Goal: Task Accomplishment & Management: Complete application form

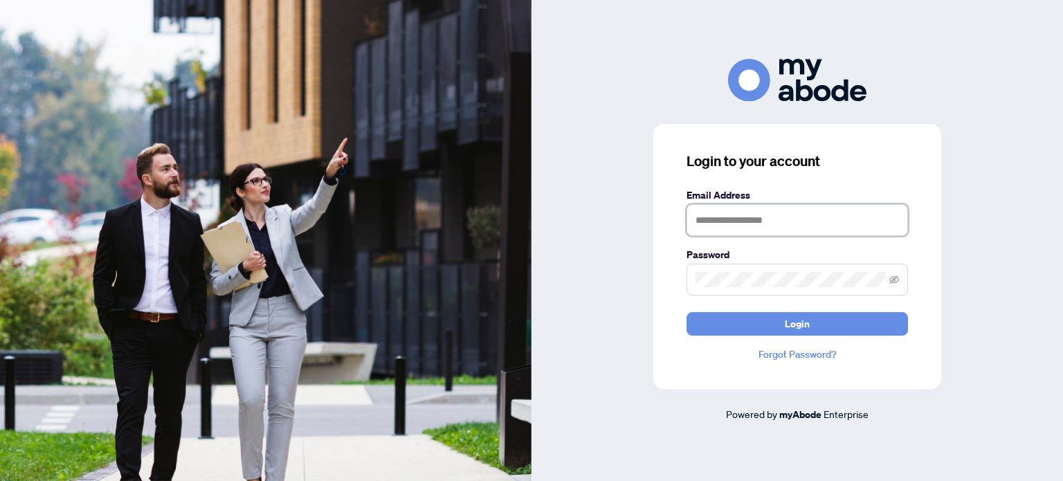
click at [798, 226] on input "text" at bounding box center [796, 220] width 221 height 32
type input "**********"
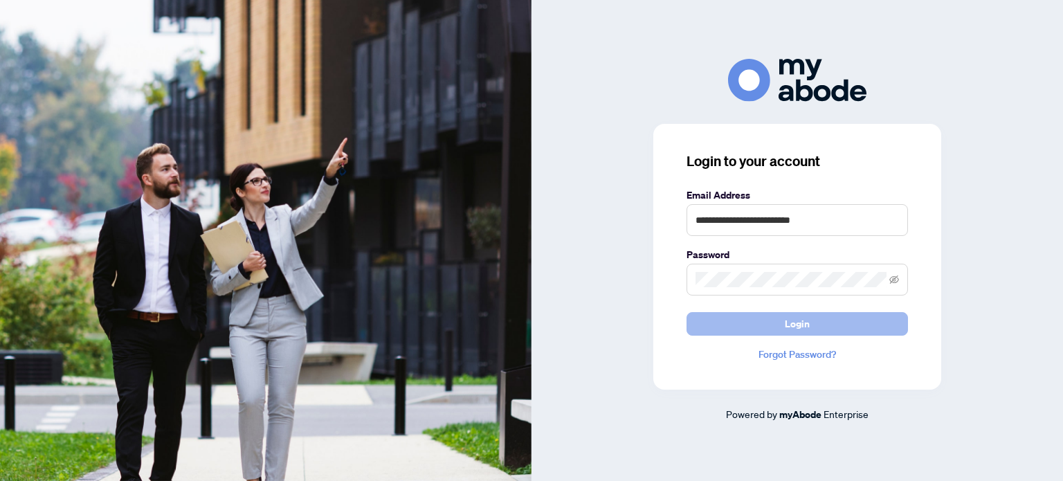
click at [804, 324] on span "Login" at bounding box center [797, 324] width 25 height 22
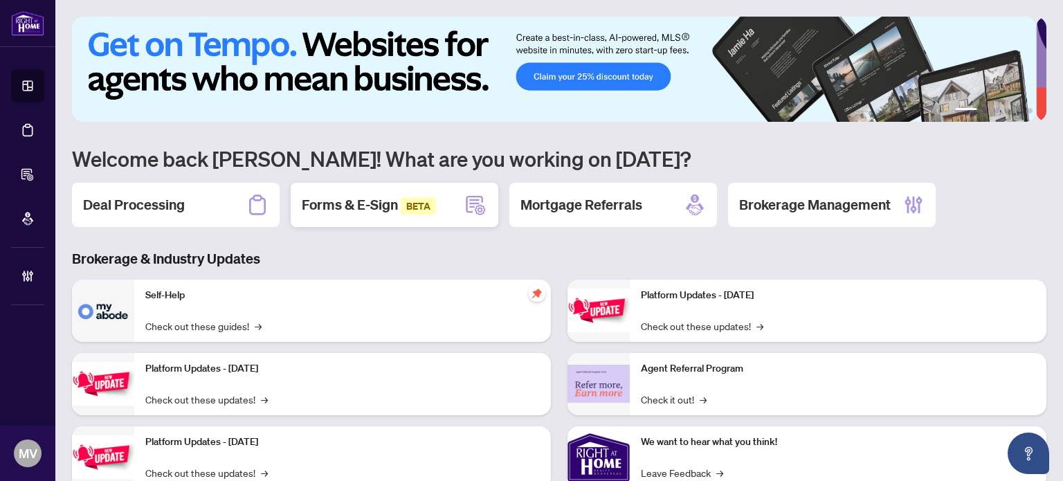
click at [396, 207] on span "Forms & E-Sign BETA" at bounding box center [369, 204] width 134 height 17
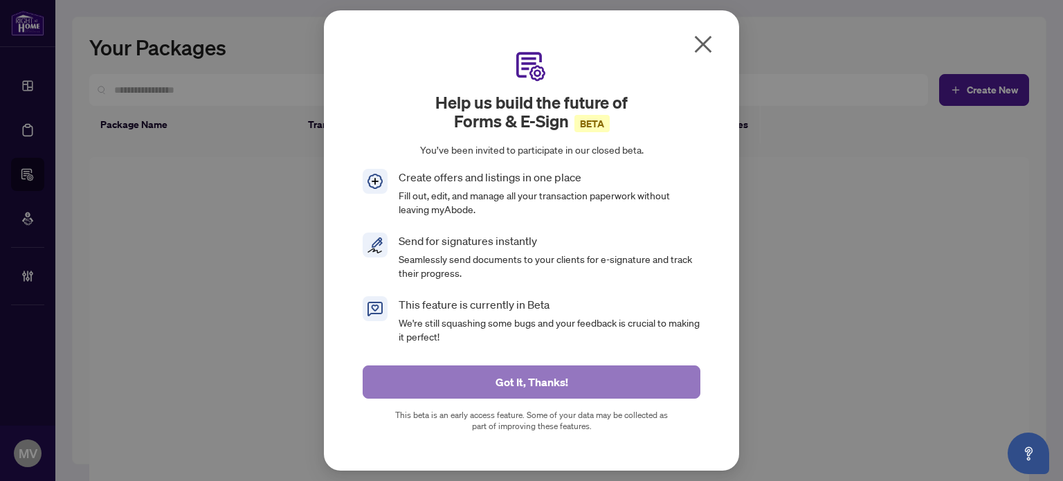
click at [578, 375] on button "Got It, Thanks!" at bounding box center [532, 381] width 338 height 33
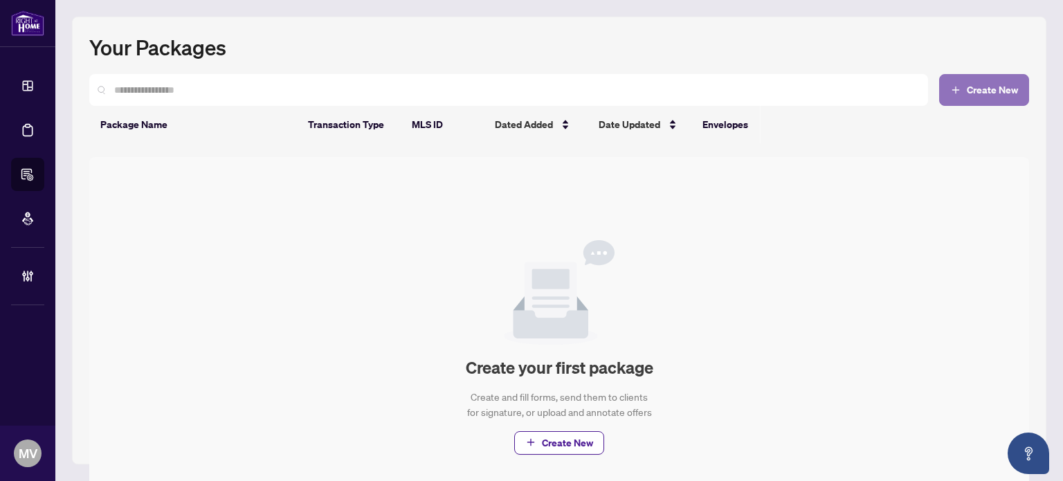
click at [976, 96] on button "Create New" at bounding box center [984, 90] width 90 height 32
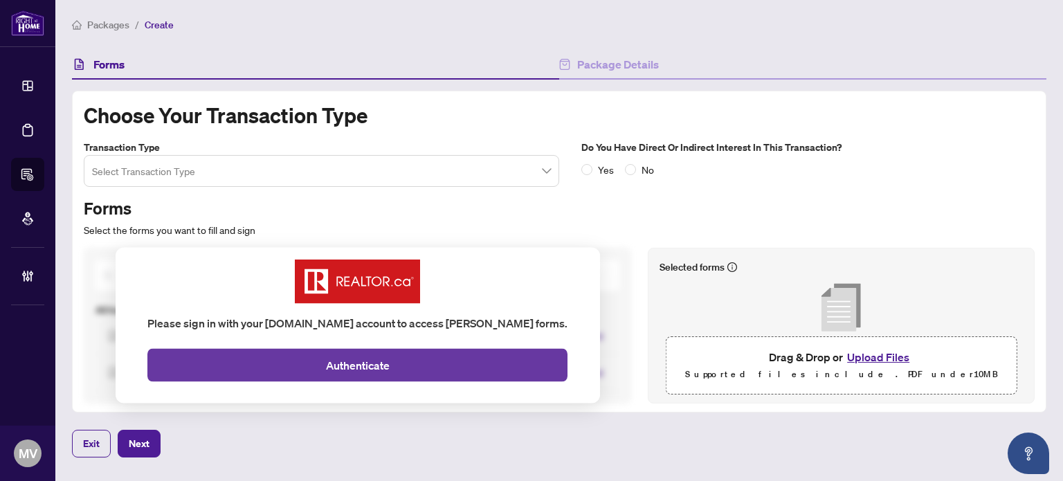
click at [369, 363] on span "Authenticate" at bounding box center [358, 364] width 64 height 17
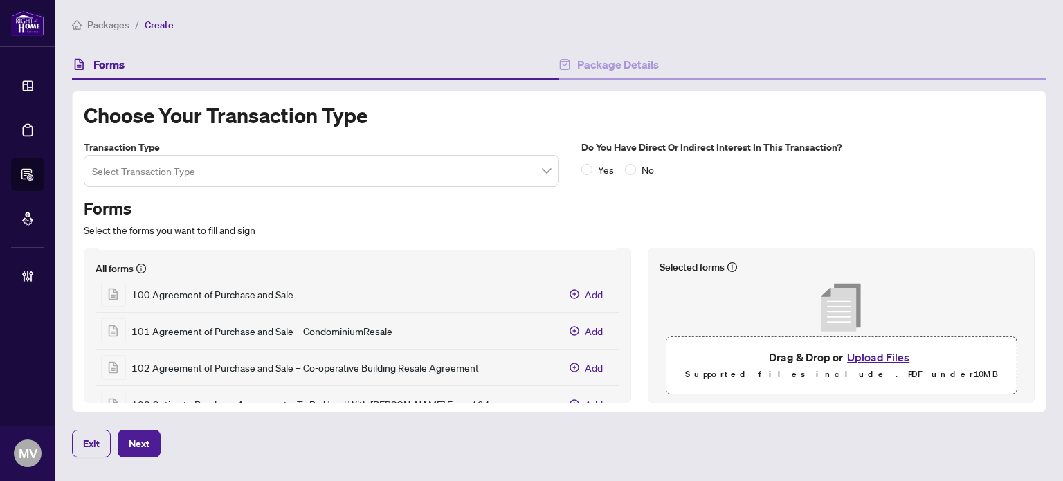
scroll to position [8, 0]
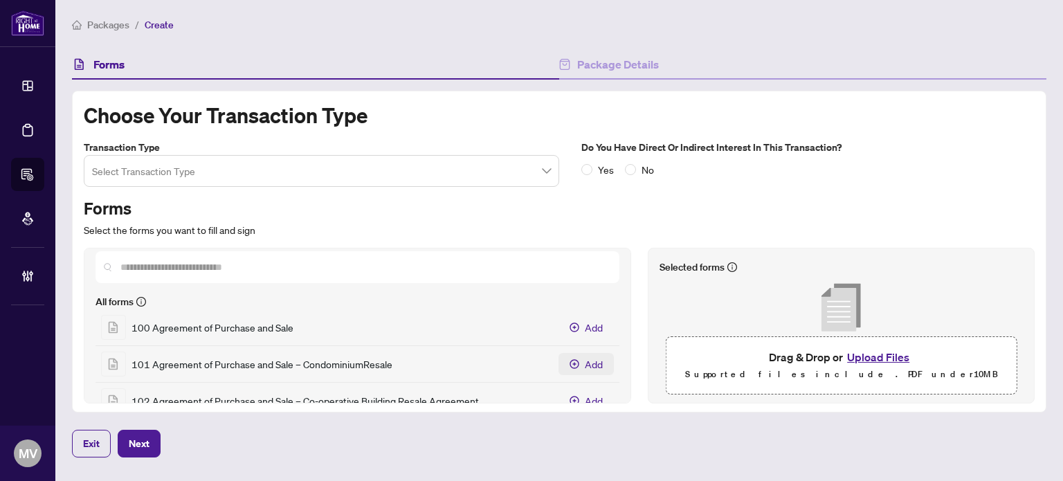
click at [570, 322] on icon "Add 100 Agreement of Purchase and Sale" at bounding box center [574, 326] width 9 height 9
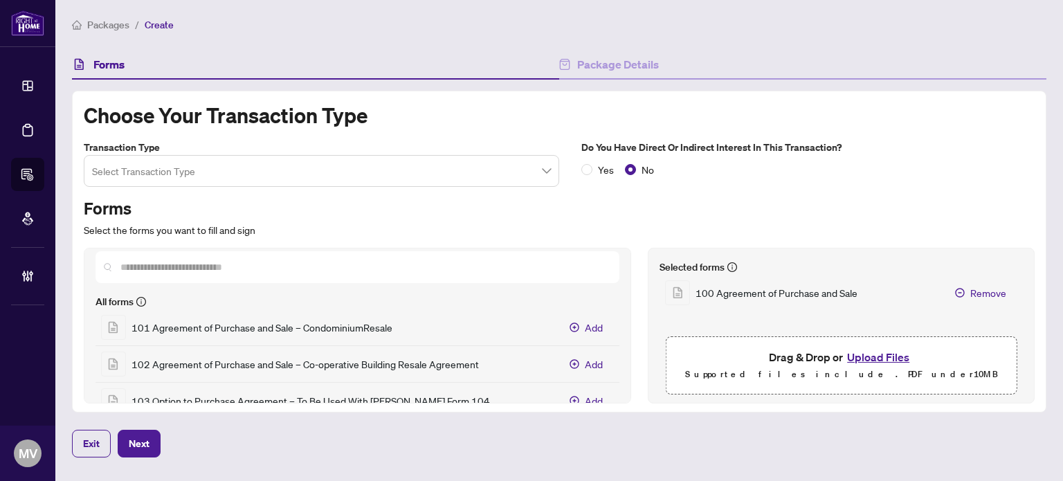
click at [447, 171] on input "search" at bounding box center [315, 173] width 446 height 30
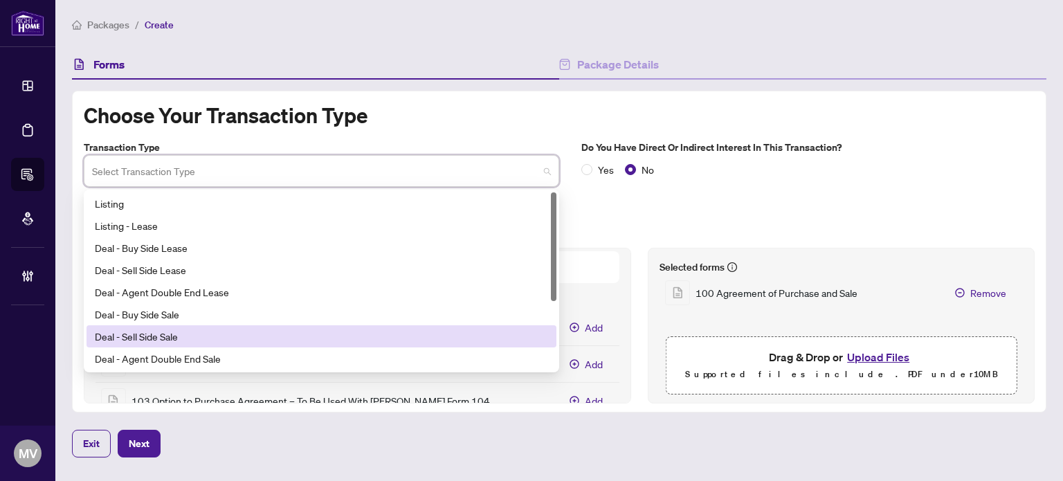
drag, startPoint x: 241, startPoint y: 337, endPoint x: 280, endPoint y: 308, distance: 48.4
click at [241, 336] on div "Deal - Sell Side Sale" at bounding box center [321, 336] width 453 height 15
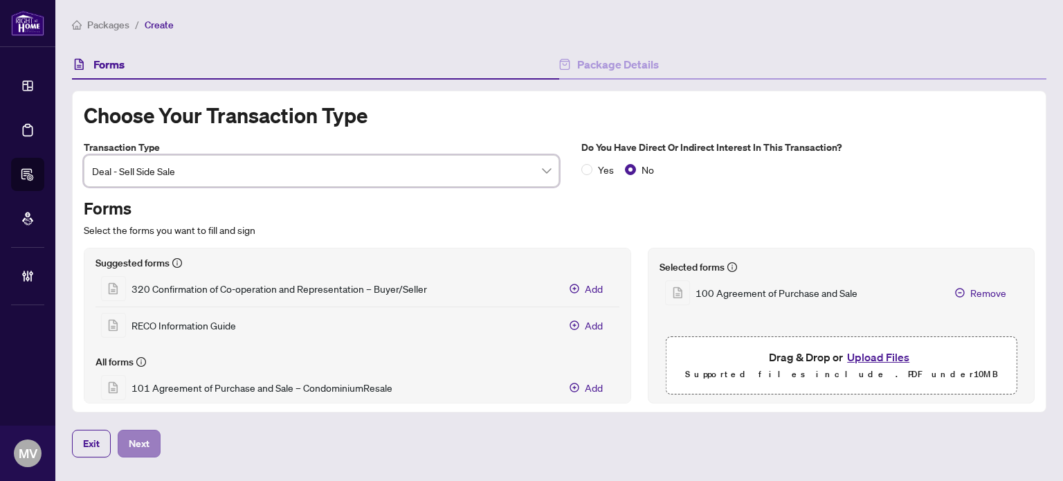
scroll to position [77, 0]
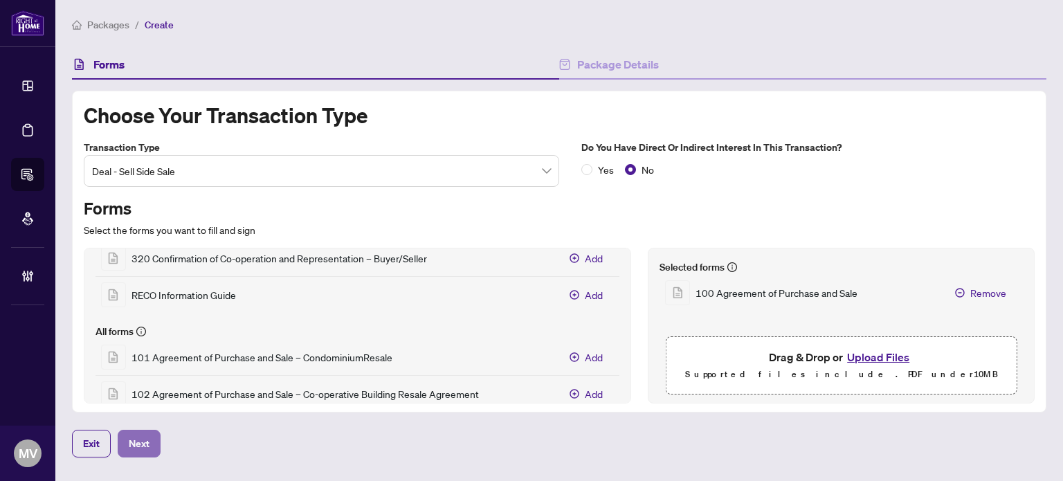
click at [151, 442] on button "Next" at bounding box center [139, 444] width 43 height 28
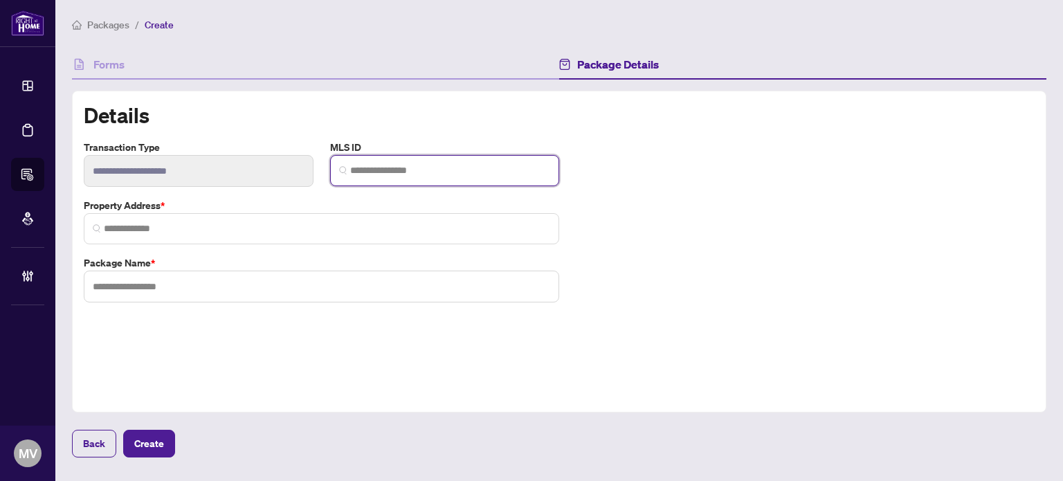
click at [421, 171] on input "search" at bounding box center [450, 170] width 201 height 15
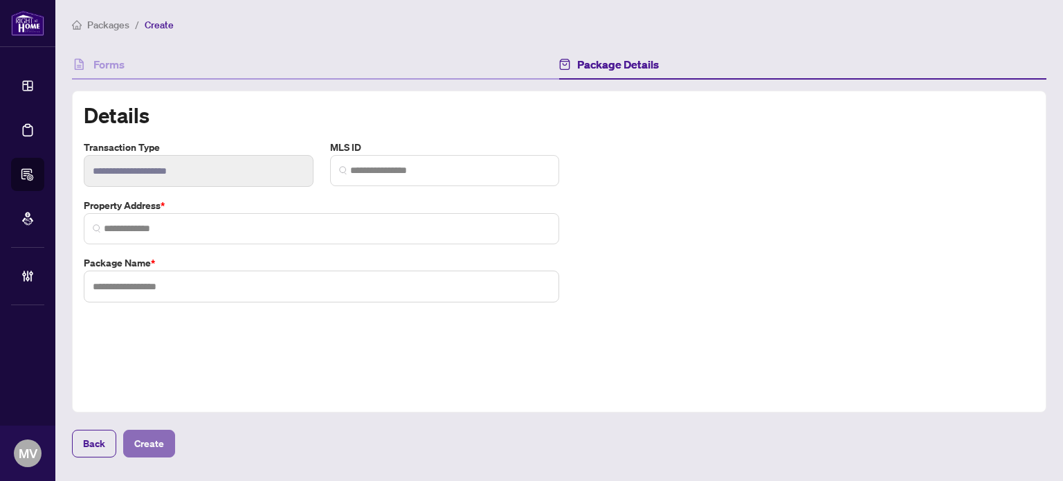
click at [149, 435] on span "Create" at bounding box center [149, 443] width 30 height 22
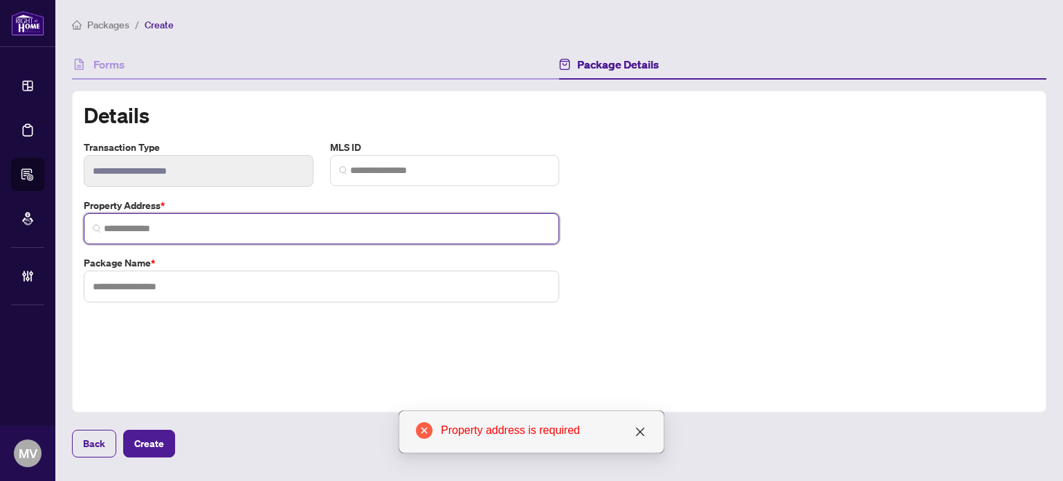
click at [299, 230] on input "search" at bounding box center [327, 228] width 446 height 15
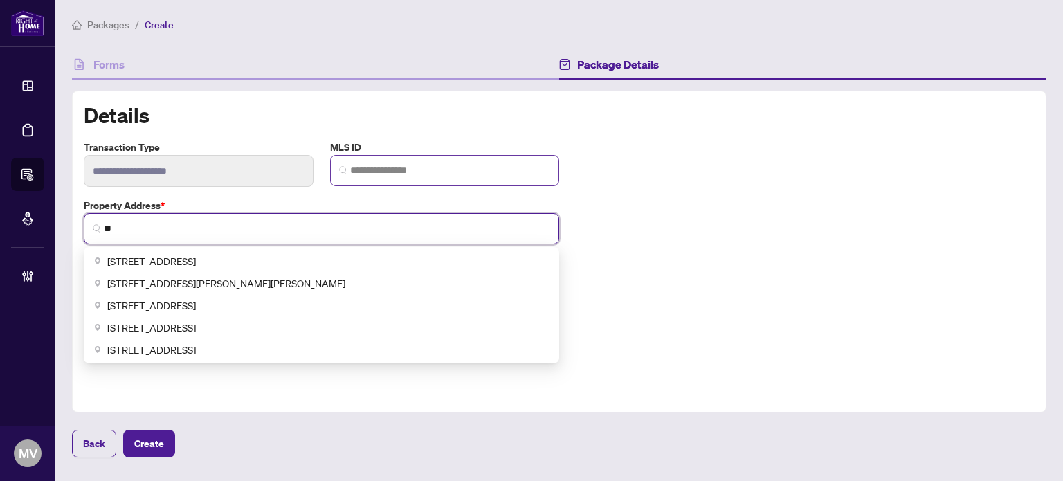
type input "*"
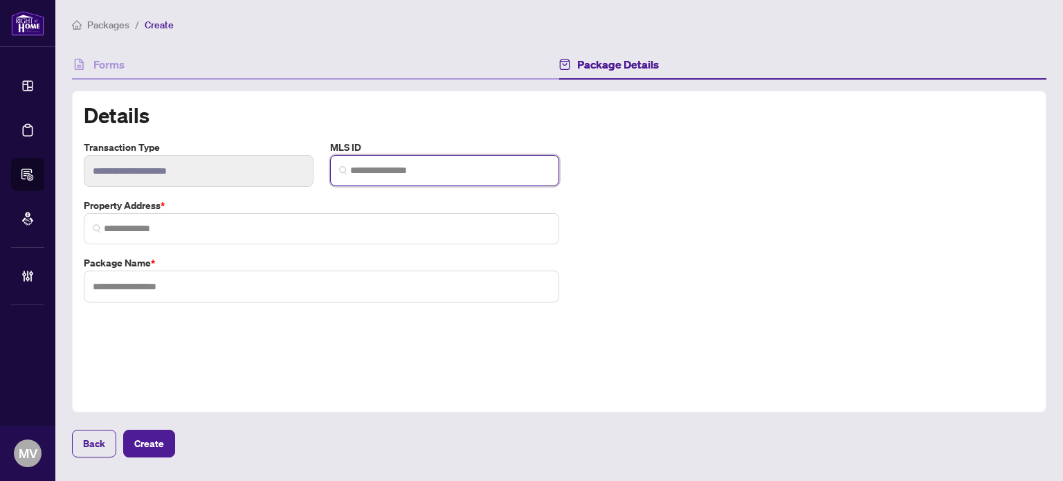
click at [403, 174] on input "search" at bounding box center [450, 170] width 201 height 15
type input "*"
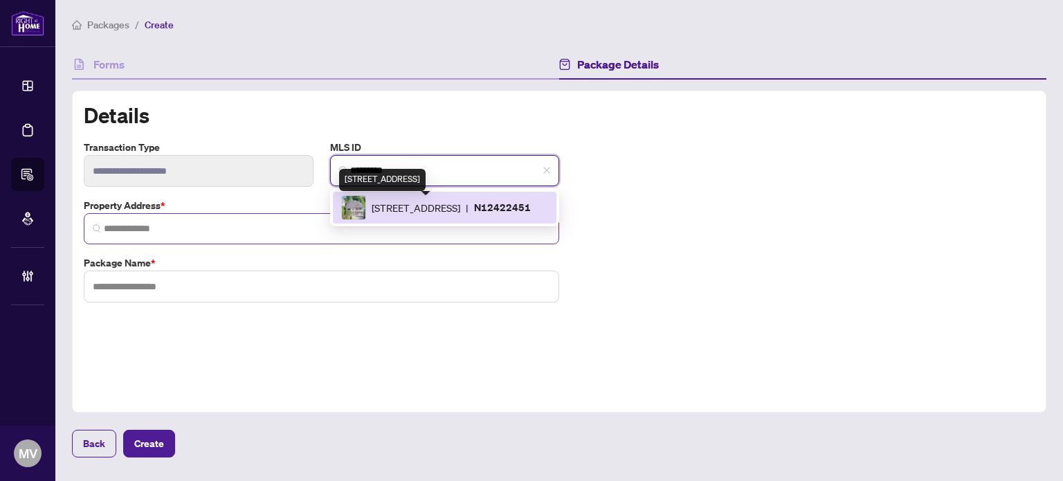
drag, startPoint x: 422, startPoint y: 207, endPoint x: 417, endPoint y: 212, distance: 7.4
click at [421, 208] on span "429 North Lake Rd, Richmond Hill, Ontario L4E 3A7, Canada" at bounding box center [416, 207] width 89 height 15
type input "*********"
type input "**********"
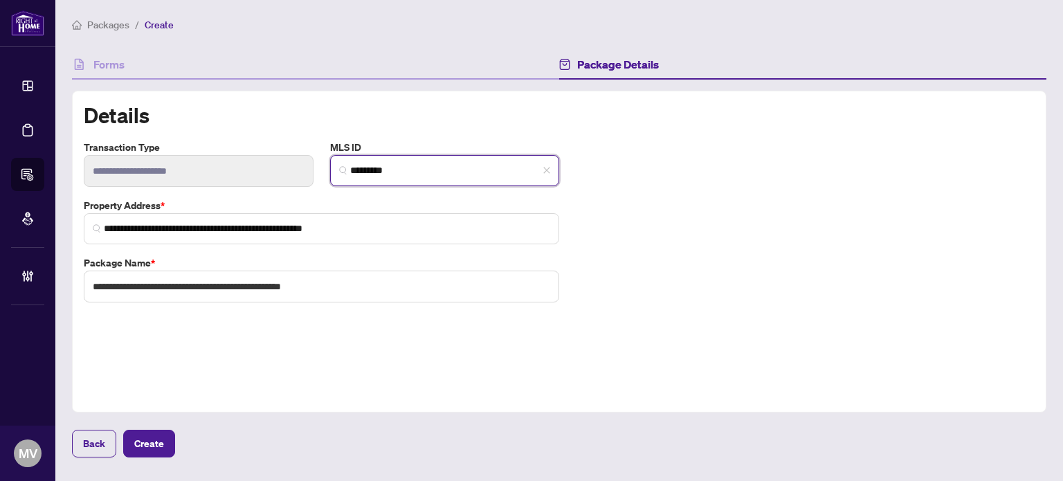
type input "*********"
drag, startPoint x: 381, startPoint y: 269, endPoint x: 349, endPoint y: 275, distance: 33.0
click at [349, 275] on input "**********" at bounding box center [321, 287] width 475 height 32
click at [393, 282] on input "**********" at bounding box center [321, 287] width 475 height 32
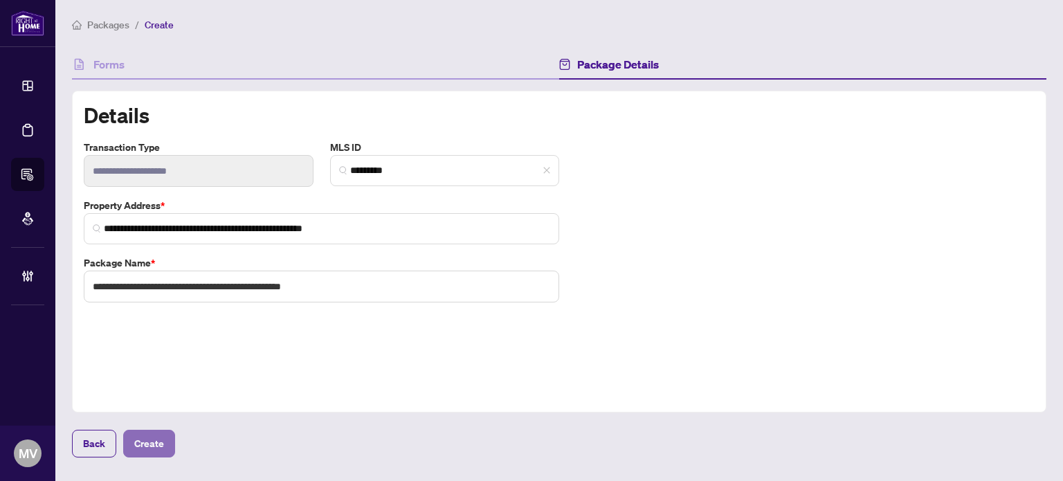
click at [136, 444] on span "Create" at bounding box center [149, 443] width 30 height 22
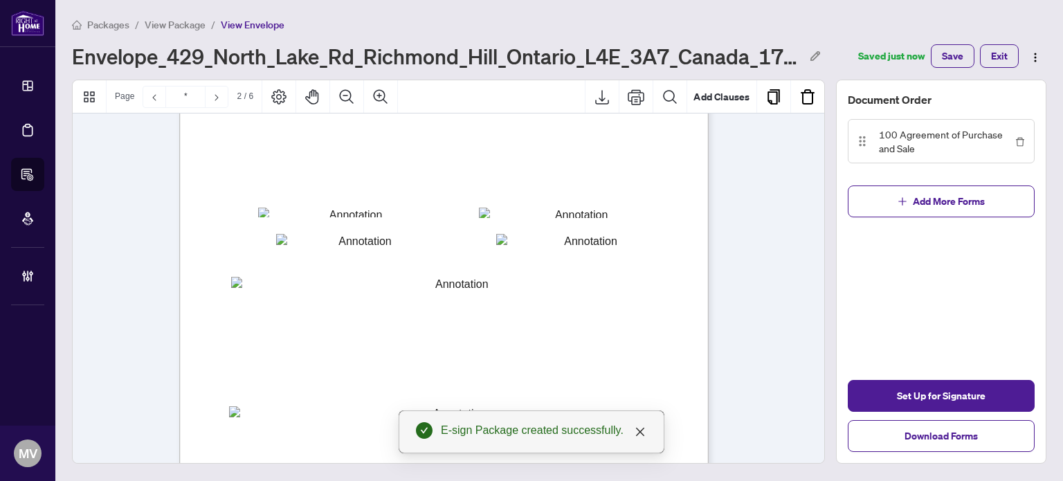
scroll to position [1038, 0]
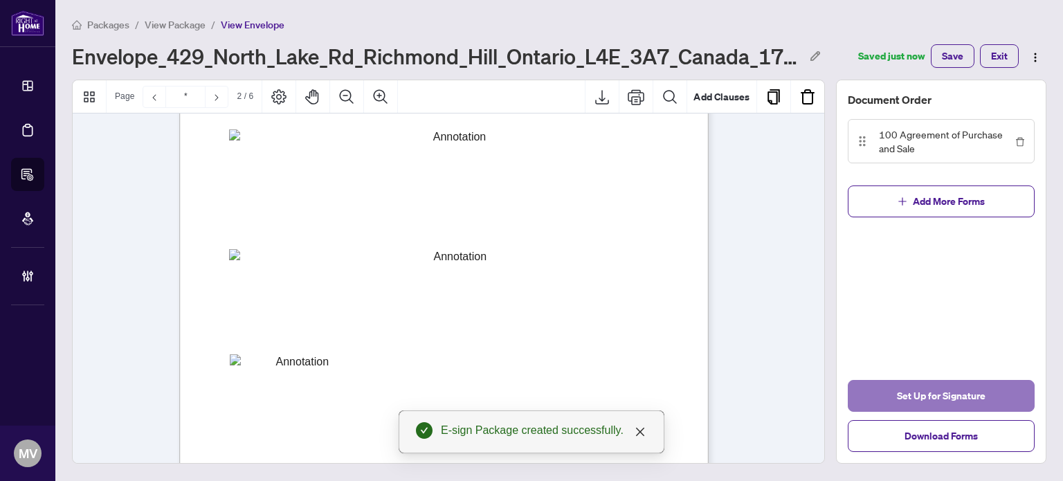
click at [888, 390] on button "Set Up for Signature" at bounding box center [941, 396] width 187 height 32
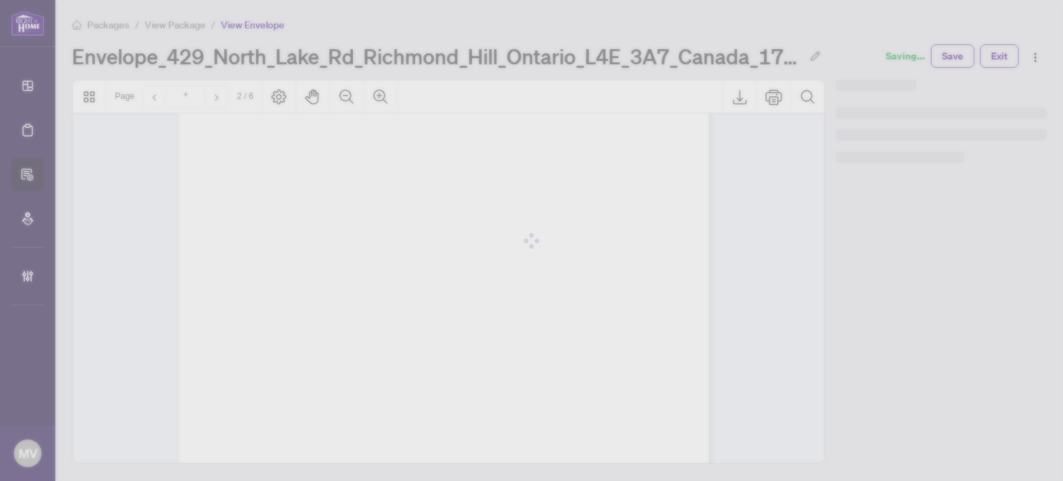
scroll to position [702, 0]
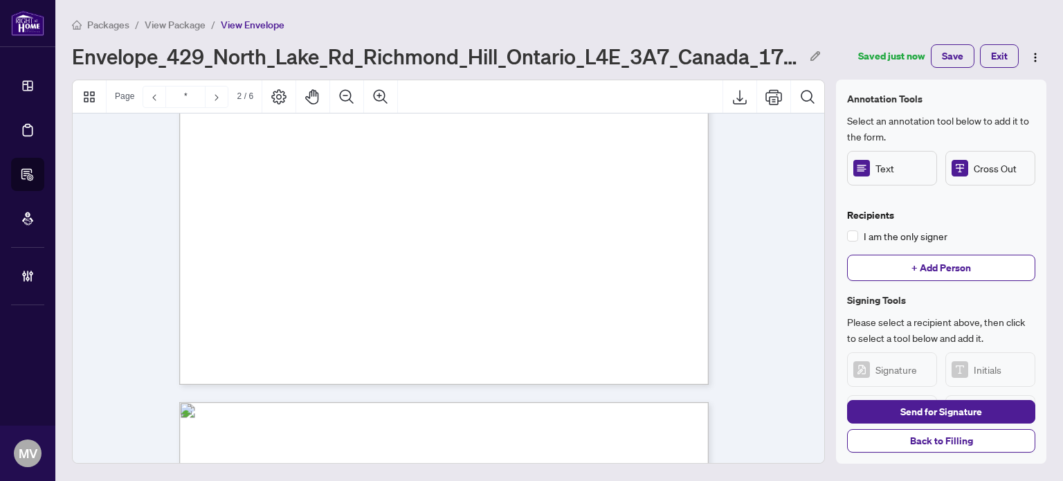
type input "*"
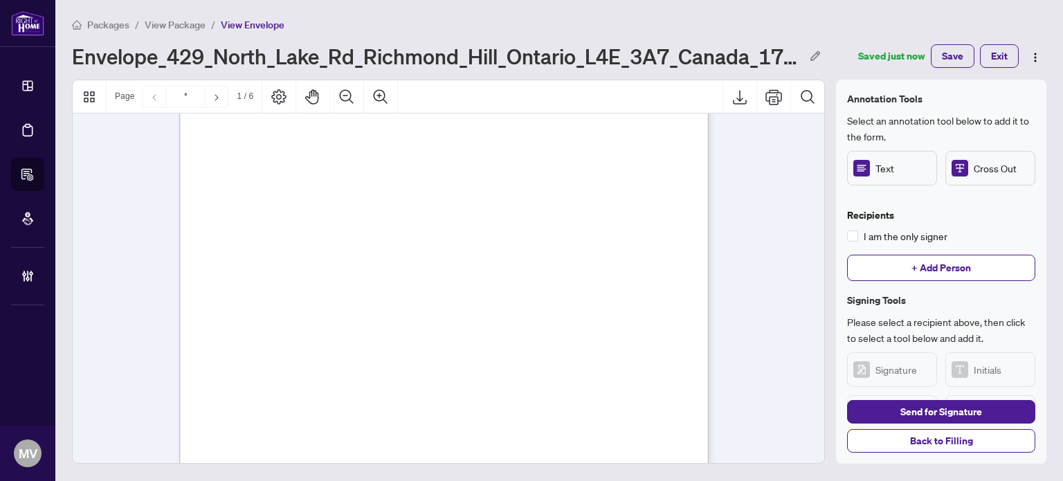
scroll to position [0, 0]
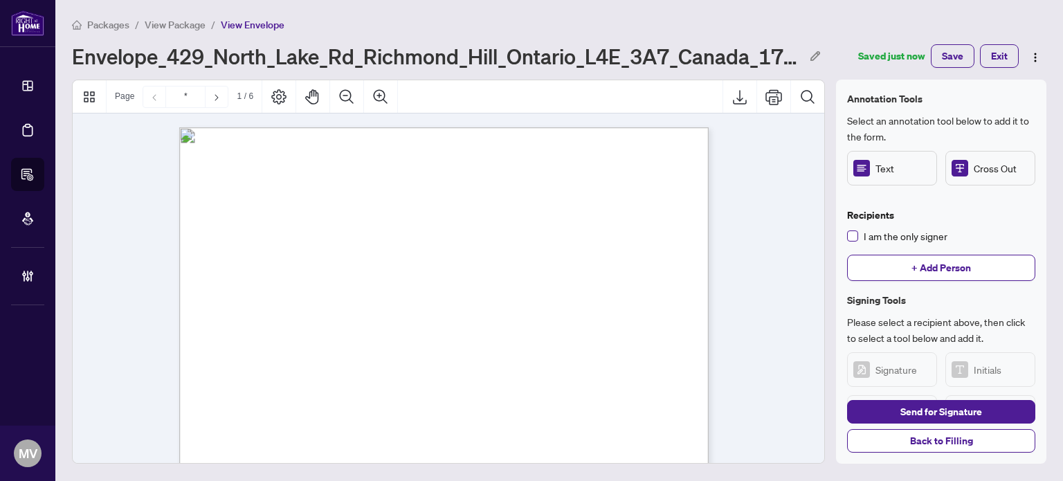
click at [916, 235] on span "I am the only signer" at bounding box center [905, 235] width 95 height 15
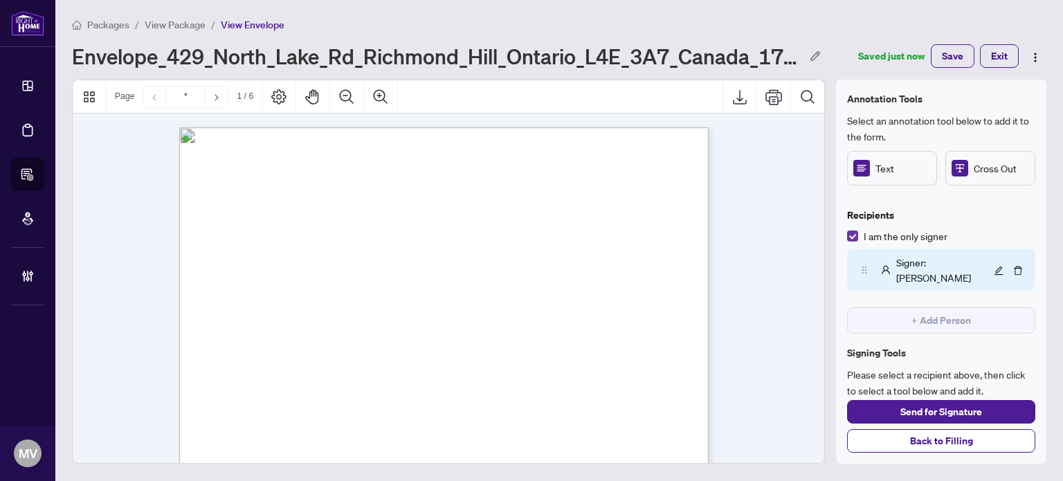
click at [916, 235] on span "I am the only signer" at bounding box center [905, 235] width 95 height 15
drag, startPoint x: 307, startPoint y: 229, endPoint x: 313, endPoint y: 247, distance: 18.8
drag, startPoint x: 871, startPoint y: 173, endPoint x: 756, endPoint y: 212, distance: 121.2
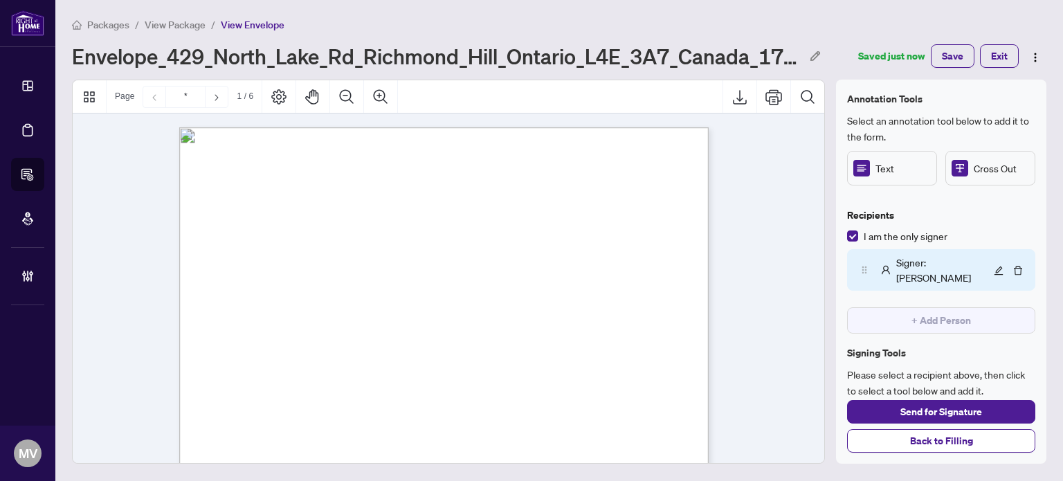
click at [871, 174] on div "Text" at bounding box center [892, 168] width 90 height 35
click at [354, 201] on div "Form 100 Revised 2024 Page 1 of 6 The trademarks REALTOR®, REALTORS®, MLS®, Mul…" at bounding box center [443, 469] width 529 height 685
drag, startPoint x: 530, startPoint y: 239, endPoint x: 553, endPoint y: 230, distance: 24.5
click at [567, 232] on icon "Resize, Top Resize, Top, Right Resize, Right Resize, Bottom, Right Resize, Bott…" at bounding box center [507, 220] width 134 height 39
click at [501, 211] on rect "Page 1" at bounding box center [506, 220] width 122 height 29
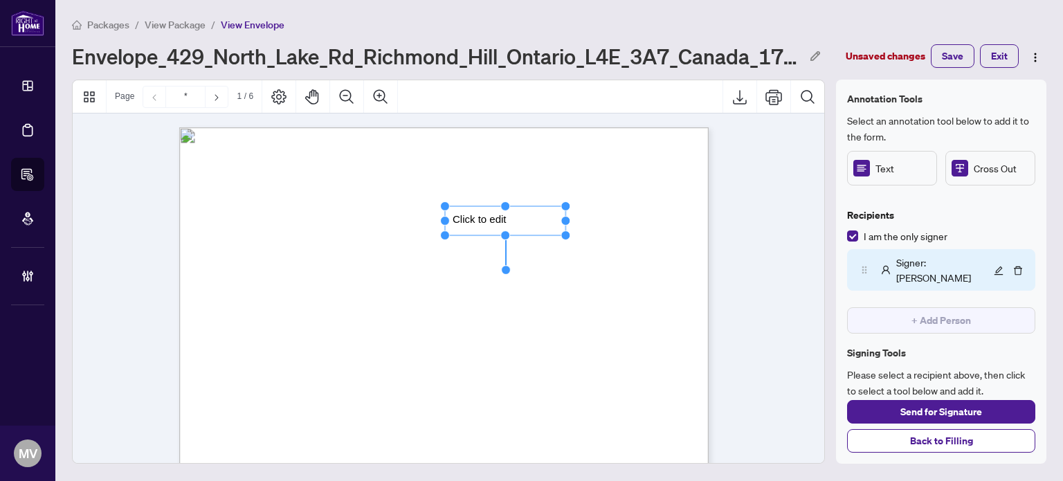
click at [500, 218] on rect "Page 1" at bounding box center [506, 220] width 122 height 29
drag, startPoint x: 506, startPoint y: 217, endPoint x: 490, endPoint y: 212, distance: 17.3
click at [490, 212] on span "**********" at bounding box center [494, 218] width 84 height 12
drag, startPoint x: 572, startPoint y: 218, endPoint x: 476, endPoint y: 221, distance: 96.2
click at [476, 127] on div "Form 100 Revised 2024 Page 1 of 6 The trademarks REALTOR®, REALTORS®, MLS®, Mul…" at bounding box center [443, 127] width 529 height 0
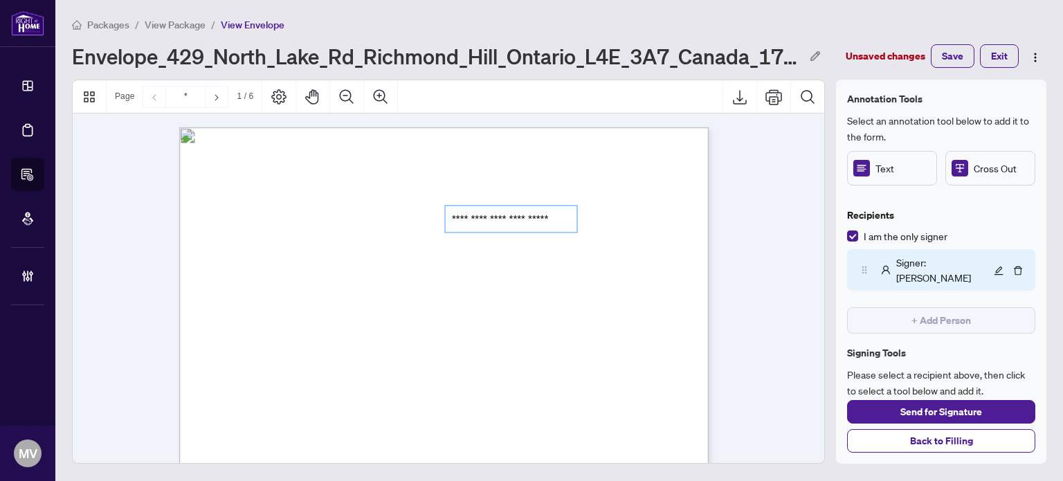
click at [499, 217] on span "**********" at bounding box center [500, 218] width 96 height 12
click at [374, 221] on span "This Agreement of Purchase and Sale dated this ....................... day of .…" at bounding box center [410, 223] width 392 height 8
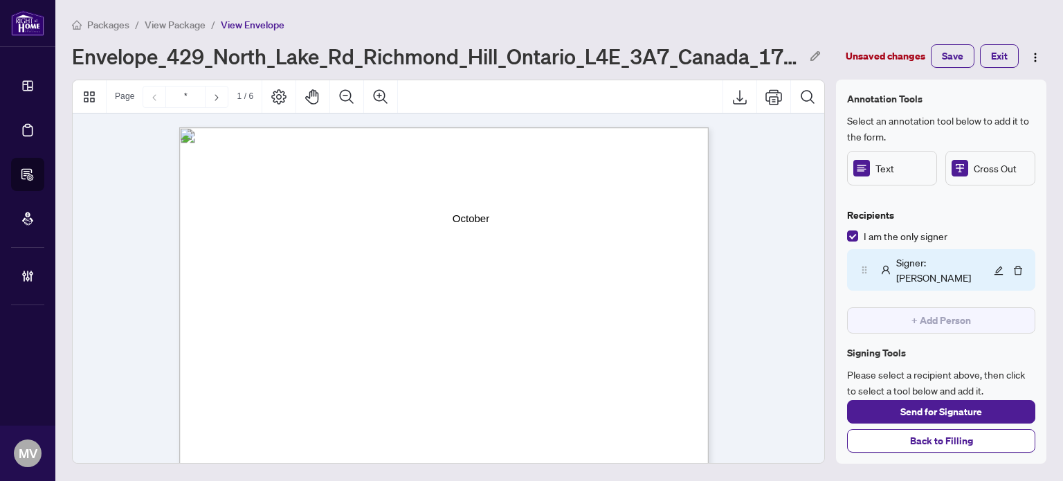
click at [368, 226] on span "This Agreement of Purchase and Sale dated this ....................... day of .…" at bounding box center [410, 223] width 392 height 8
drag, startPoint x: 500, startPoint y: 217, endPoint x: 535, endPoint y: 206, distance: 37.0
click at [502, 217] on circle "Resize, Right" at bounding box center [499, 218] width 9 height 9
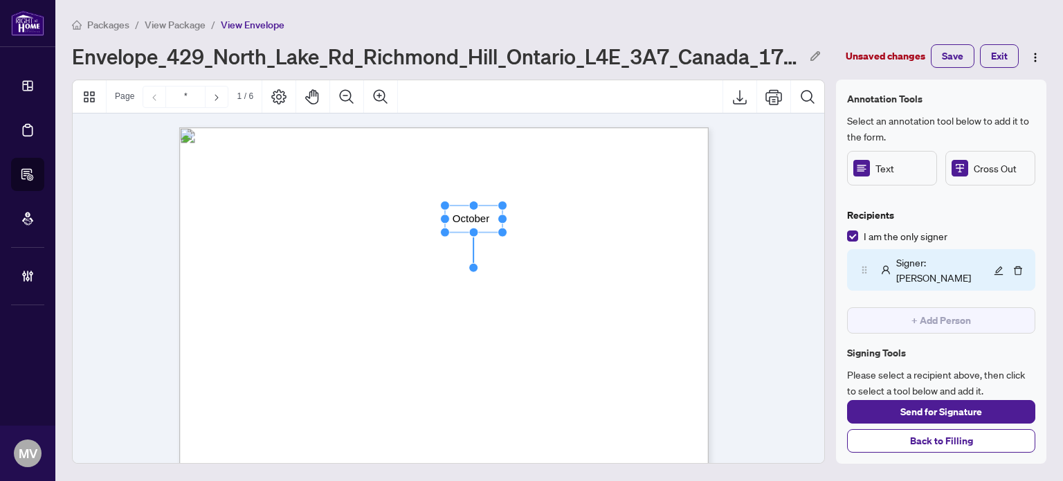
click at [495, 214] on rect "Page 1" at bounding box center [474, 218] width 58 height 27
click at [491, 219] on rect "Page 1" at bounding box center [474, 218] width 58 height 27
click at [382, 215] on span "Click to edit" at bounding box center [374, 221] width 69 height 21
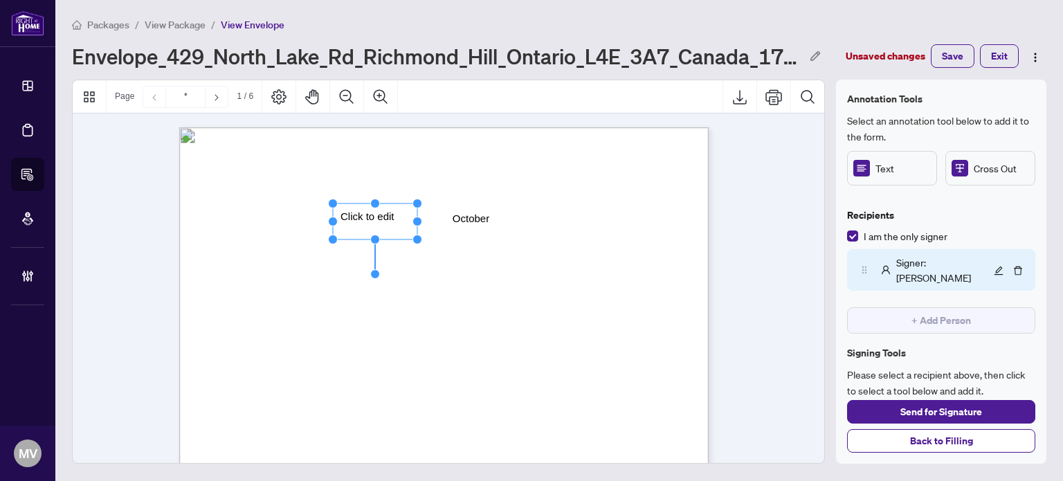
click at [381, 214] on rect "Page 1" at bounding box center [375, 221] width 84 height 36
click at [383, 212] on span "**********" at bounding box center [365, 216] width 51 height 12
click at [385, 210] on span "**********" at bounding box center [365, 216] width 51 height 12
click at [385, 211] on span "**********" at bounding box center [367, 216] width 54 height 12
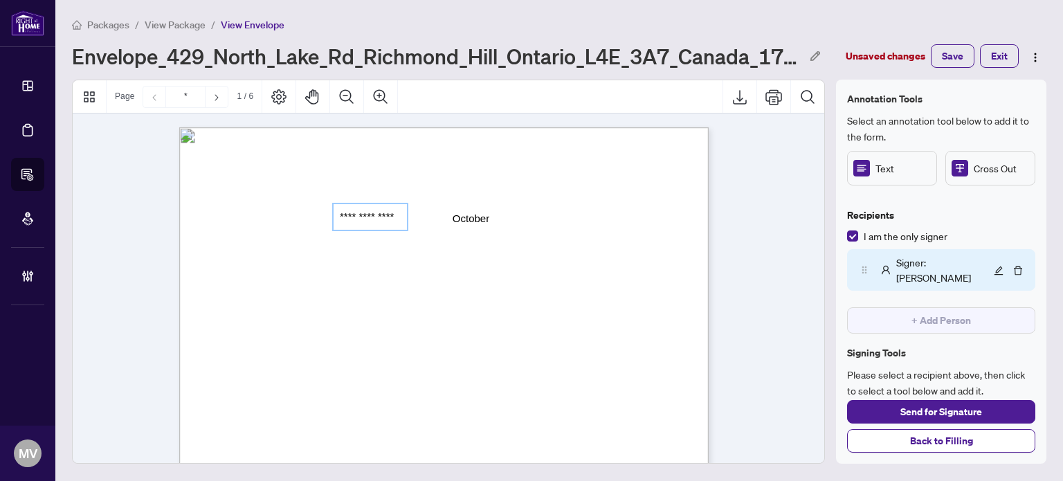
click at [385, 211] on span "**********" at bounding box center [367, 216] width 54 height 12
drag, startPoint x: 345, startPoint y: 210, endPoint x: 371, endPoint y: 223, distance: 28.5
click at [371, 127] on div "Form 100 Revised 2024 Page 1 of 6 The trademarks REALTOR®, REALTORS®, MLS®, Mul…" at bounding box center [443, 127] width 529 height 0
drag, startPoint x: 340, startPoint y: 211, endPoint x: 493, endPoint y: 197, distance: 153.5
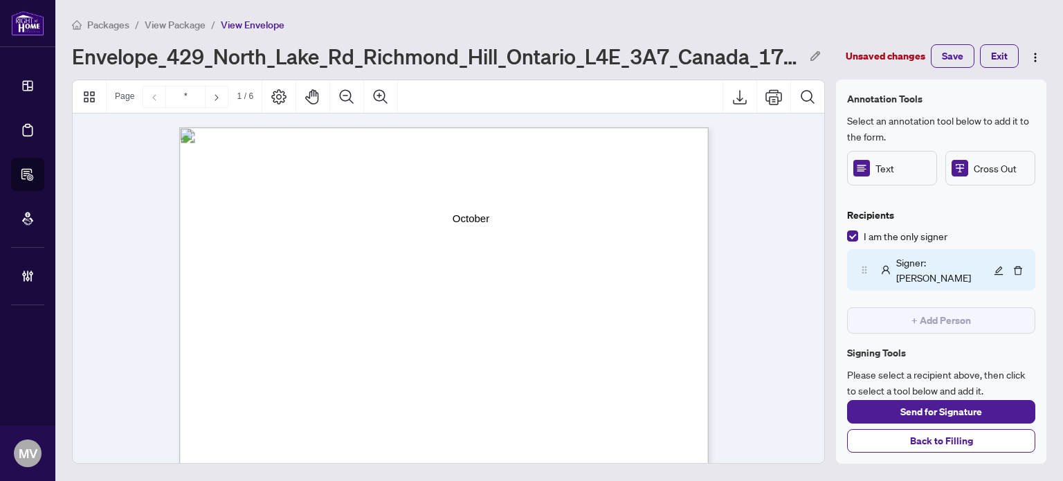
click at [885, 161] on span "Text" at bounding box center [902, 168] width 55 height 15
click at [381, 212] on rect "Page 1" at bounding box center [379, 220] width 84 height 36
click at [382, 212] on span "**********" at bounding box center [369, 214] width 51 height 12
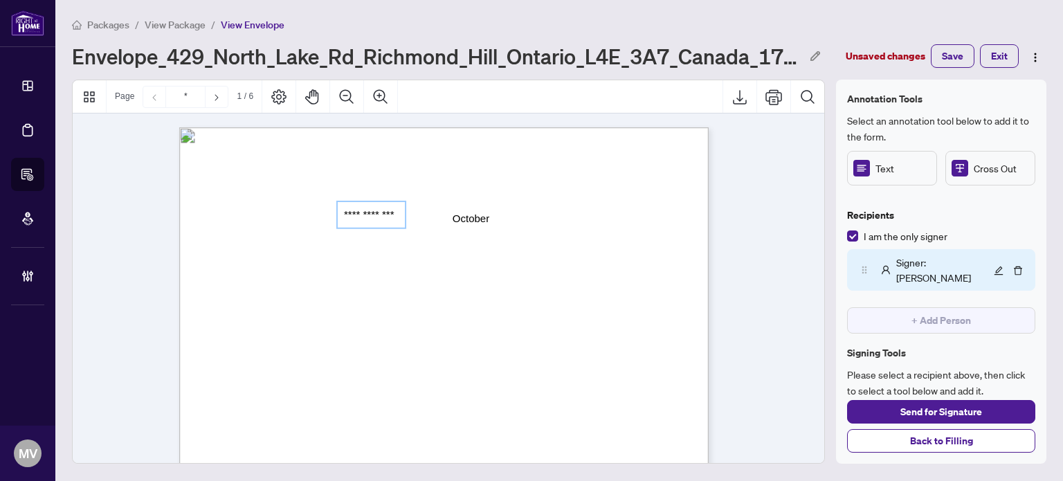
click at [382, 212] on span "**********" at bounding box center [369, 214] width 51 height 12
click at [352, 241] on span "...............................................................................…" at bounding box center [455, 245] width 431 height 8
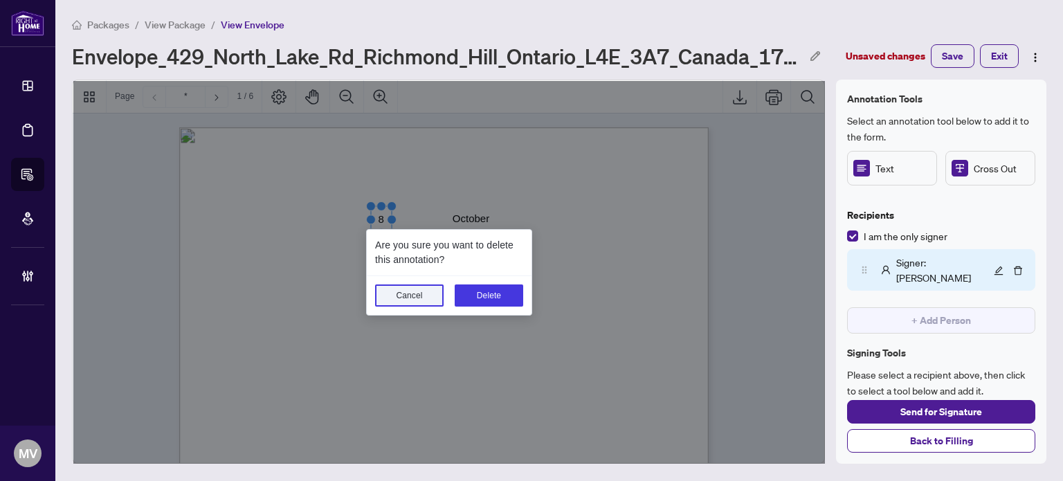
drag, startPoint x: 349, startPoint y: 218, endPoint x: 383, endPoint y: 222, distance: 34.2
click at [383, 222] on div at bounding box center [448, 272] width 753 height 384
click at [483, 300] on button "Delete" at bounding box center [489, 295] width 68 height 22
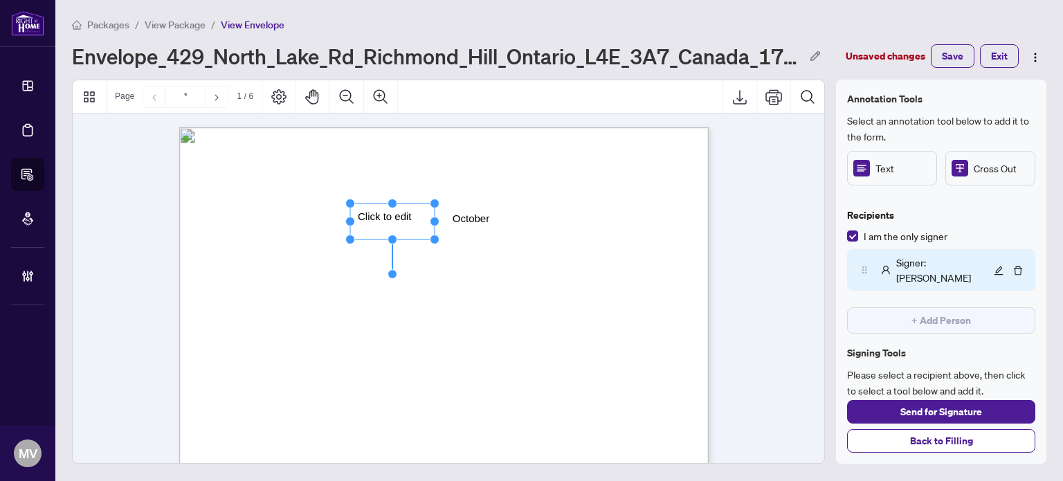
click at [408, 229] on rect "Page 1" at bounding box center [392, 221] width 84 height 36
click at [398, 217] on span "**********" at bounding box center [382, 216] width 51 height 12
click at [665, 218] on span "Click to edit" at bounding box center [687, 224] width 69 height 21
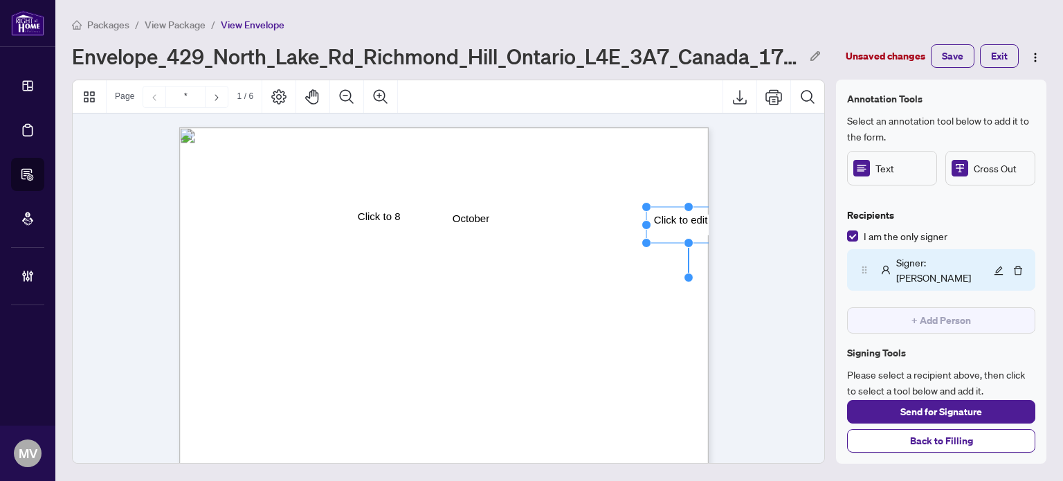
click at [691, 222] on rect "Page 1" at bounding box center [688, 225] width 84 height 36
click at [681, 223] on rect "Page 1" at bounding box center [688, 225] width 84 height 36
click at [681, 222] on rect "Page 1" at bounding box center [688, 225] width 84 height 36
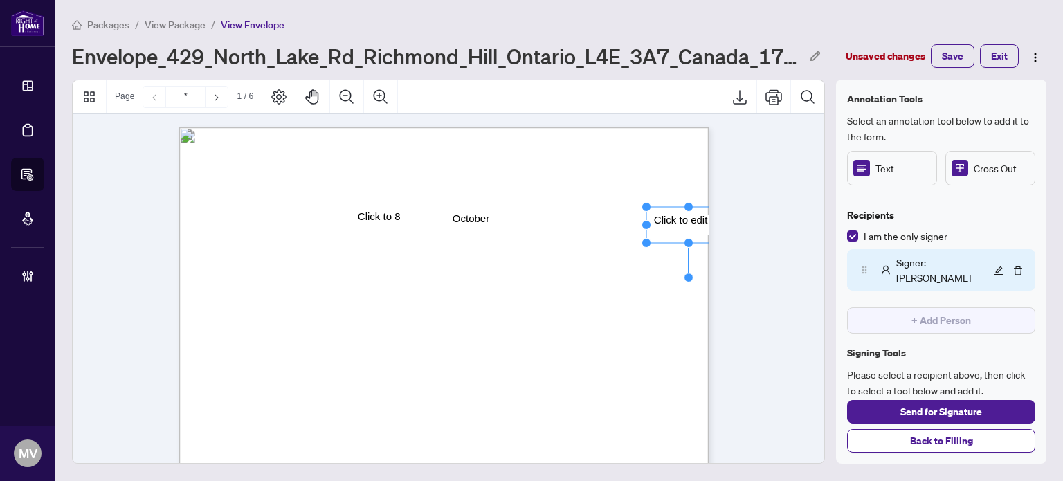
click at [696, 221] on rect "Page 1" at bounding box center [688, 225] width 84 height 36
click at [695, 221] on rect "Page 1" at bounding box center [688, 225] width 84 height 36
click at [692, 223] on rect "Page 1" at bounding box center [688, 226] width 84 height 36
click at [692, 223] on rect "Page 1" at bounding box center [689, 226] width 84 height 36
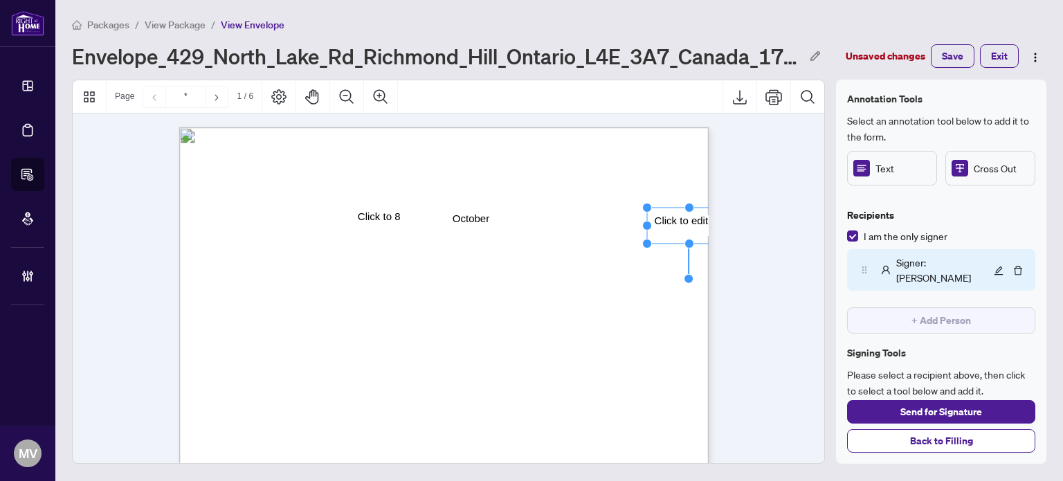
click at [692, 223] on rect "Page 1" at bounding box center [689, 226] width 84 height 36
click at [691, 223] on rect "Page 1" at bounding box center [689, 226] width 84 height 36
click at [691, 222] on rect "Page 1" at bounding box center [687, 225] width 84 height 36
click at [663, 212] on rect "Page 1" at bounding box center [687, 225] width 84 height 36
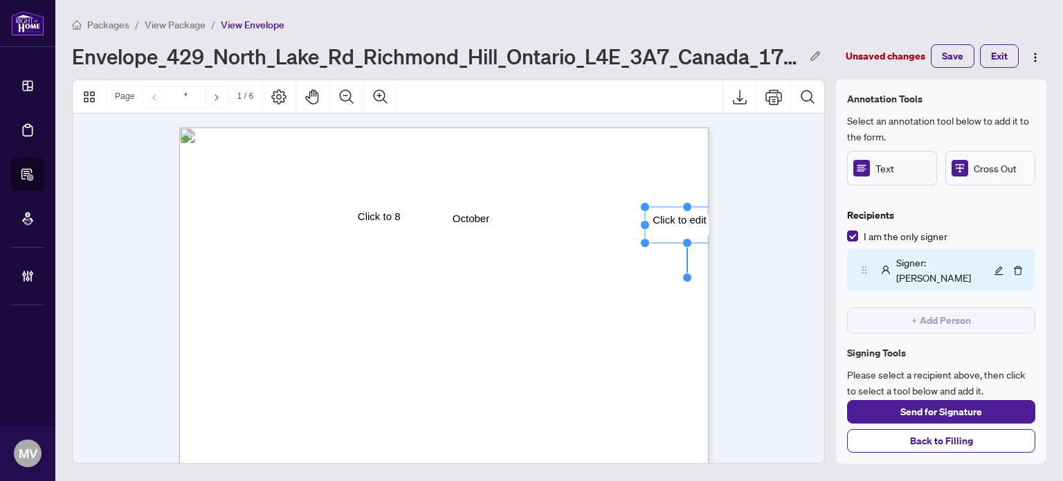
drag, startPoint x: 679, startPoint y: 221, endPoint x: 684, endPoint y: 216, distance: 7.4
click at [680, 219] on rect "Page 1" at bounding box center [687, 225] width 84 height 36
click at [369, 215] on rect "Page 1" at bounding box center [379, 216] width 58 height 27
click at [369, 215] on span "**********" at bounding box center [376, 216] width 39 height 12
click at [394, 218] on span "**********" at bounding box center [376, 216] width 39 height 12
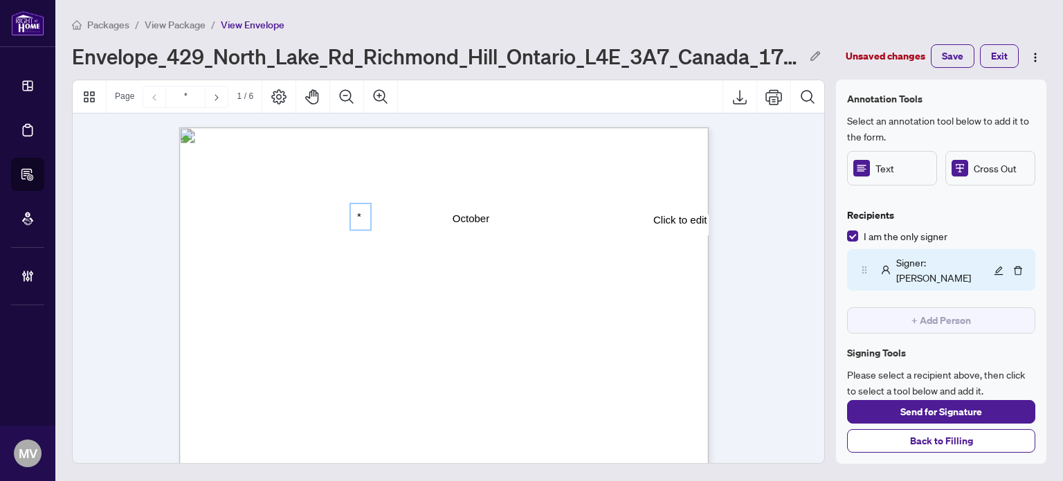
click at [668, 215] on rect "Page 1" at bounding box center [688, 225] width 84 height 36
click at [668, 215] on rect "Page 1" at bounding box center [687, 225] width 84 height 36
click at [669, 218] on rect "Page 1" at bounding box center [687, 225] width 84 height 36
click at [669, 217] on rect "Page 1" at bounding box center [687, 225] width 84 height 36
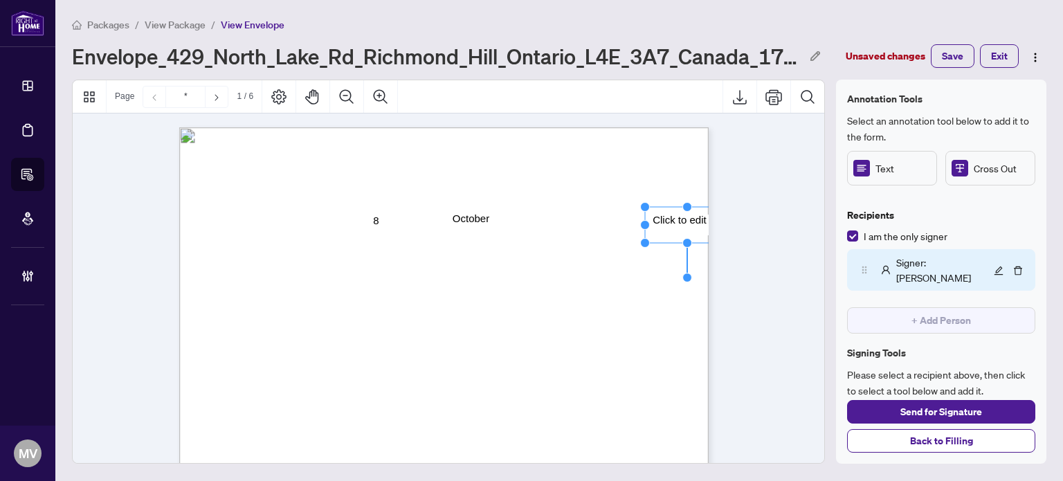
click at [669, 217] on rect "Page 1" at bounding box center [687, 225] width 84 height 36
click at [669, 217] on rect "Page 1" at bounding box center [688, 225] width 84 height 36
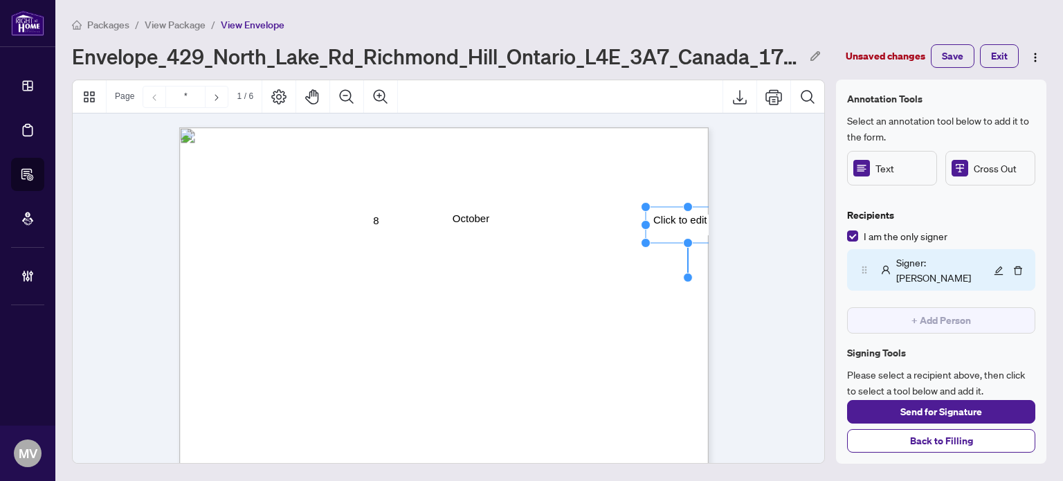
click at [670, 215] on rect "Page 1" at bounding box center [688, 225] width 84 height 36
click at [671, 214] on rect "Page 1" at bounding box center [688, 225] width 84 height 36
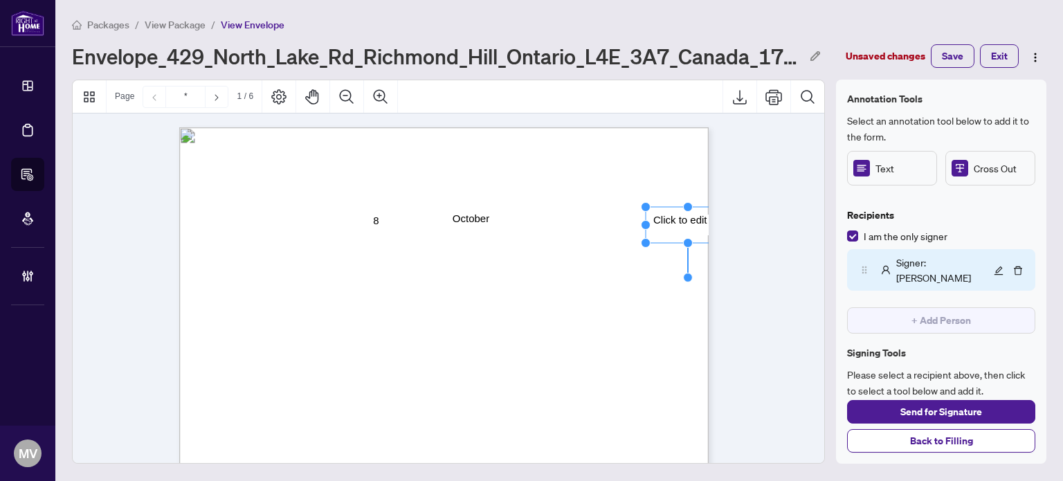
click at [671, 214] on rect "Page 1" at bounding box center [688, 225] width 84 height 36
click at [654, 264] on span "...............................................................................…" at bounding box center [455, 268] width 430 height 9
click at [687, 221] on rect "Page 1" at bounding box center [688, 225] width 84 height 36
click at [687, 221] on span "**********" at bounding box center [677, 220] width 51 height 12
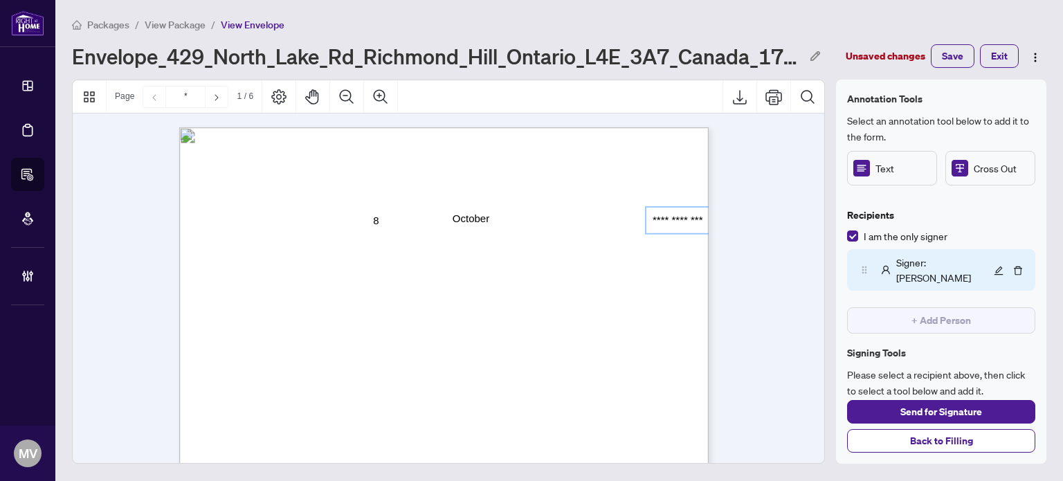
click at [894, 171] on span "Text" at bounding box center [902, 168] width 55 height 15
click at [668, 243] on span "...............................................................................…" at bounding box center [455, 245] width 431 height 8
click at [684, 214] on span "**********" at bounding box center [677, 220] width 51 height 12
click at [334, 197] on span "for use in the Province of Ontario" at bounding box center [274, 196] width 120 height 6
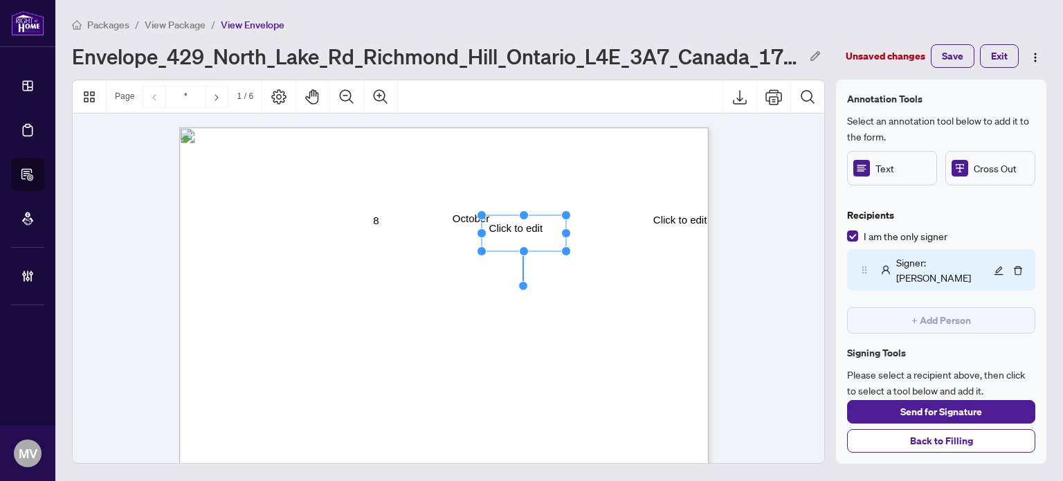
click at [529, 227] on rect "Page 1" at bounding box center [524, 233] width 84 height 36
click at [529, 227] on span "**********" at bounding box center [513, 227] width 51 height 12
drag, startPoint x: 589, startPoint y: 254, endPoint x: 545, endPoint y: 246, distance: 44.4
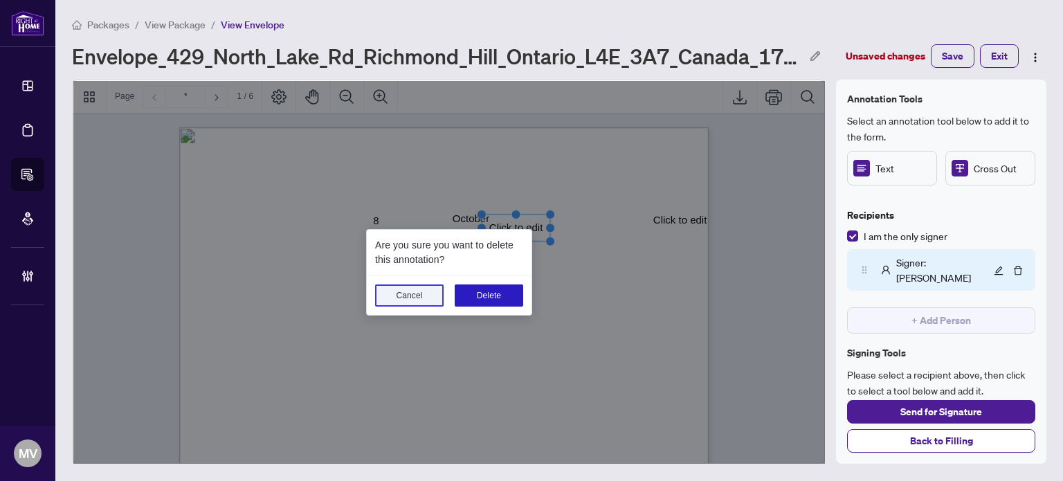
click at [484, 291] on button "Delete" at bounding box center [489, 295] width 68 height 22
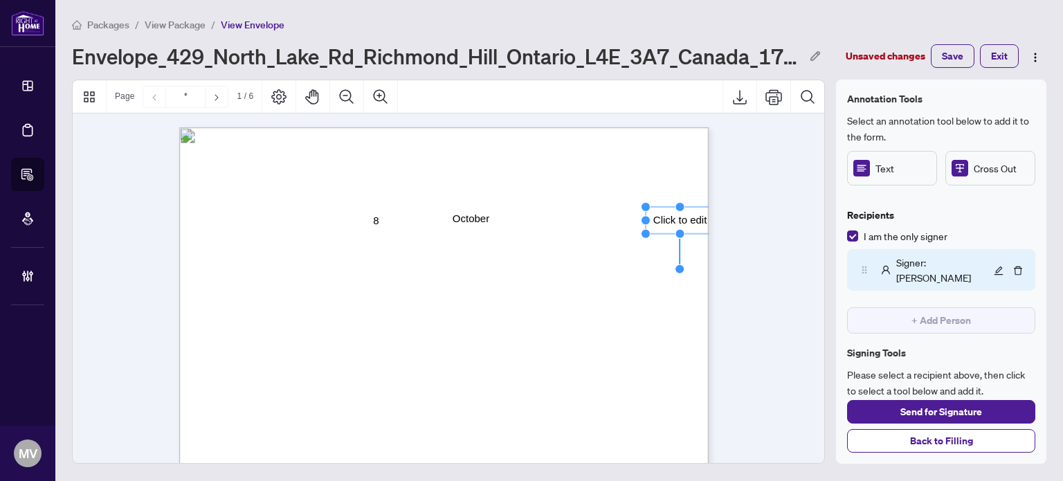
click at [687, 215] on rect "Page 1" at bounding box center [680, 220] width 69 height 27
click at [688, 215] on span "**********" at bounding box center [677, 220] width 51 height 12
drag, startPoint x: 670, startPoint y: 245, endPoint x: 680, endPoint y: 226, distance: 21.0
click at [680, 127] on div "Form 100 Revised 2024 Page 1 of 6 The trademarks REALTOR®, REALTORS®, MLS®, Mul…" at bounding box center [443, 127] width 529 height 0
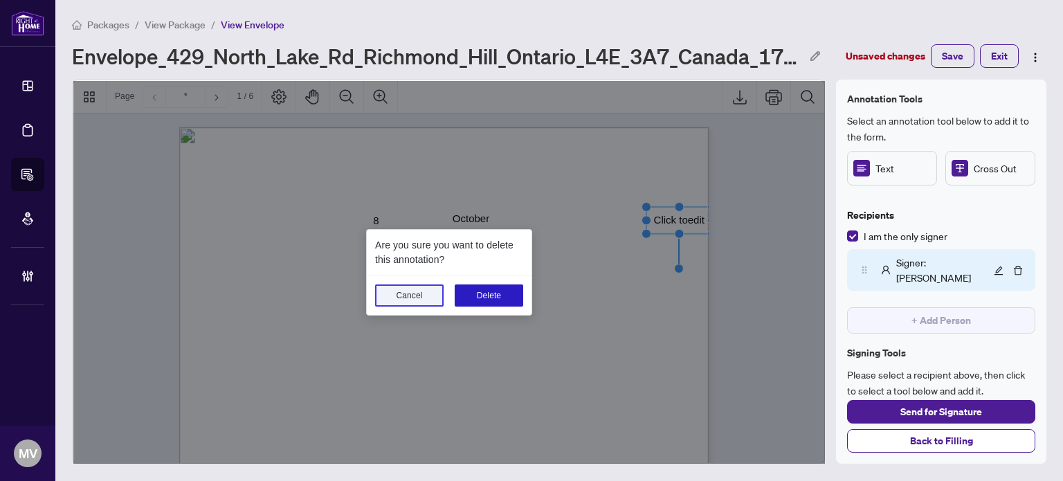
click at [492, 293] on button "Delete" at bounding box center [489, 295] width 68 height 22
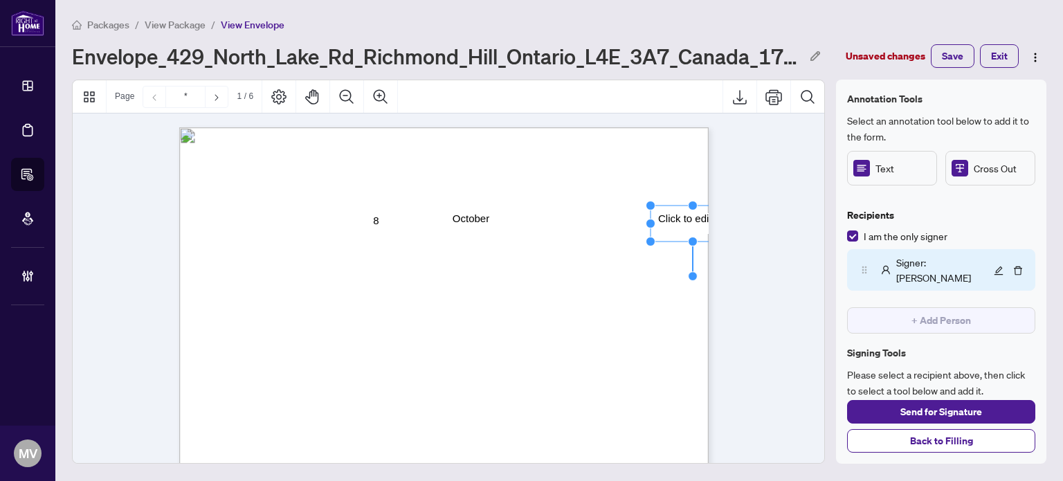
click at [666, 217] on rect "Page 1" at bounding box center [692, 223] width 84 height 36
click at [666, 217] on span "**********" at bounding box center [682, 218] width 51 height 12
drag, startPoint x: 577, startPoint y: 318, endPoint x: 700, endPoint y: 246, distance: 142.6
click at [577, 317] on span "Address .......................................................................…" at bounding box center [443, 317] width 458 height 8
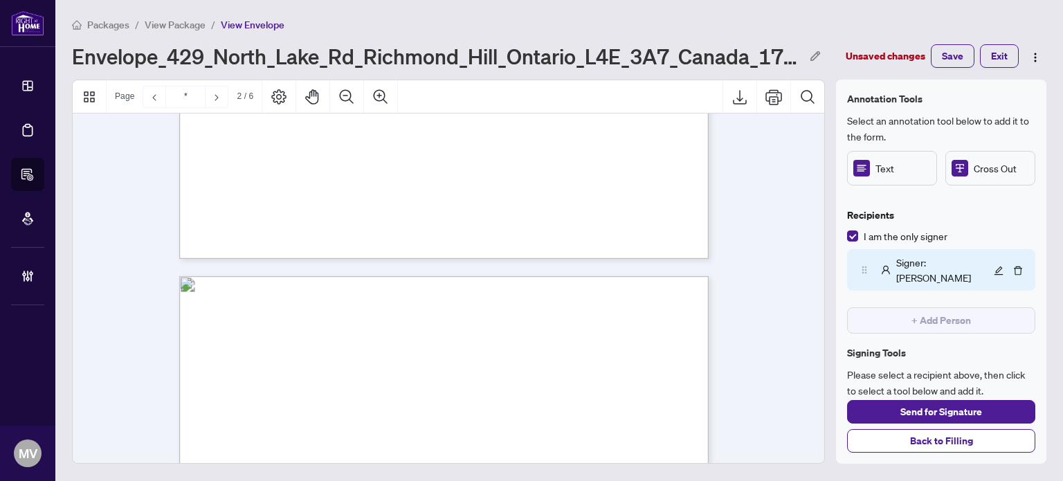
scroll to position [484, 0]
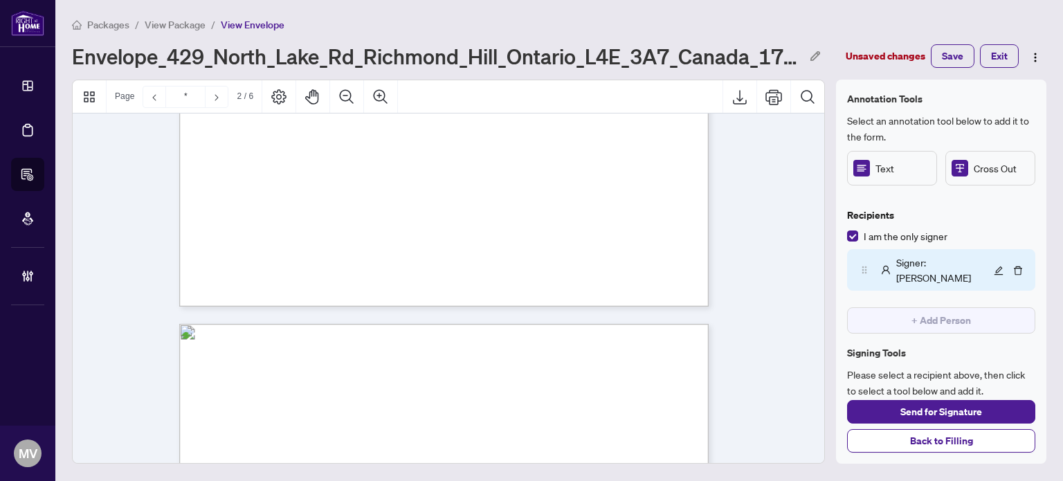
type input "*"
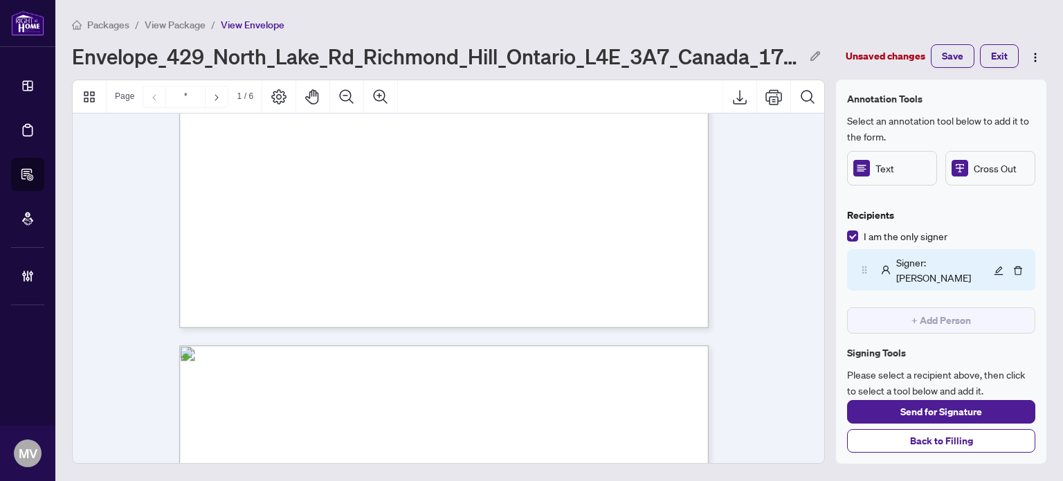
click at [933, 264] on span "Signer : Mary Vittorio" at bounding box center [943, 270] width 94 height 30
click at [994, 269] on icon "edit" at bounding box center [999, 271] width 10 height 10
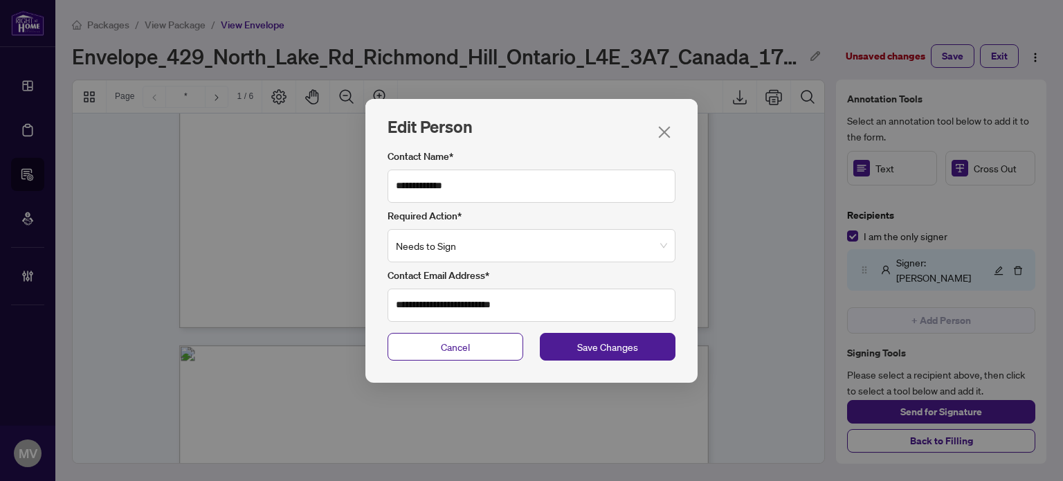
click at [954, 266] on div "**********" at bounding box center [531, 240] width 1063 height 481
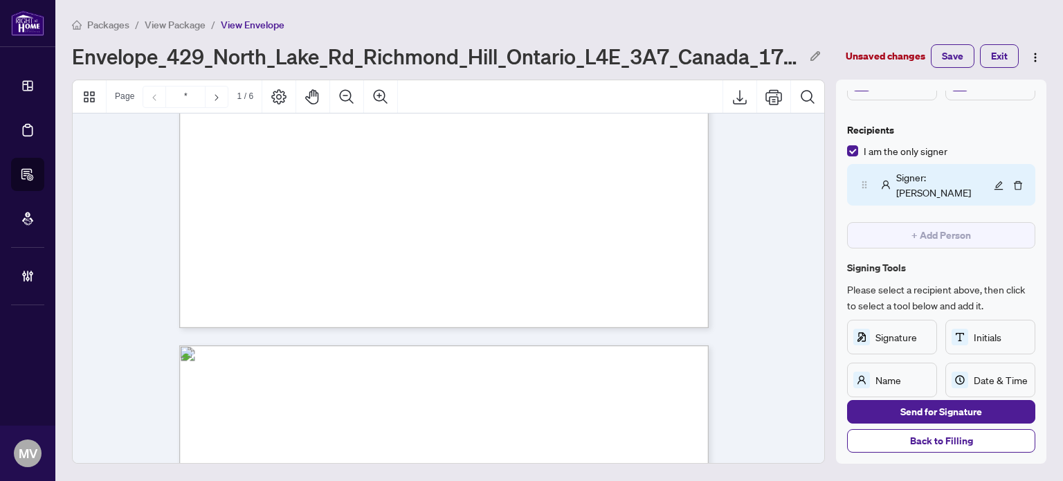
scroll to position [101, 0]
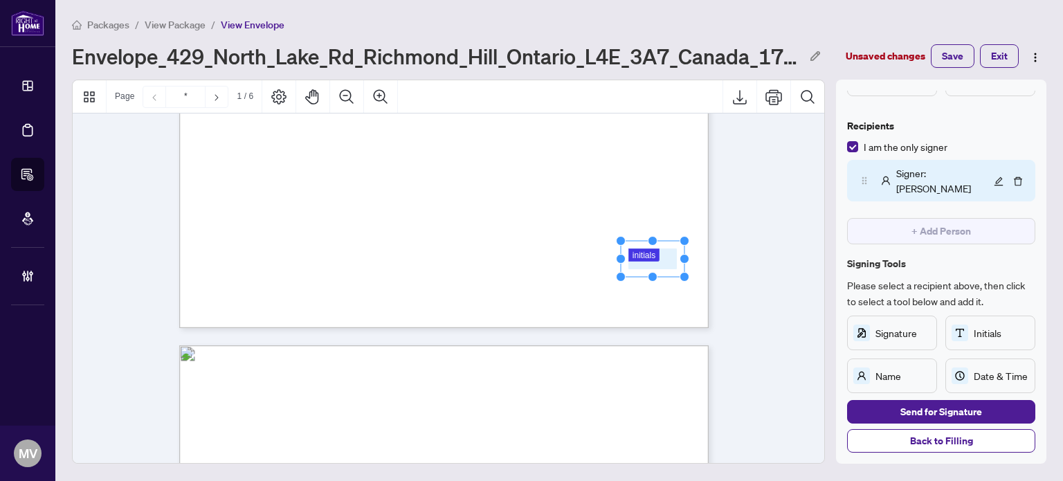
click at [645, 262] on rect "Page 1" at bounding box center [653, 259] width 64 height 36
click at [646, 253] on rect "Page 1" at bounding box center [653, 259] width 64 height 36
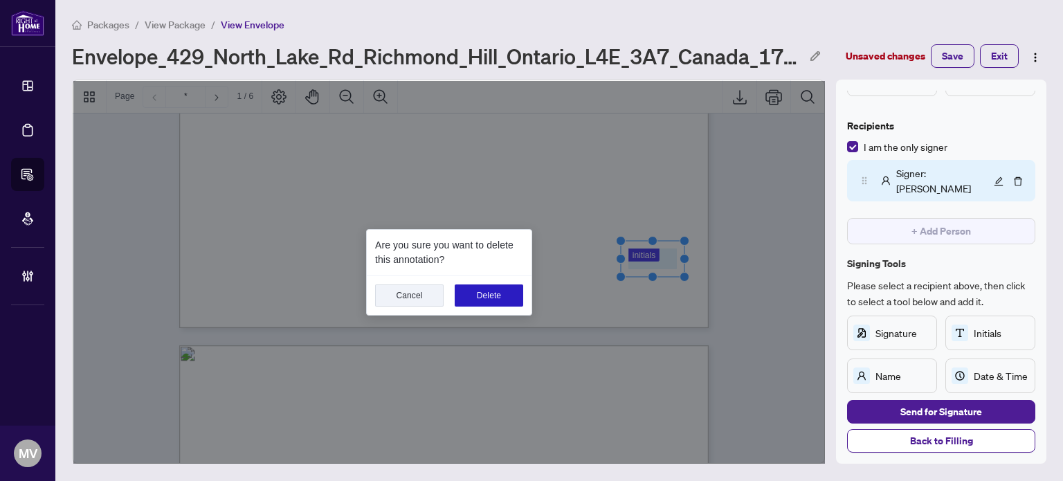
drag, startPoint x: 473, startPoint y: 290, endPoint x: 482, endPoint y: 286, distance: 9.3
click at [474, 290] on button "Delete" at bounding box center [489, 295] width 68 height 22
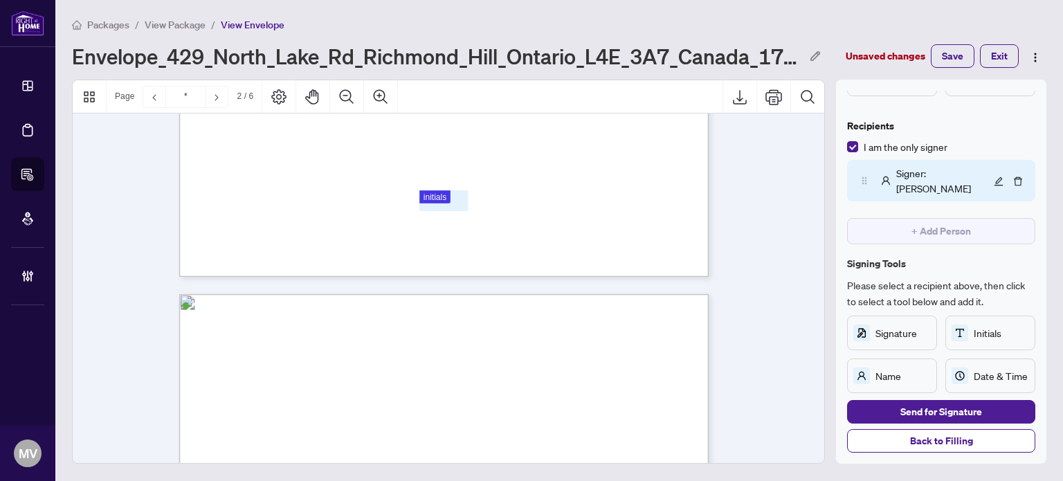
scroll to position [554, 0]
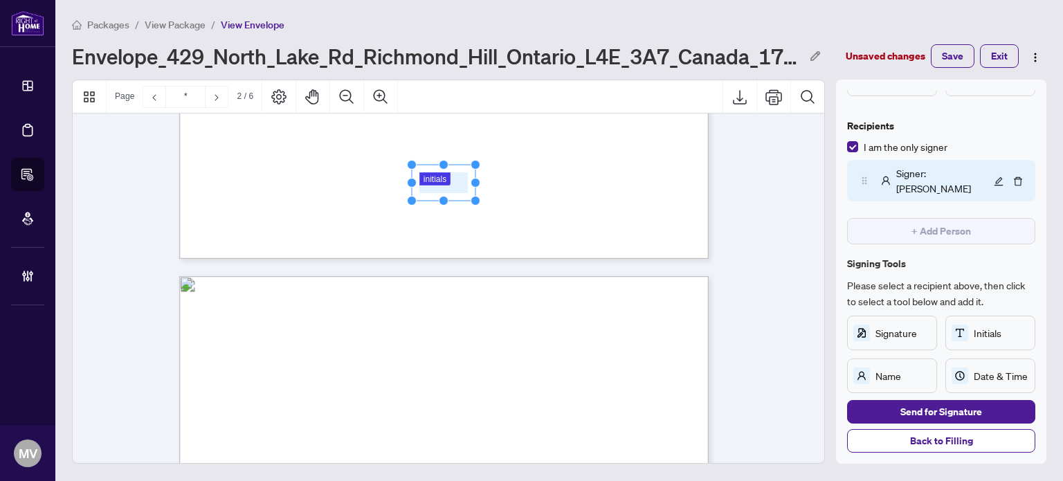
click at [445, 190] on rect "Page 1" at bounding box center [444, 183] width 64 height 36
click at [445, 188] on rect "Page 1" at bounding box center [444, 183] width 64 height 36
click at [471, 183] on circle "Resize, Right" at bounding box center [475, 182] width 9 height 9
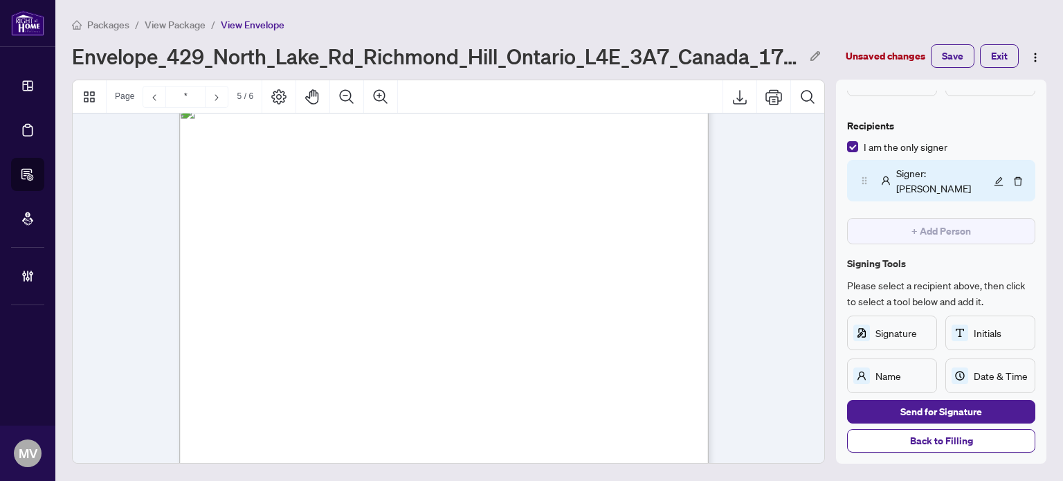
scroll to position [2837, 0]
click at [893, 369] on span "Name" at bounding box center [902, 375] width 55 height 15
type input "*"
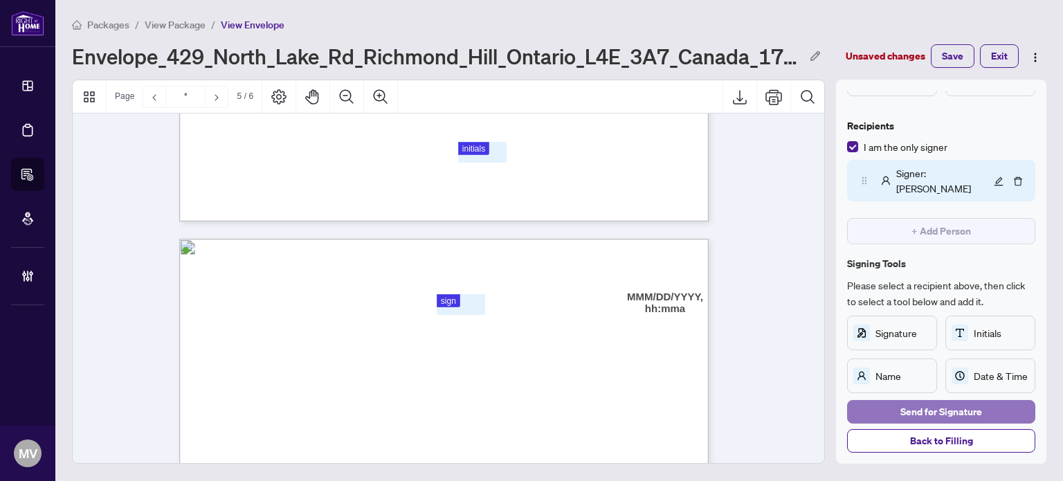
click at [938, 413] on span "Send for Signature" at bounding box center [941, 412] width 82 height 22
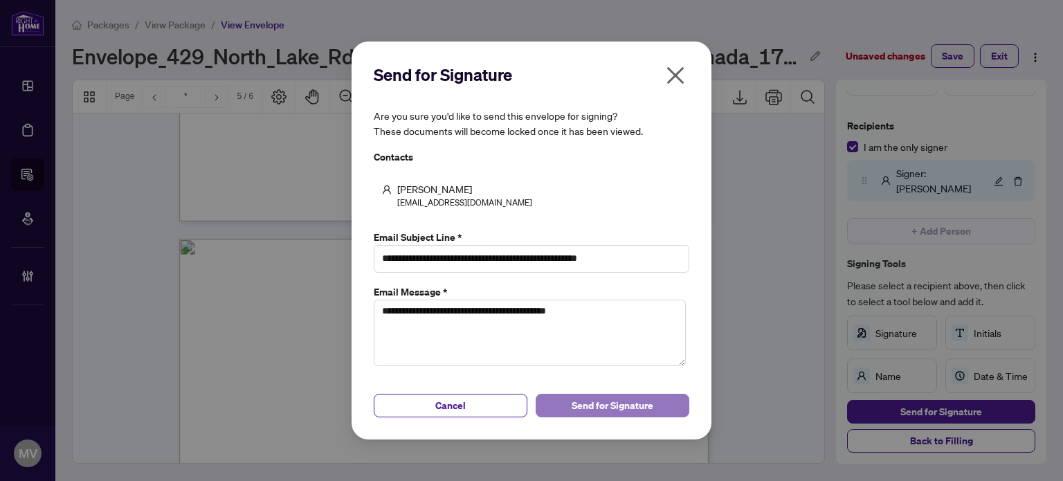
click at [578, 410] on span "Send for Signature" at bounding box center [613, 405] width 82 height 22
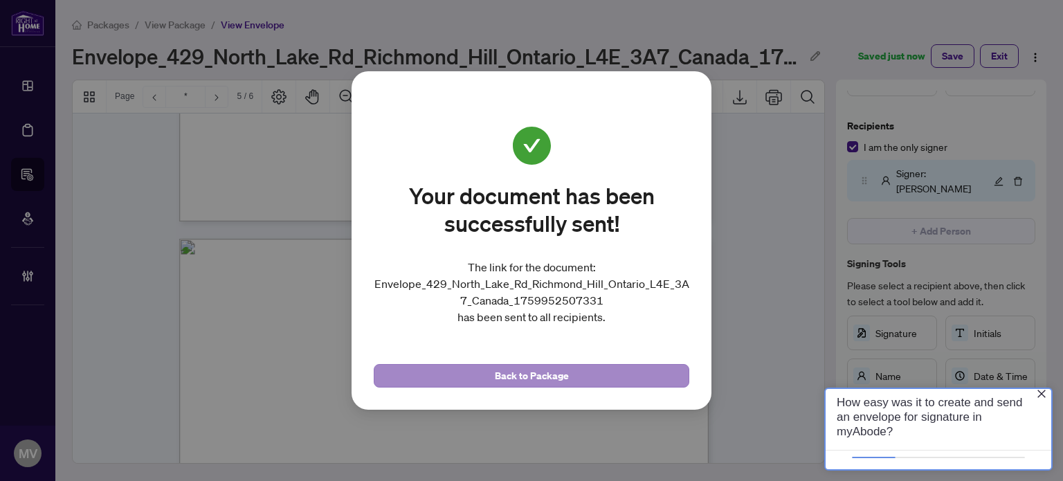
scroll to position [0, 0]
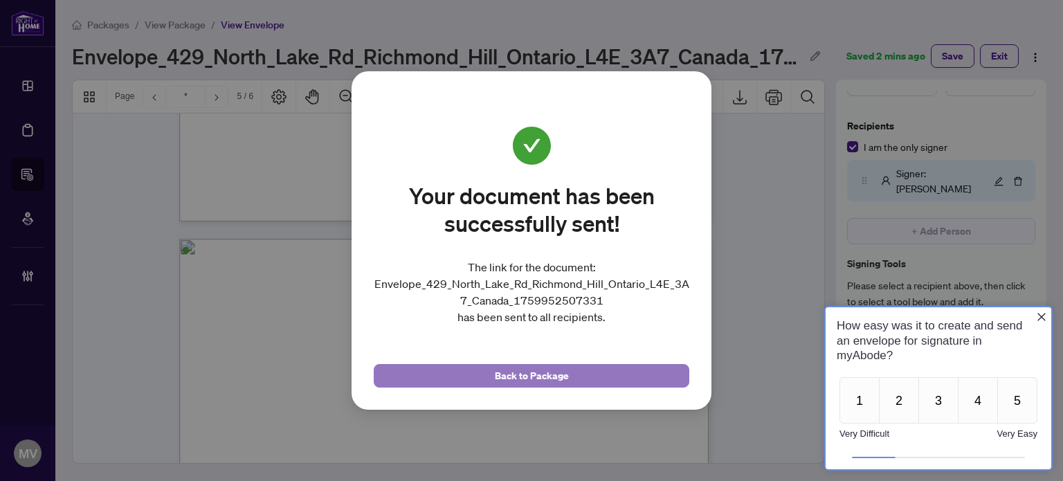
click at [595, 369] on button "Back to Package" at bounding box center [532, 376] width 316 height 24
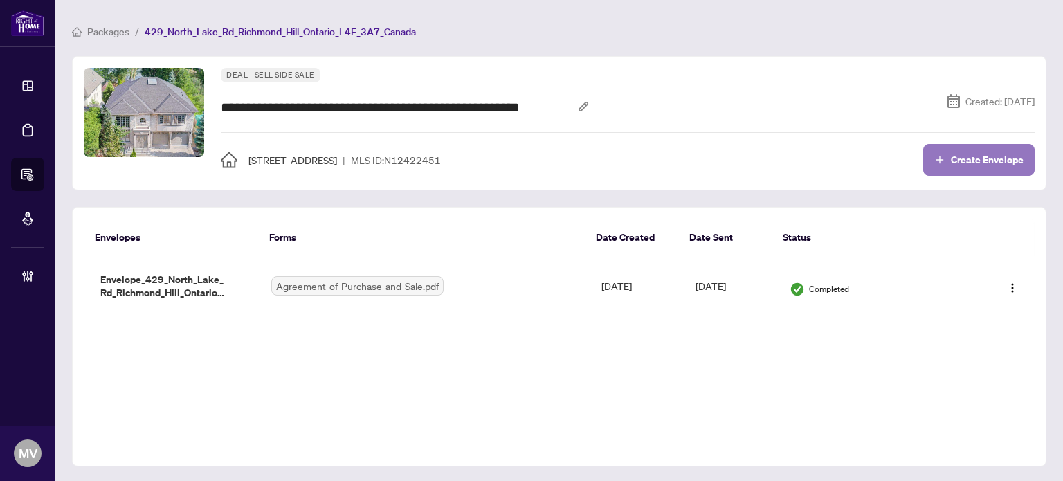
click at [956, 159] on span "Create Envelope" at bounding box center [987, 160] width 73 height 10
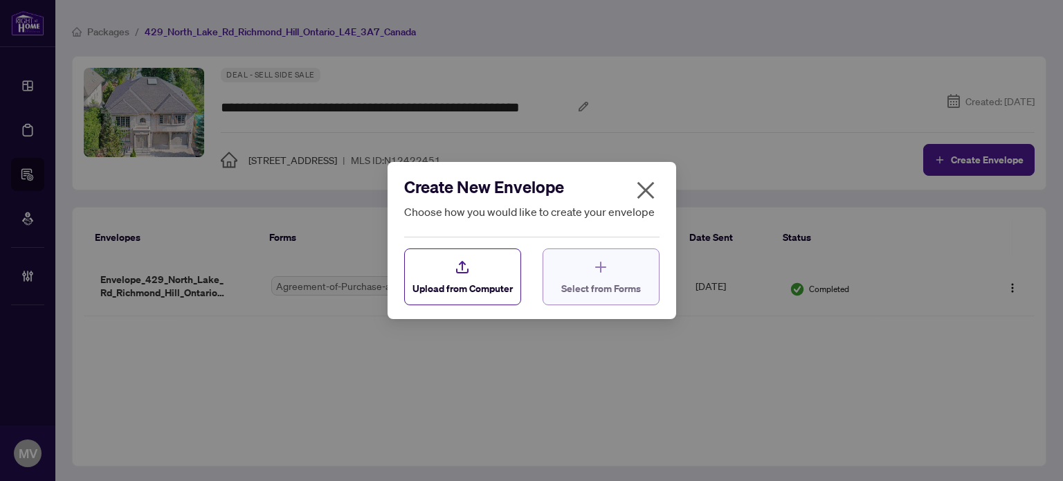
click at [587, 273] on div "Select from Forms" at bounding box center [601, 277] width 80 height 37
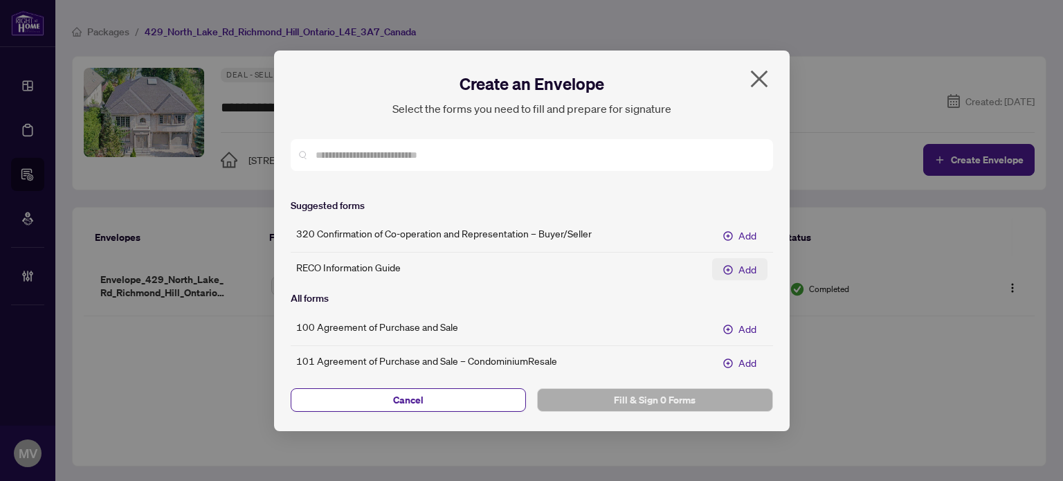
click at [738, 268] on span "Add" at bounding box center [747, 269] width 18 height 15
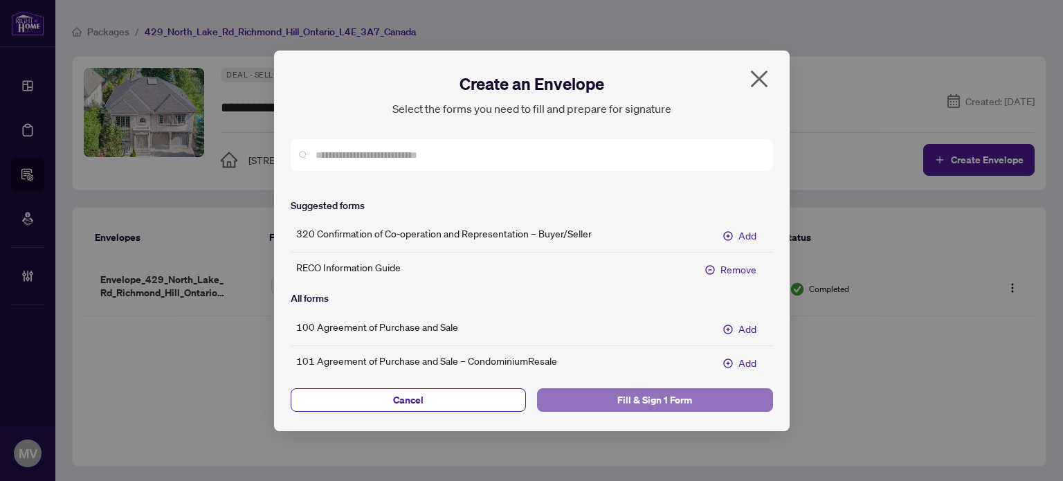
click at [648, 395] on span "Fill & Sign 1 Form" at bounding box center [655, 400] width 214 height 22
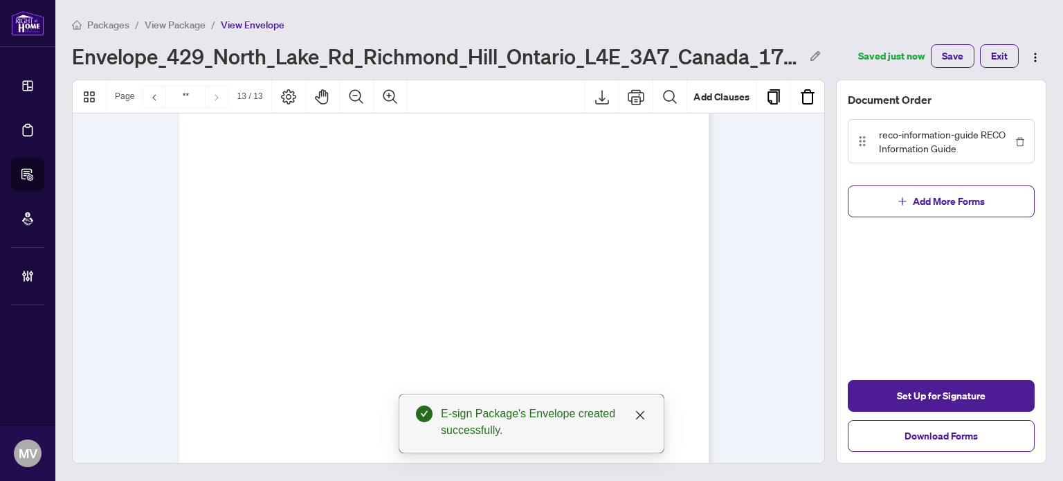
type input "**"
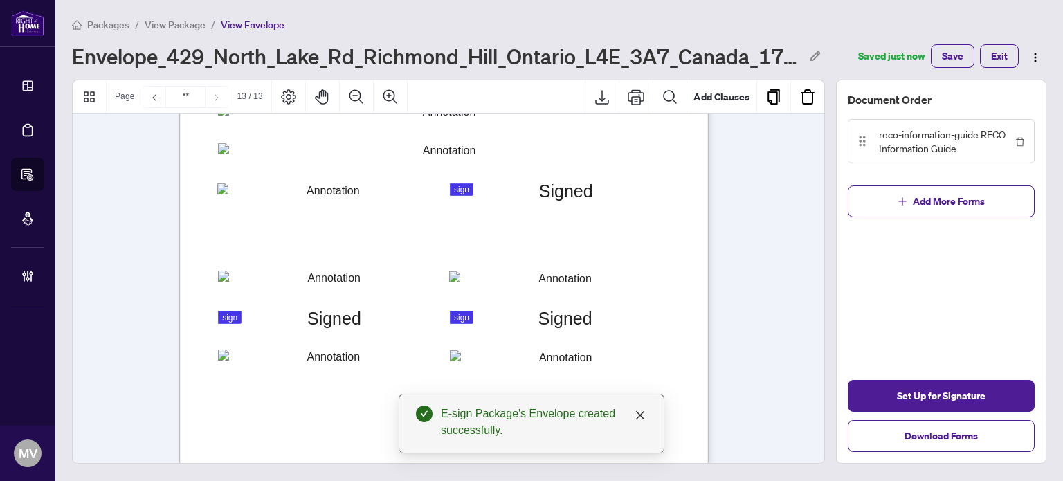
scroll to position [8444, 0]
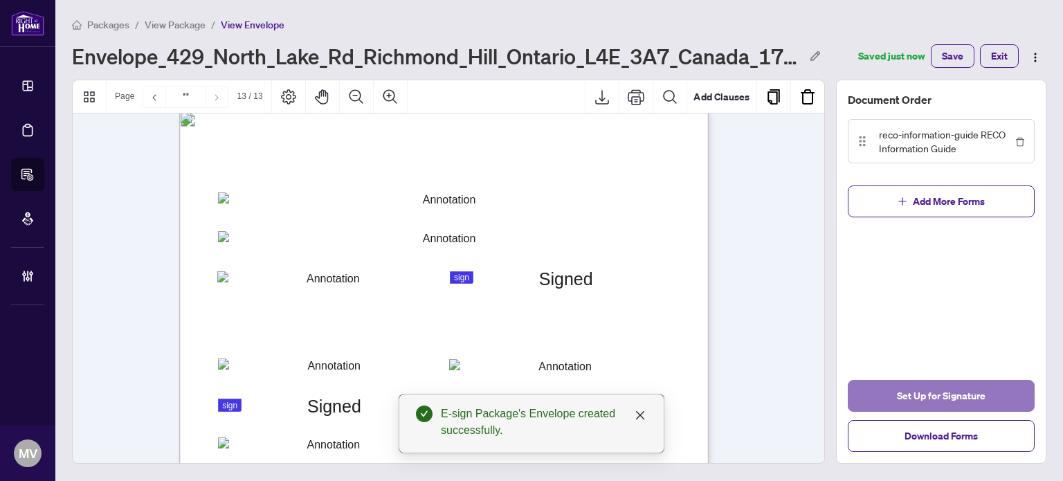
click at [926, 386] on span "Set Up for Signature" at bounding box center [941, 396] width 89 height 22
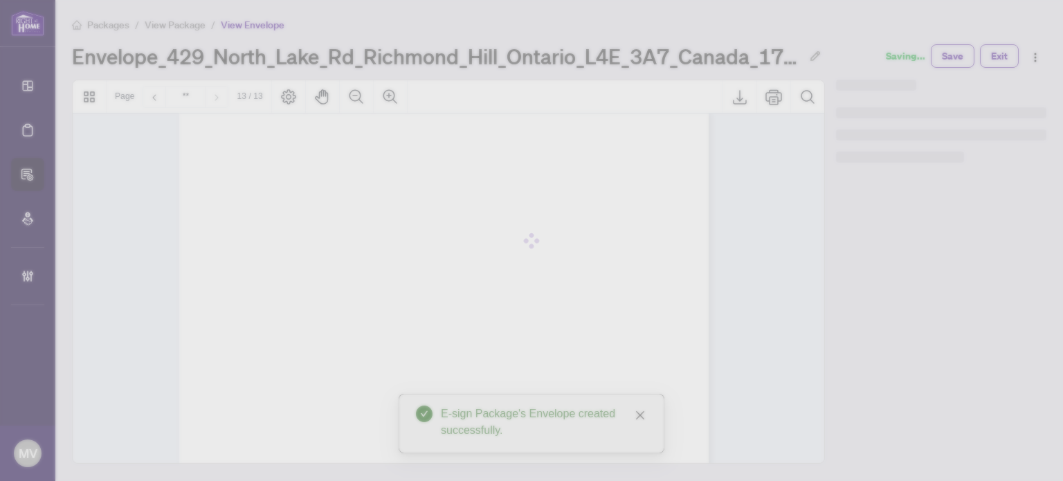
scroll to position [8427, 0]
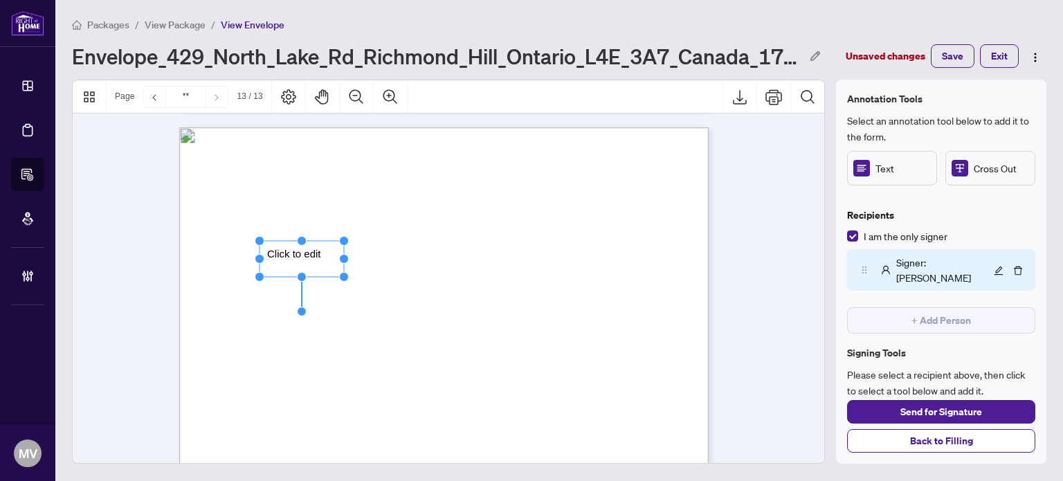
click at [310, 253] on rect "Page 12" at bounding box center [301, 259] width 84 height 36
click at [310, 253] on span "**********" at bounding box center [291, 254] width 51 height 12
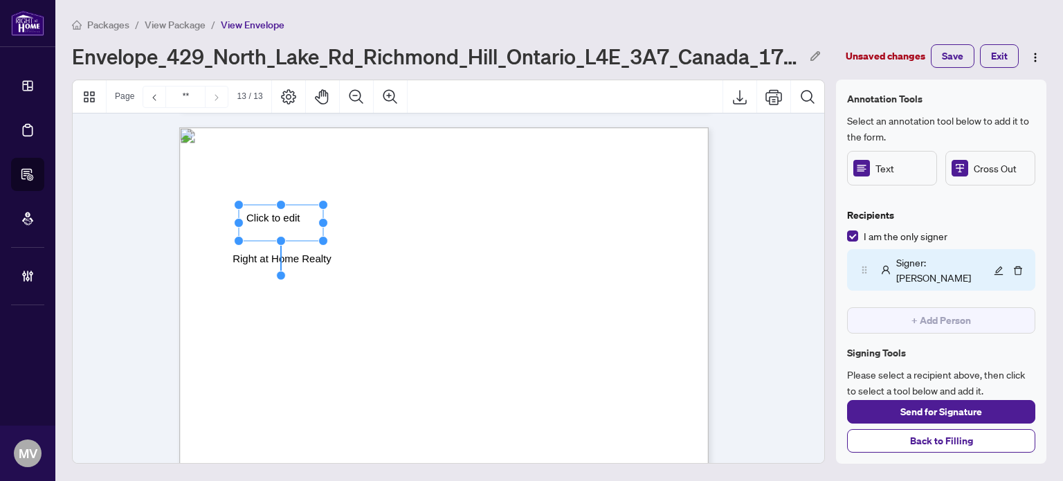
drag, startPoint x: 894, startPoint y: 172, endPoint x: 285, endPoint y: 219, distance: 610.7
click at [285, 219] on rect "Page 12" at bounding box center [281, 223] width 84 height 36
click at [285, 219] on span "**********" at bounding box center [271, 218] width 51 height 12
click at [272, 219] on span "**********" at bounding box center [271, 218] width 51 height 12
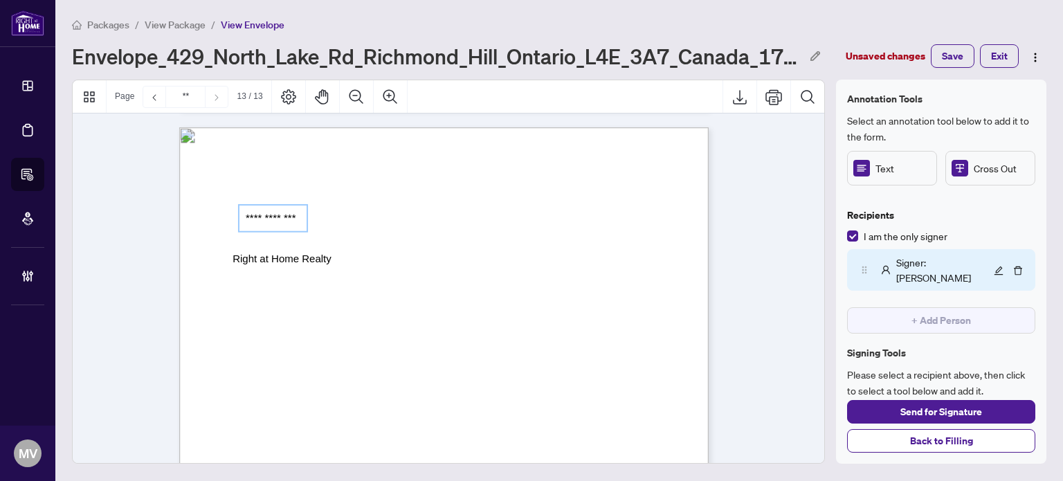
click at [271, 220] on span "**********" at bounding box center [271, 218] width 51 height 12
click at [277, 218] on span "**********" at bounding box center [271, 218] width 51 height 12
click at [293, 215] on span "**********" at bounding box center [271, 218] width 51 height 12
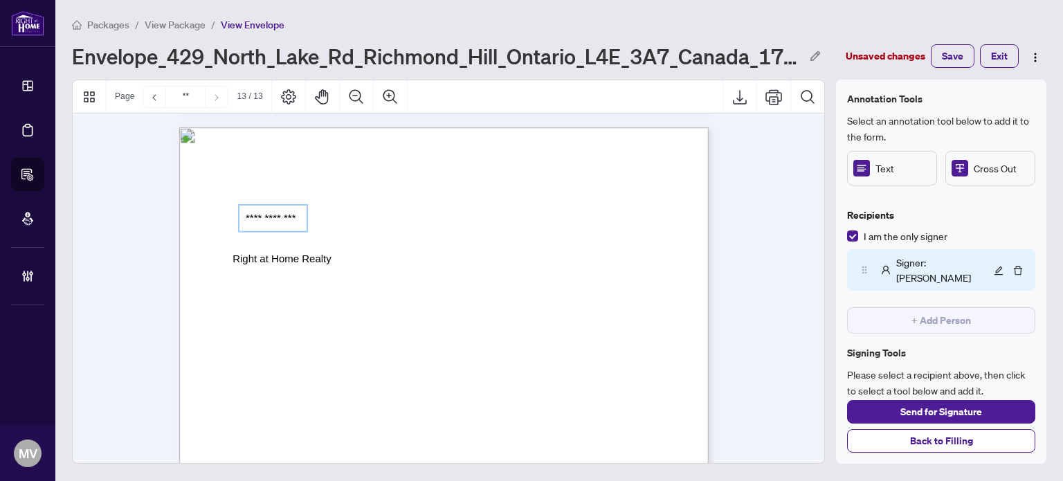
click at [293, 215] on span "**********" at bounding box center [271, 218] width 51 height 12
click at [280, 223] on span "**********" at bounding box center [271, 218] width 51 height 12
click at [266, 219] on span "**********" at bounding box center [271, 218] width 51 height 12
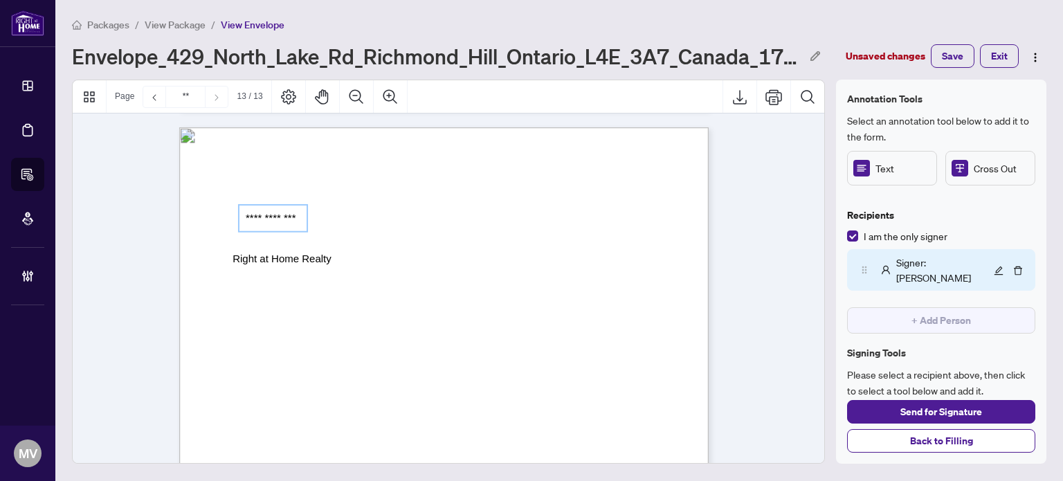
click at [266, 218] on span "**********" at bounding box center [271, 218] width 51 height 12
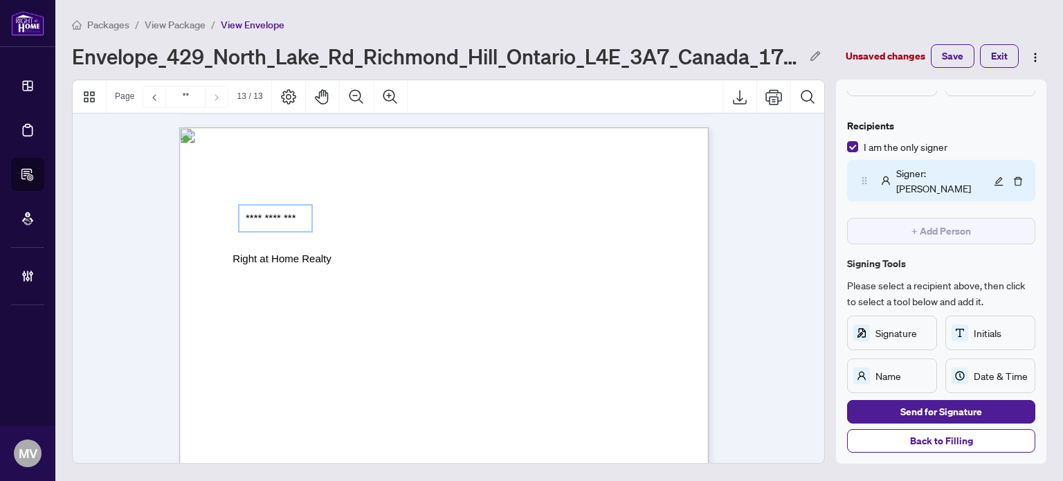
scroll to position [101, 0]
click at [310, 287] on div "I acknowledge the real estate agent named above provided the RECO Information G…" at bounding box center [443, 469] width 529 height 685
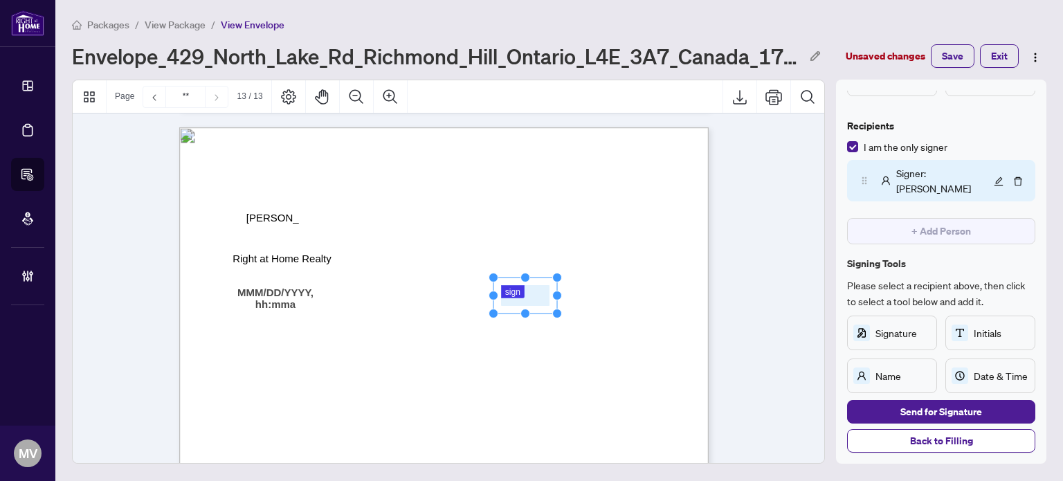
click at [275, 275] on span "Brokerage name" at bounding box center [247, 277] width 56 height 10
drag, startPoint x: 533, startPoint y: 292, endPoint x: 556, endPoint y: 284, distance: 23.4
drag, startPoint x: 558, startPoint y: 275, endPoint x: 612, endPoint y: 277, distance: 54.0
click at [612, 277] on circle "Resize, Top, Right" at bounding box center [611, 279] width 9 height 9
drag, startPoint x: 561, startPoint y: 293, endPoint x: 542, endPoint y: 290, distance: 19.7
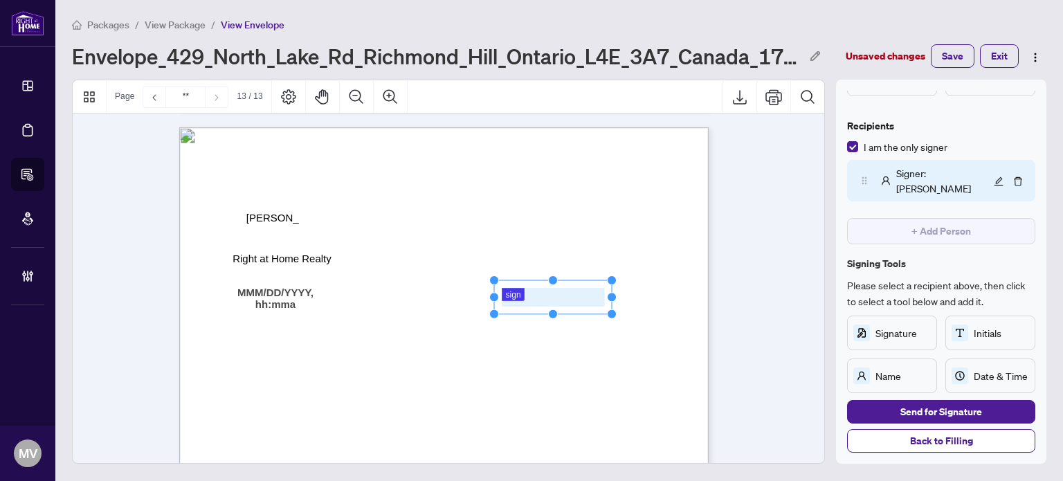
click at [560, 294] on rect "Page 12" at bounding box center [553, 297] width 118 height 34
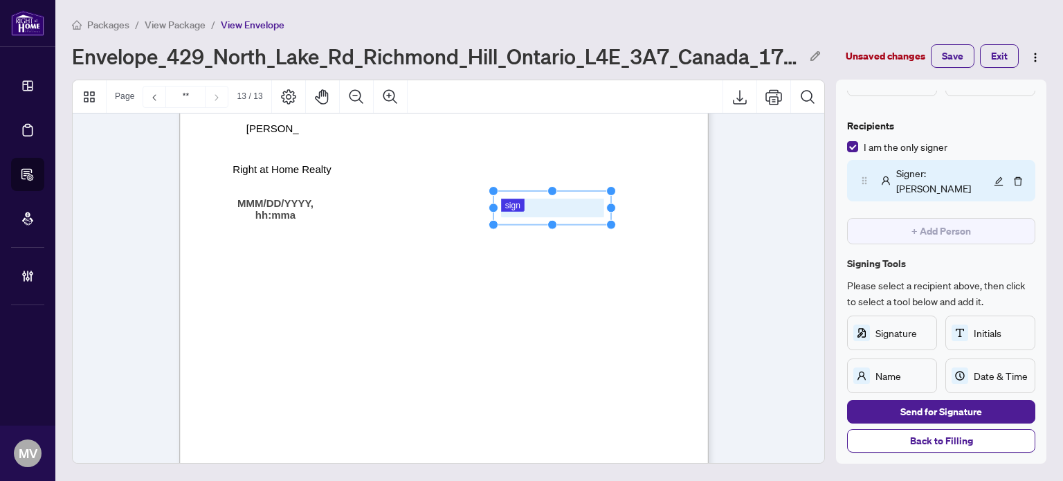
scroll to position [8497, 0]
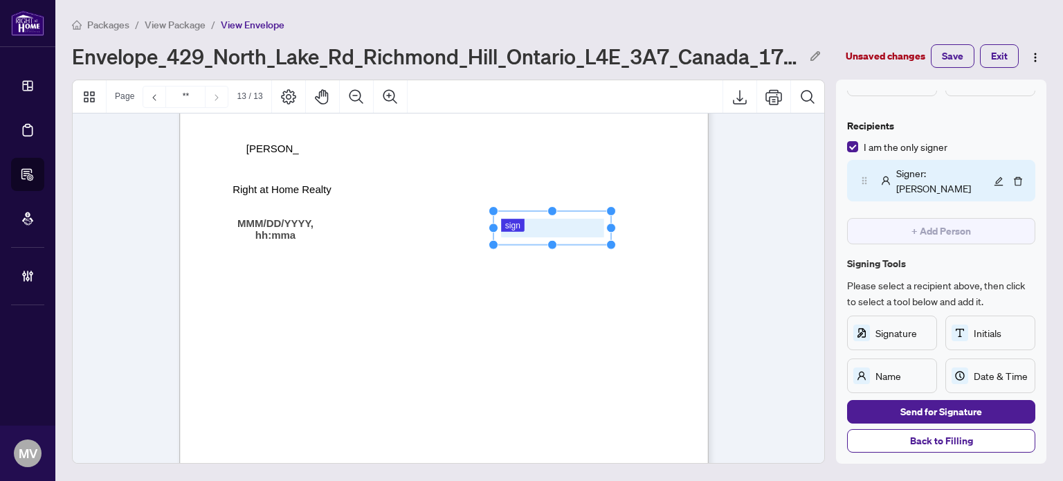
click at [983, 325] on span "Initials" at bounding box center [1001, 332] width 55 height 15
drag, startPoint x: 687, startPoint y: 207, endPoint x: 661, endPoint y: 220, distance: 29.4
click at [661, 220] on div "I acknowledge the real estate agent named above provided the RECO Information G…" at bounding box center [443, 400] width 529 height 685
drag, startPoint x: 646, startPoint y: 232, endPoint x: 645, endPoint y: 225, distance: 7.0
click at [637, 226] on rect "Page 12" at bounding box center [638, 231] width 46 height 28
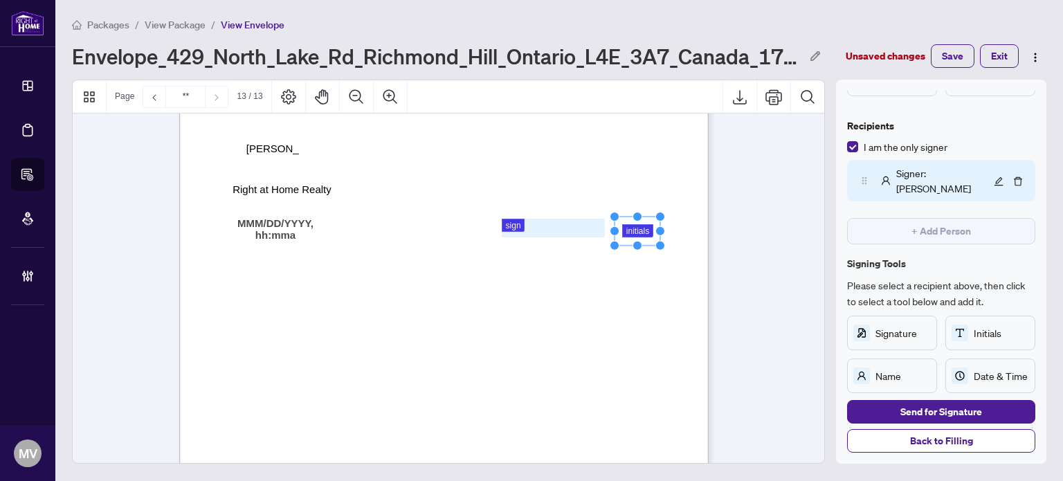
drag, startPoint x: 658, startPoint y: 218, endPoint x: 639, endPoint y: 221, distance: 19.0
click at [639, 221] on icon "Resize, Top Resize, Top, Right Resize, Right Resize, Bottom, Right Resize, Bott…" at bounding box center [637, 231] width 55 height 39
click at [642, 225] on rect "Page 12" at bounding box center [637, 233] width 46 height 28
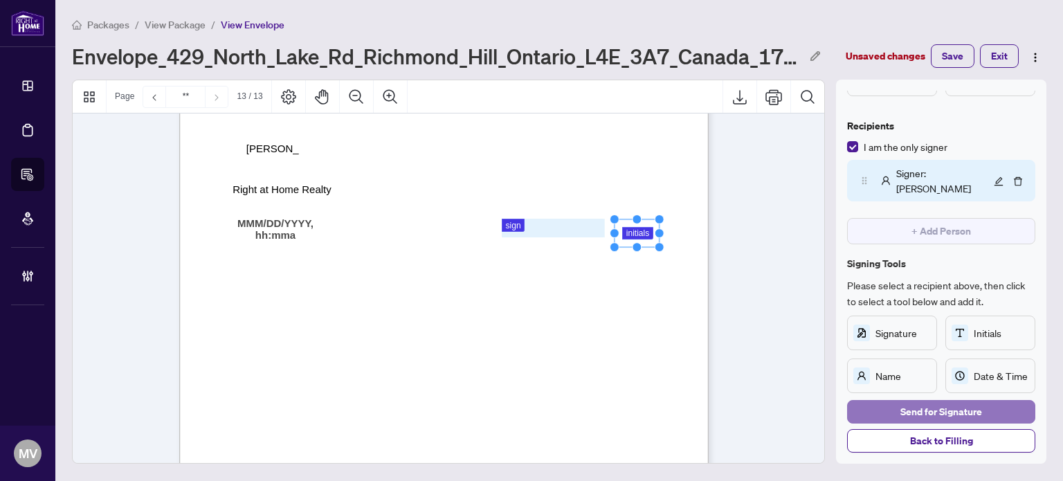
click at [928, 414] on span "Send for Signature" at bounding box center [941, 412] width 82 height 22
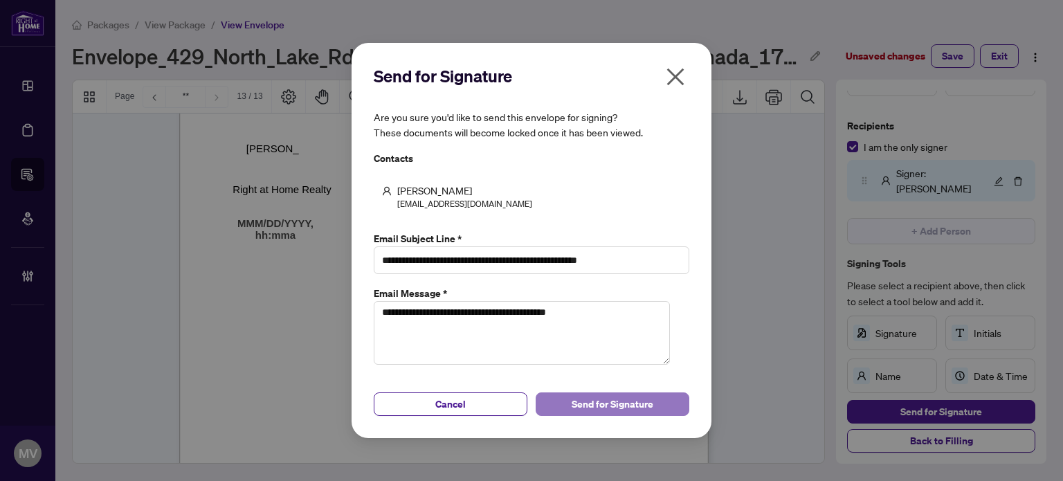
click at [601, 410] on span "Send for Signature" at bounding box center [613, 404] width 82 height 22
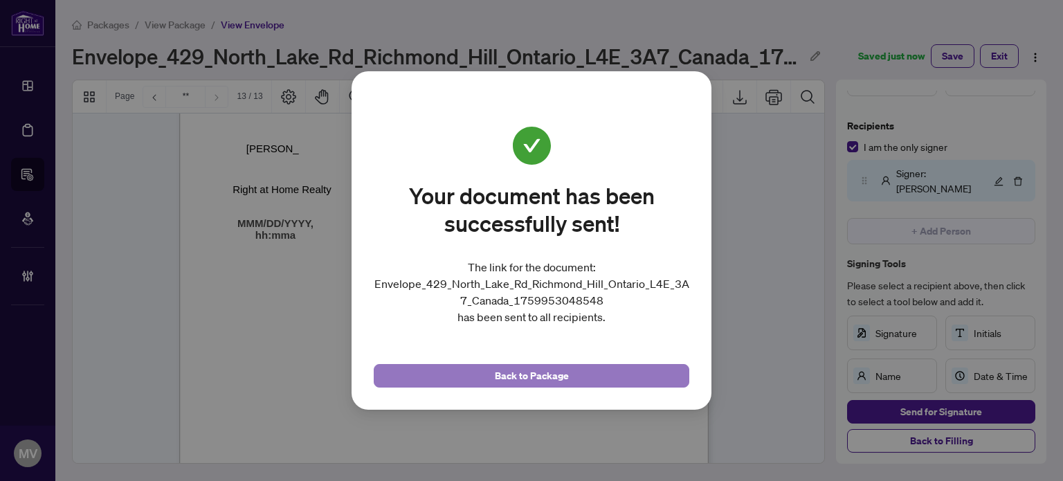
click at [601, 376] on button "Back to Package" at bounding box center [532, 376] width 316 height 24
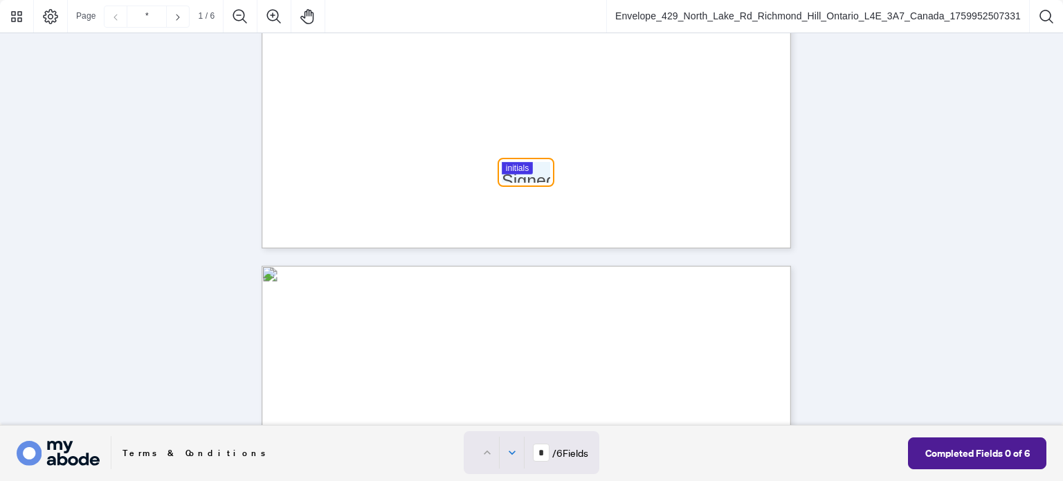
scroll to position [484, 0]
click at [520, 180] on div at bounding box center [531, 213] width 1063 height 426
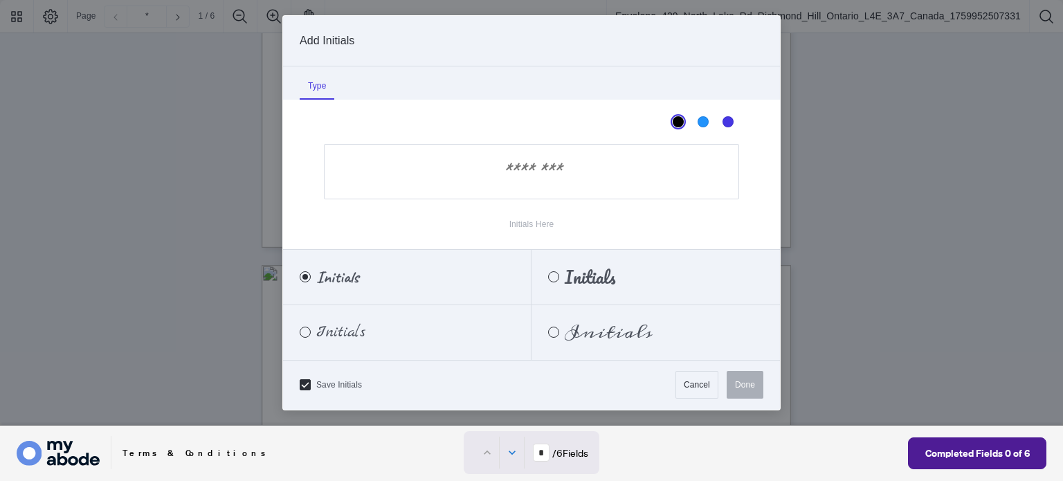
click at [508, 174] on input "Initials Here" at bounding box center [531, 171] width 415 height 55
click at [551, 332] on div "Meddon" at bounding box center [553, 332] width 11 height 11
click at [502, 163] on input "Initials Here" at bounding box center [531, 171] width 415 height 55
click at [601, 171] on input "Initials Here" at bounding box center [531, 171] width 415 height 55
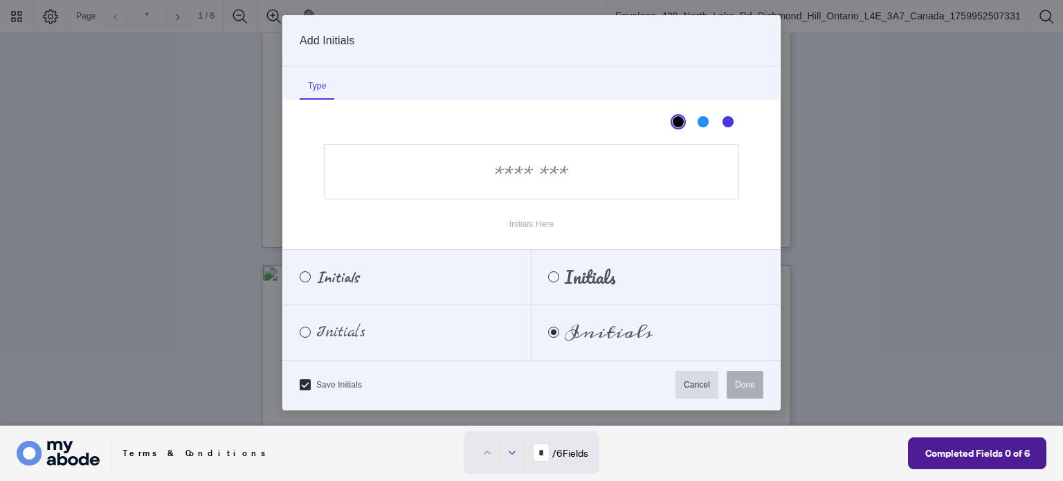
click at [692, 386] on button "Cancel" at bounding box center [696, 385] width 43 height 28
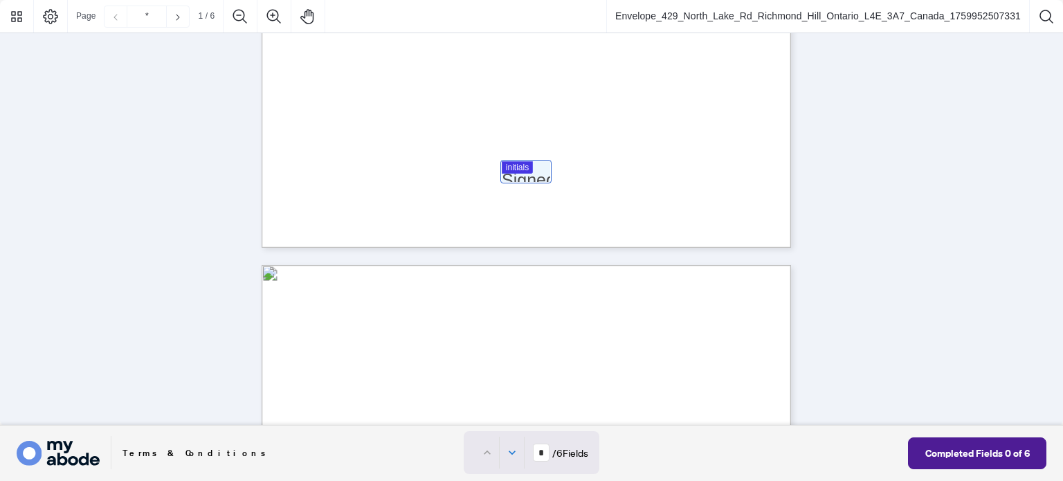
click at [518, 177] on div at bounding box center [531, 213] width 1063 height 426
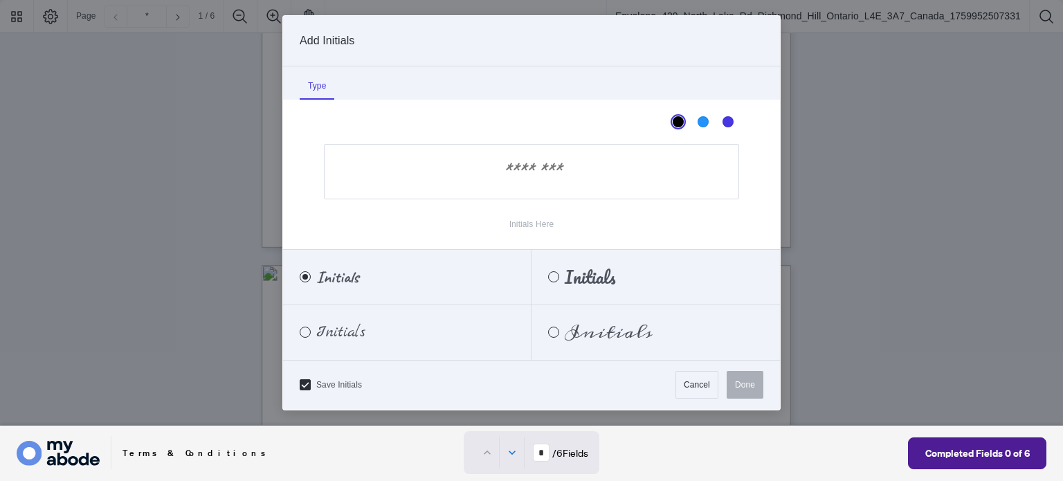
click at [568, 170] on input "Initials Here" at bounding box center [531, 171] width 415 height 55
type input "**"
click at [756, 387] on button "Done" at bounding box center [745, 385] width 37 height 28
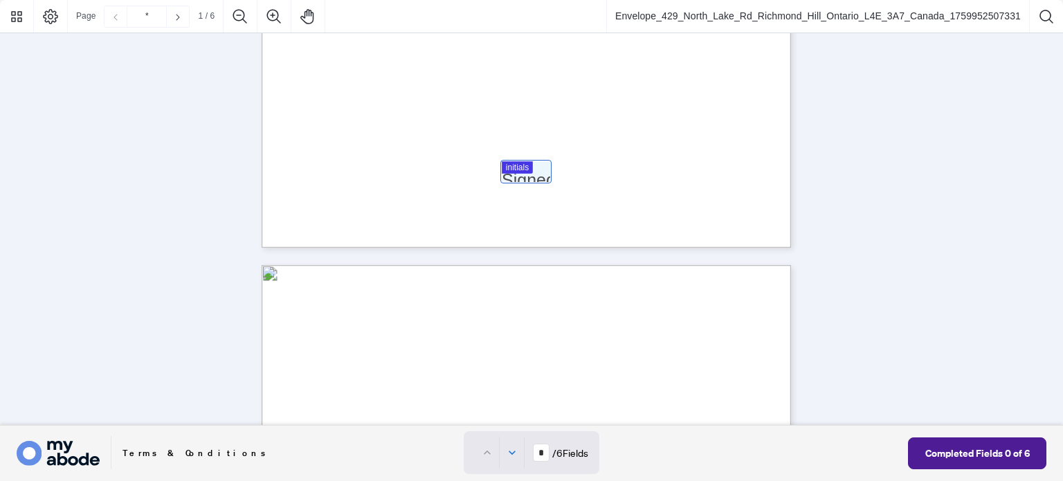
type input "*"
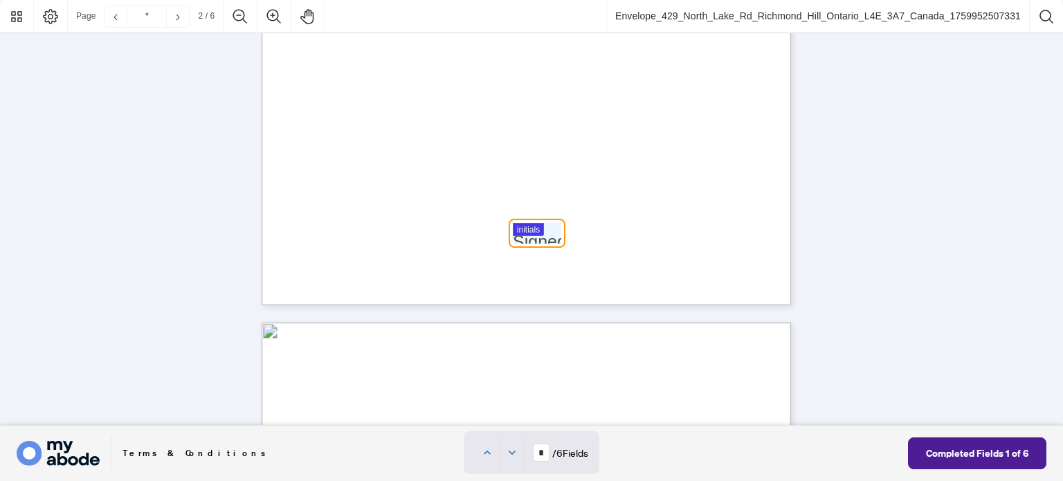
scroll to position [1133, 0]
click at [531, 223] on div at bounding box center [531, 213] width 1063 height 426
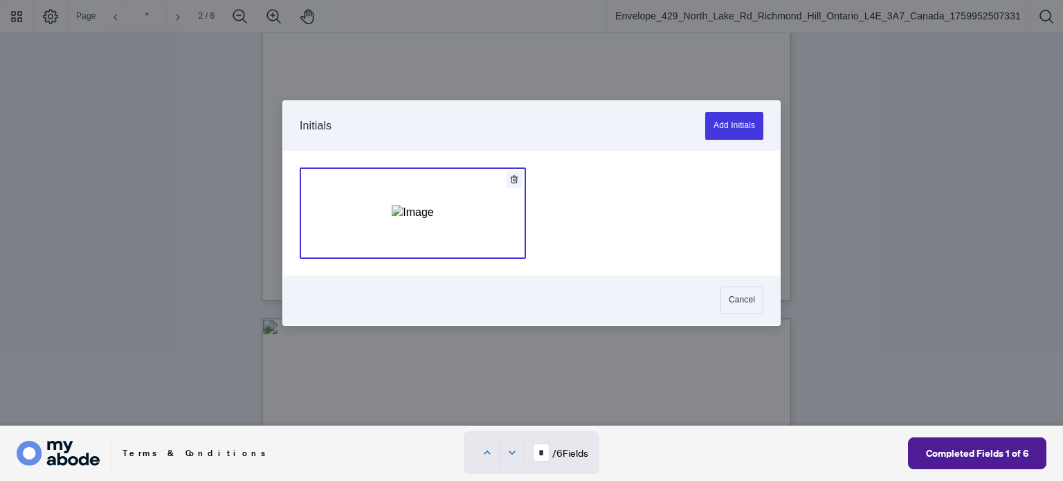
click at [423, 237] on div "Add Signature" at bounding box center [413, 213] width 42 height 138
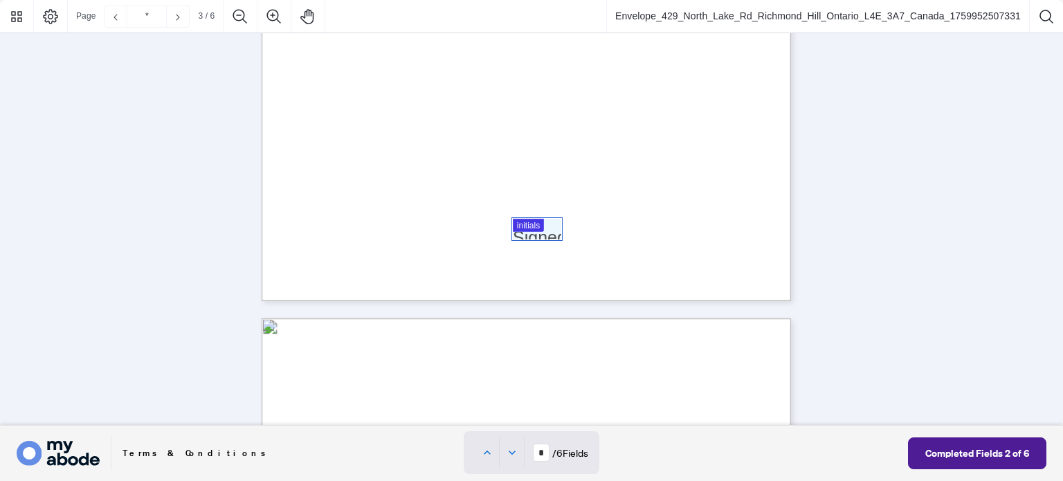
type input "*"
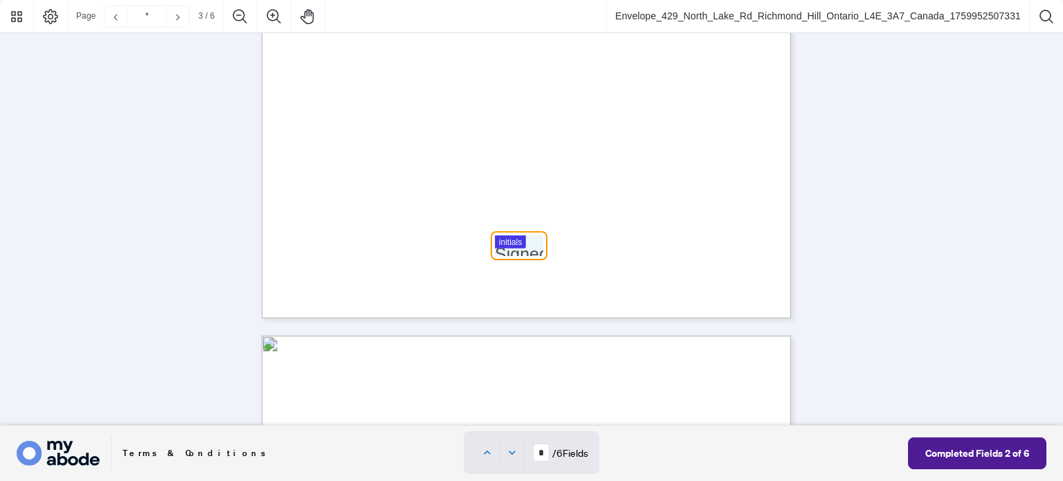
scroll to position [1835, 0]
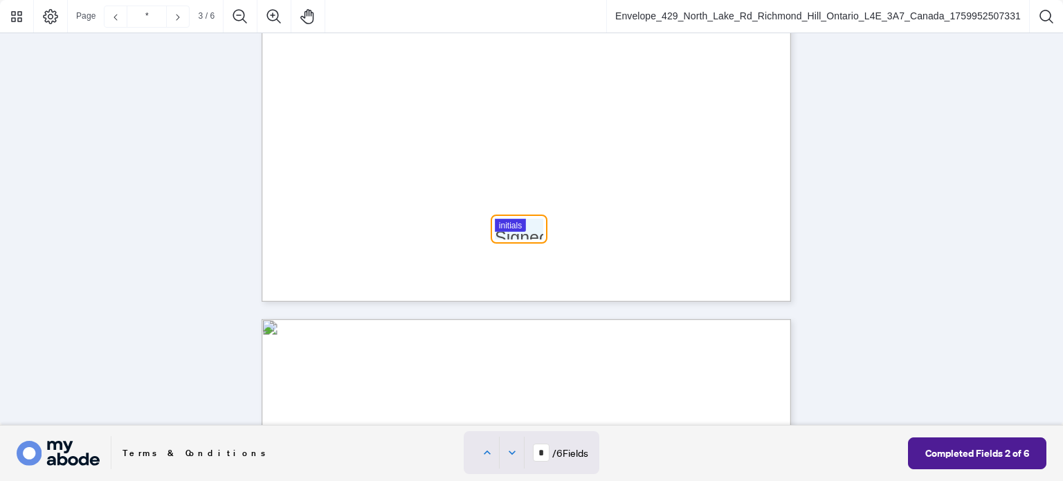
click at [517, 236] on div at bounding box center [531, 213] width 1063 height 426
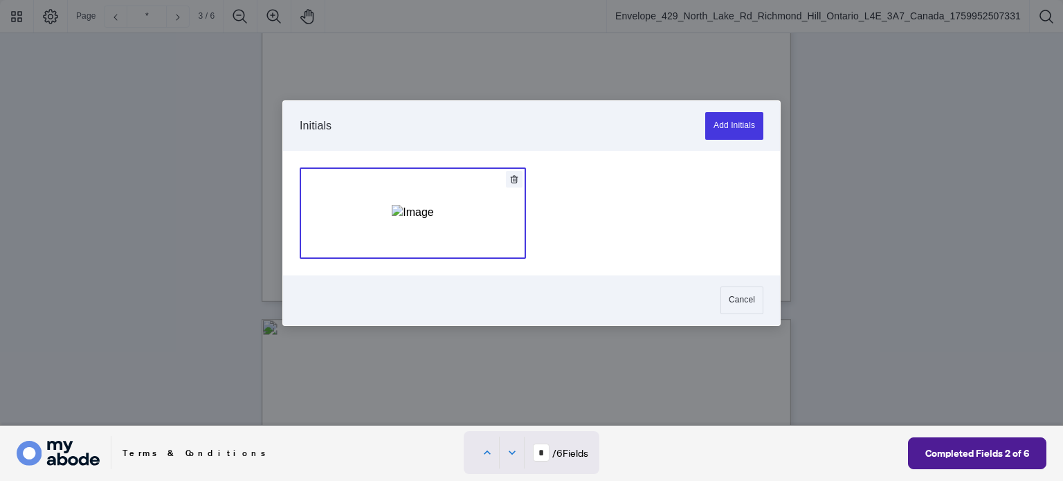
click at [446, 210] on button "Add Signature" at bounding box center [412, 213] width 225 height 90
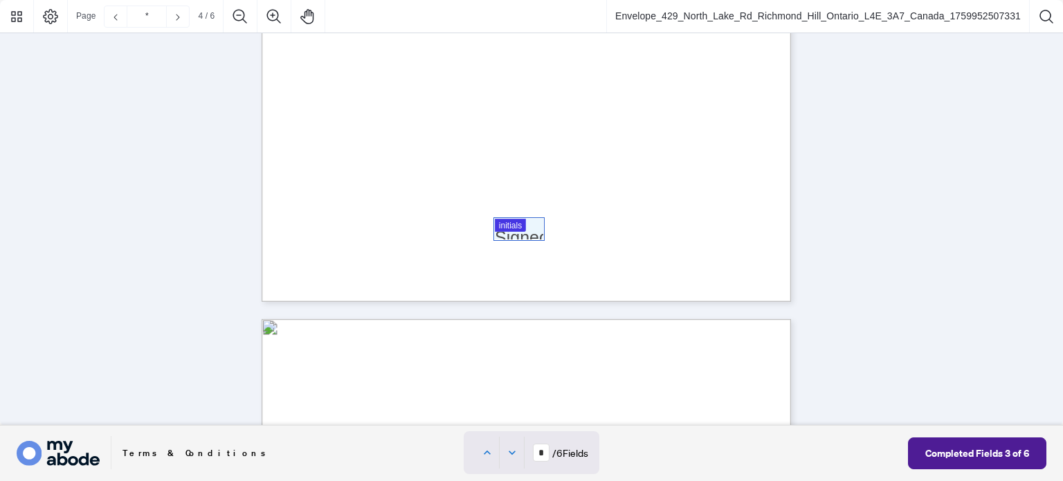
type input "*"
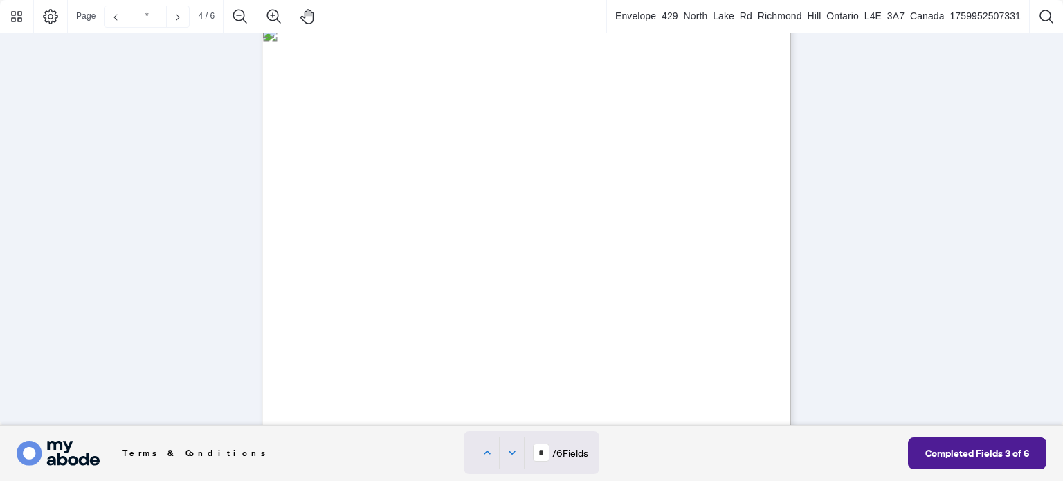
type input "*"
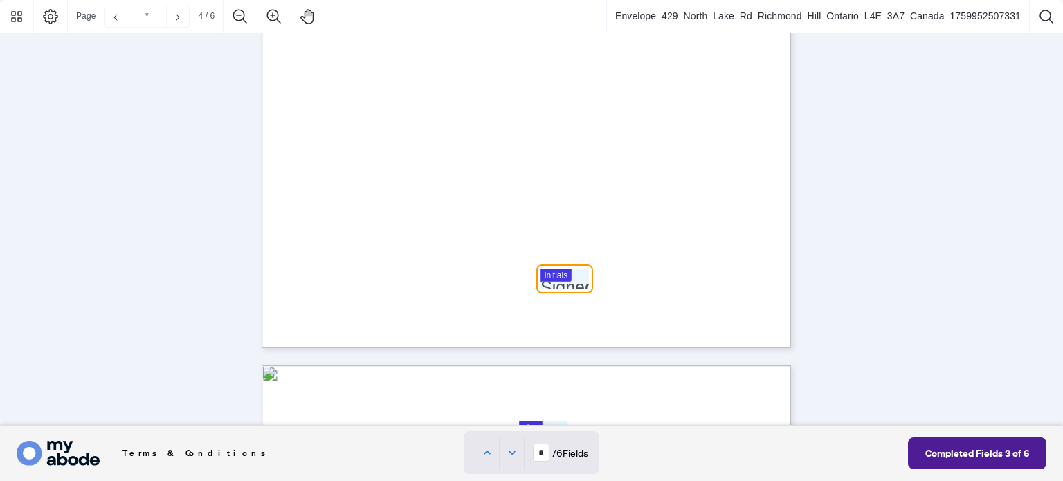
scroll to position [2541, 0]
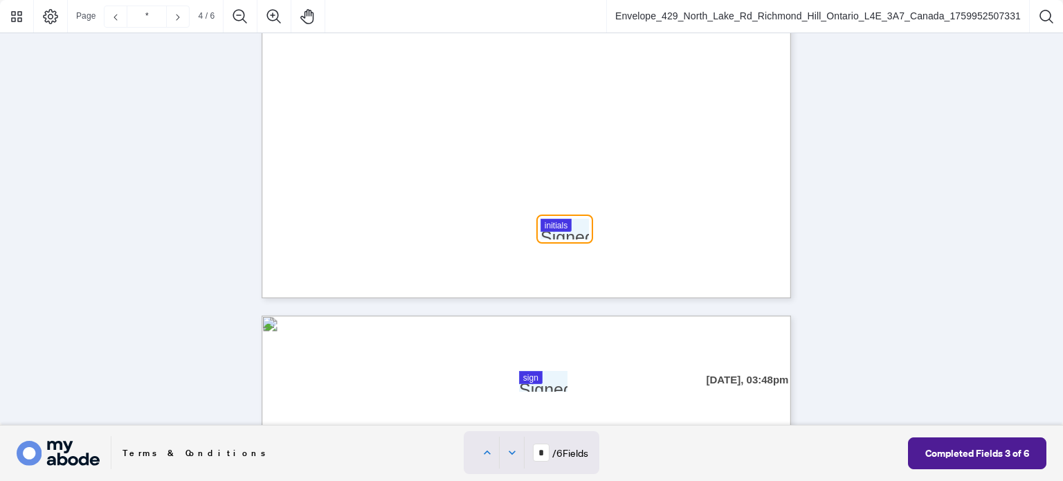
click at [499, 228] on span "INITIALS OF BUYER(S):" at bounding box center [459, 228] width 79 height 8
click at [499, 226] on span "INITIALS OF BUYER(S):" at bounding box center [459, 228] width 79 height 8
click at [560, 225] on div at bounding box center [531, 213] width 1063 height 426
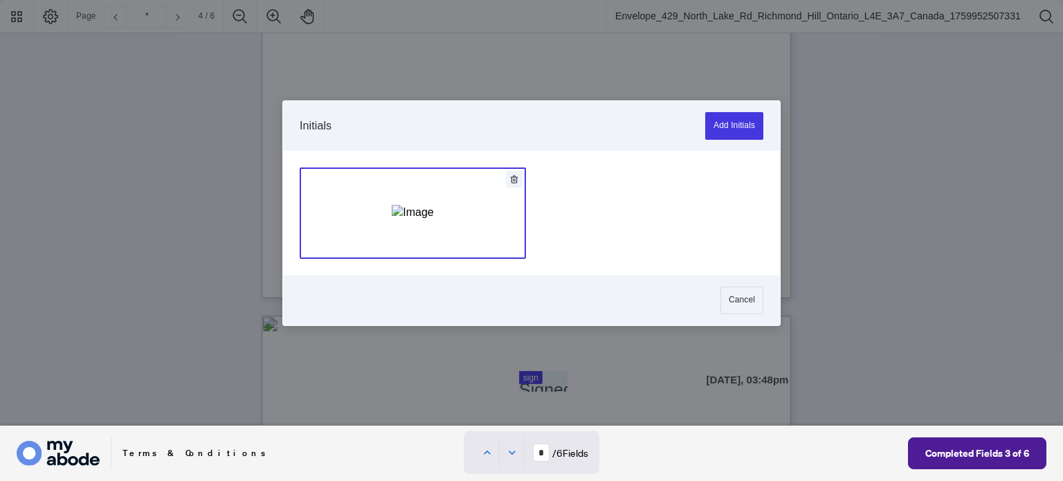
click at [457, 213] on button "Add Signature" at bounding box center [412, 213] width 225 height 90
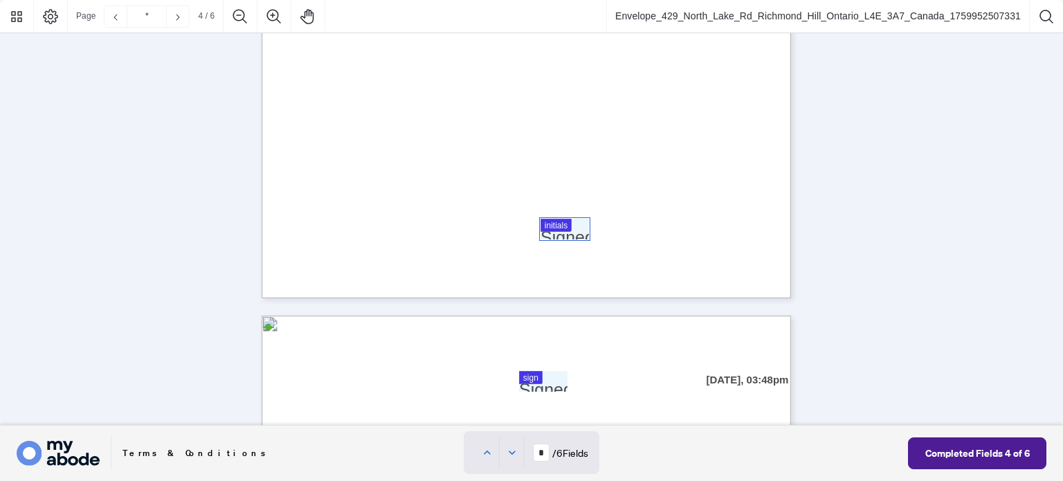
type input "*"
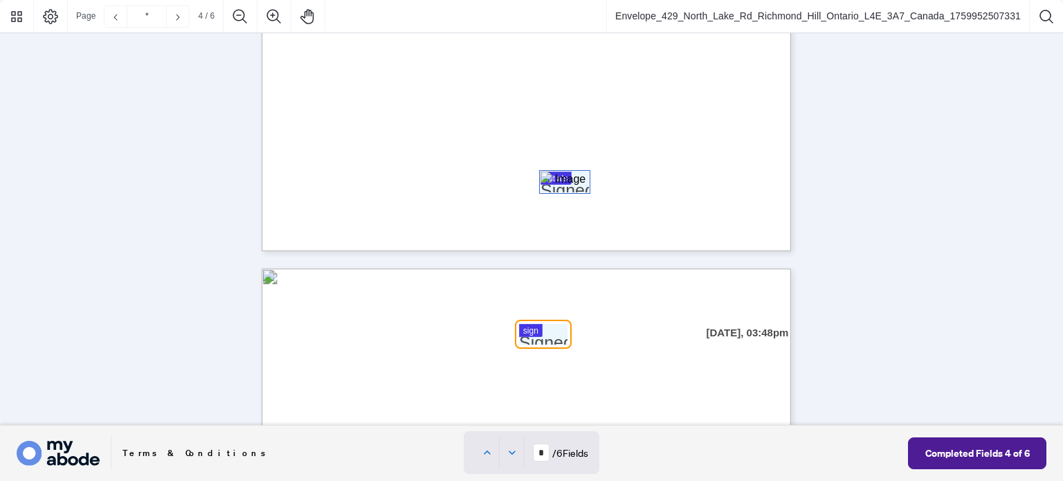
type input "*"
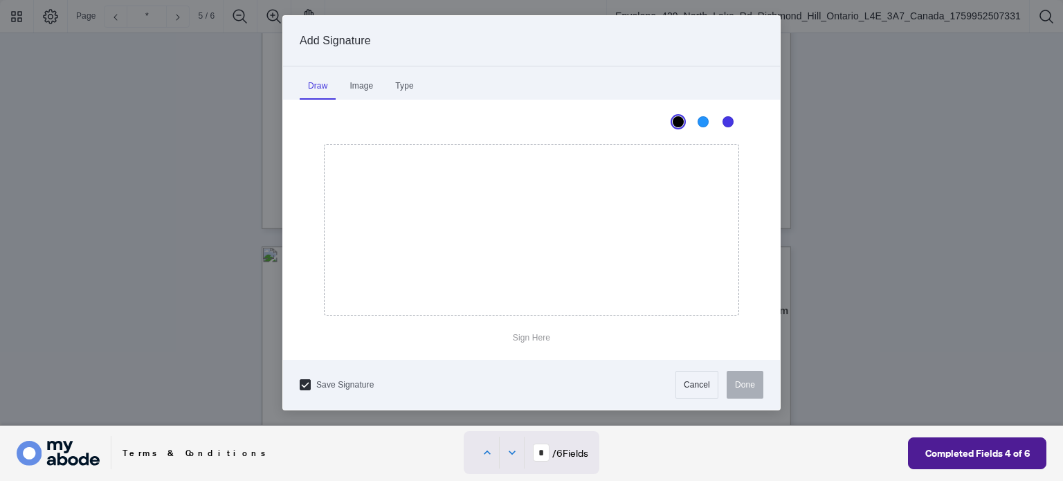
click at [542, 309] on div at bounding box center [531, 213] width 1063 height 426
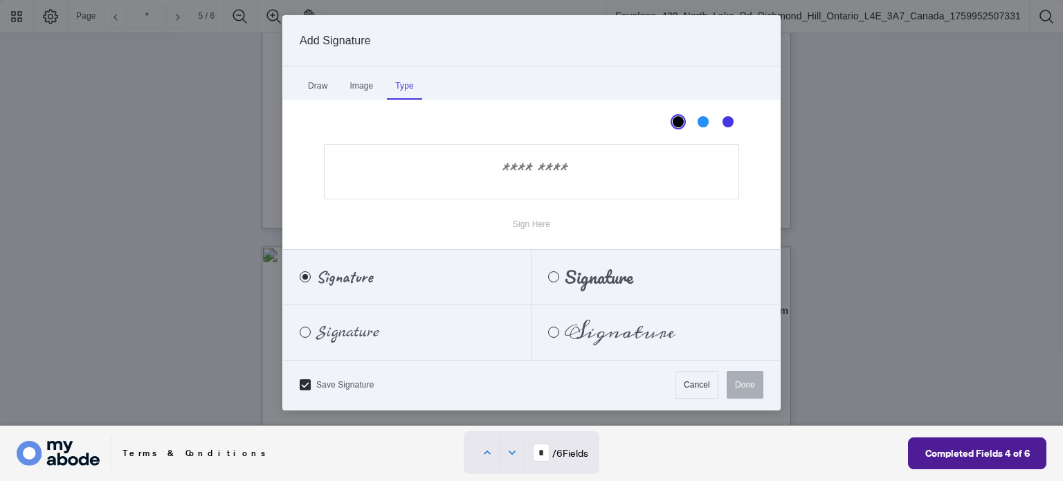
click at [410, 88] on div "Type" at bounding box center [404, 86] width 35 height 28
click at [460, 180] on input "Sign Here" at bounding box center [531, 171] width 415 height 55
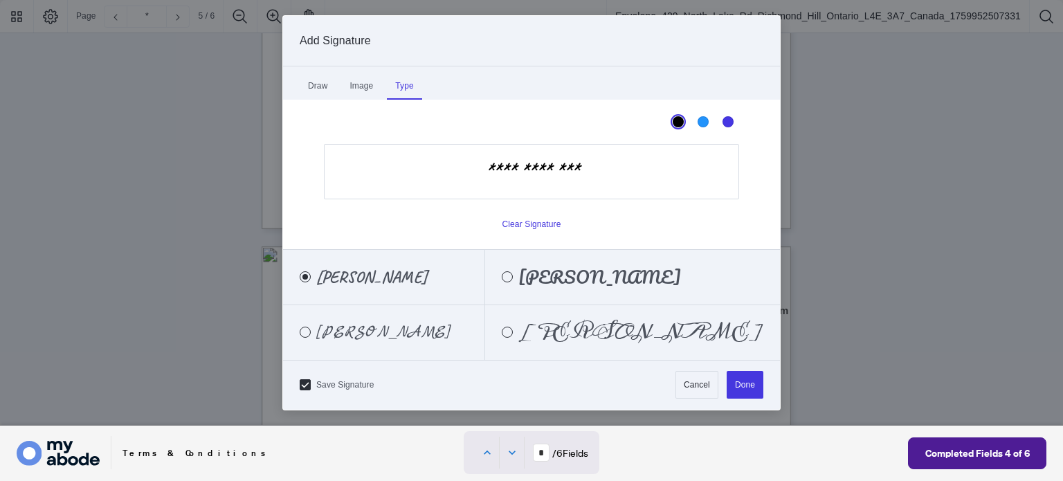
type input "**********"
click at [549, 327] on div "mary vittorio" at bounding box center [632, 332] width 295 height 15
click at [750, 378] on button "Done" at bounding box center [745, 385] width 37 height 28
type input "*"
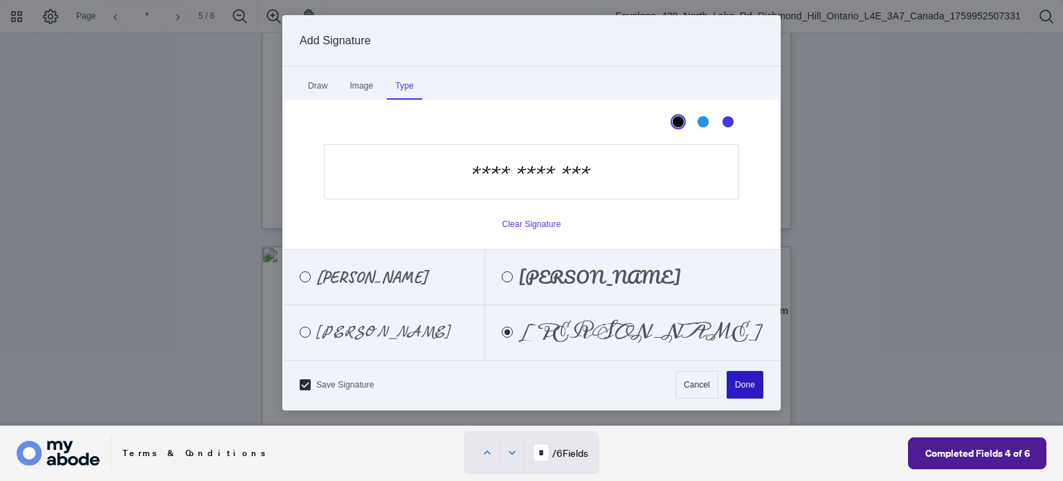
type input "*"
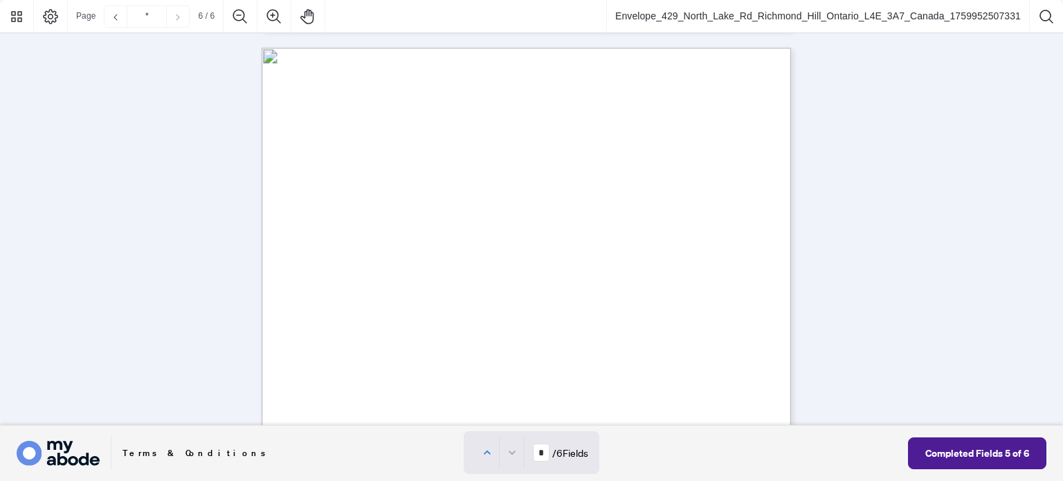
type input "*"
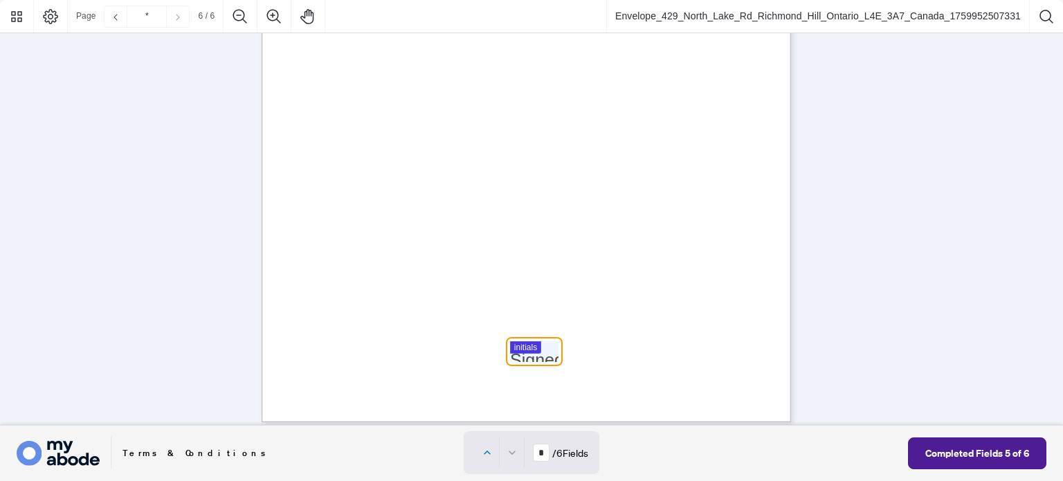
scroll to position [3831, 0]
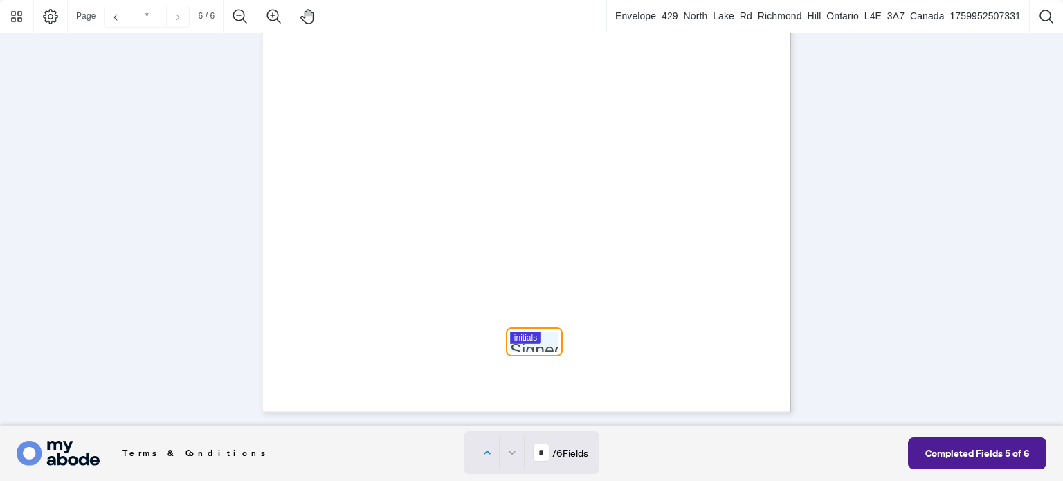
click at [540, 336] on div at bounding box center [531, 213] width 1063 height 426
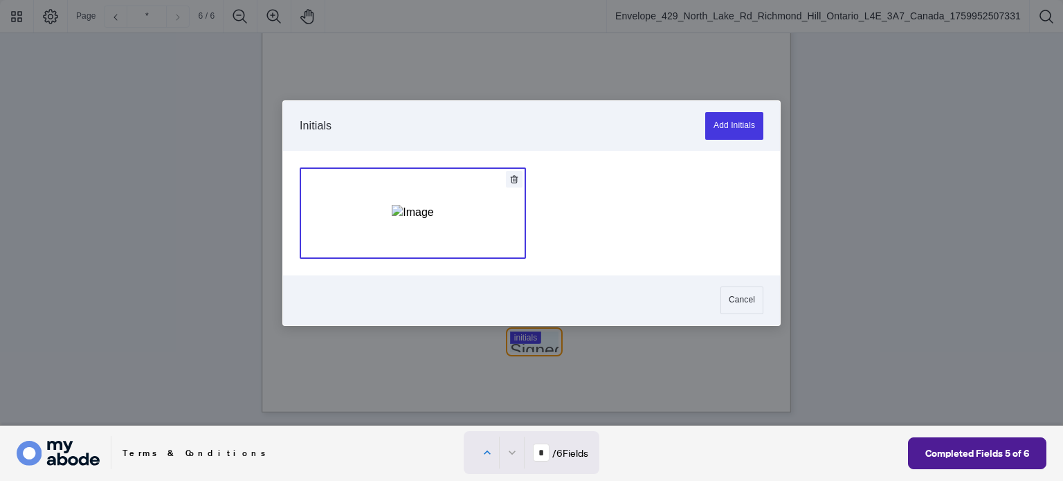
click at [433, 220] on img "Add Signature" at bounding box center [413, 212] width 42 height 15
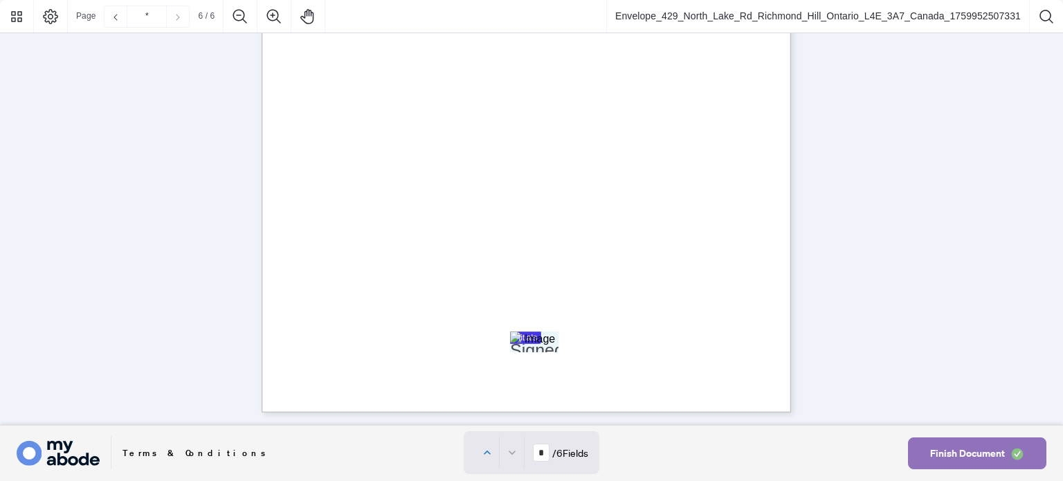
click at [949, 445] on span "Finish Document" at bounding box center [967, 453] width 75 height 22
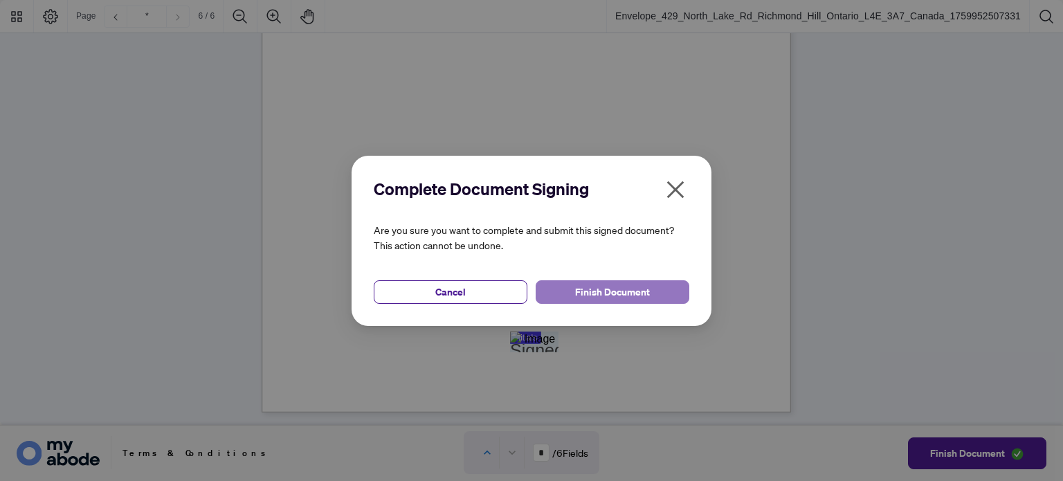
click at [558, 287] on button "Finish Document" at bounding box center [613, 292] width 154 height 24
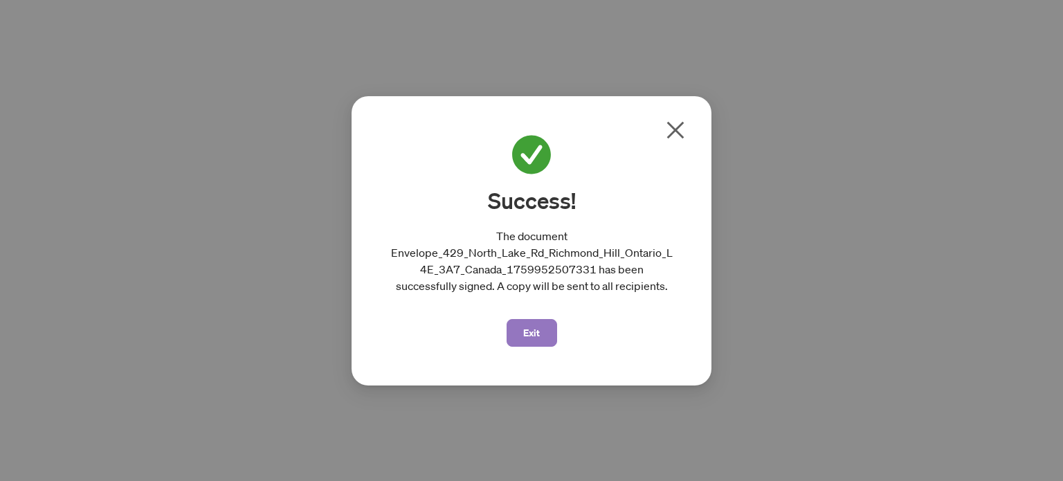
click at [533, 325] on span "Exit" at bounding box center [531, 333] width 17 height 22
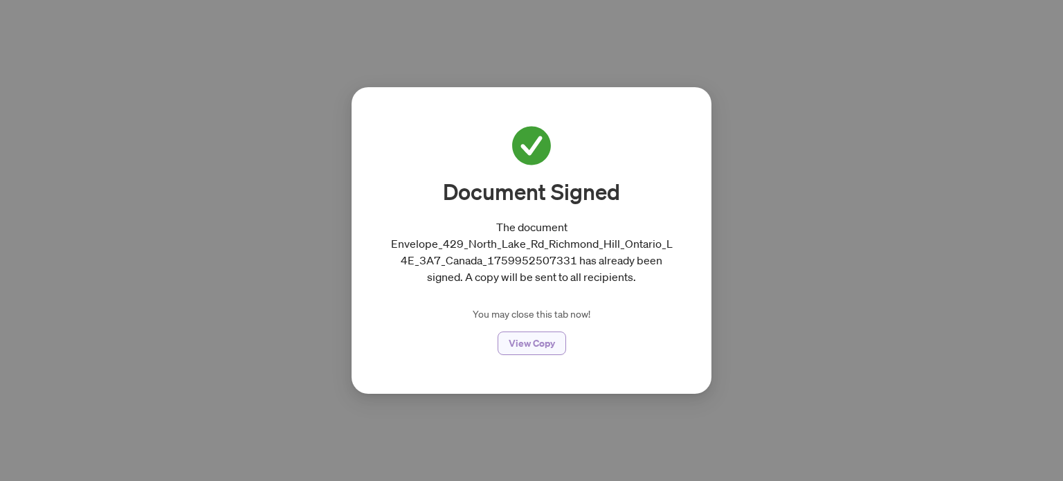
click at [519, 345] on span "View Copy" at bounding box center [532, 343] width 46 height 22
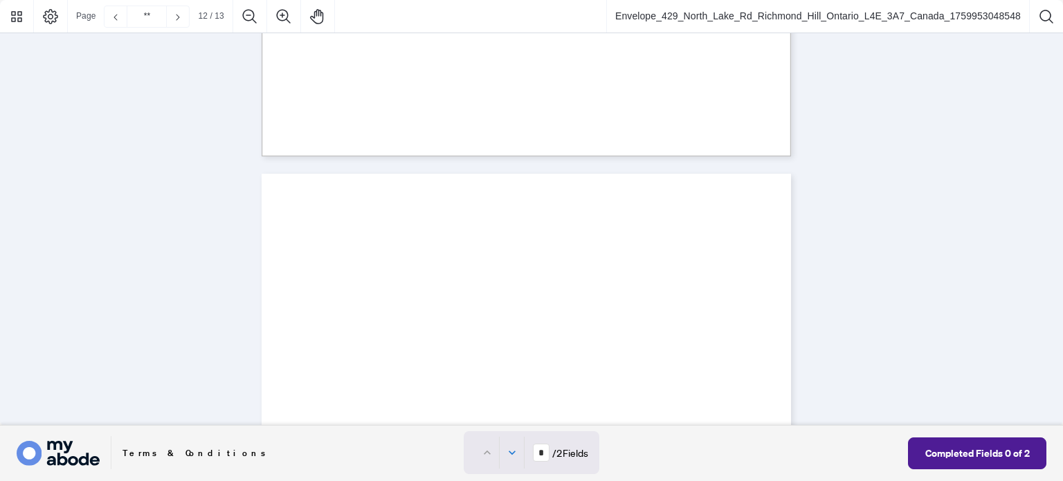
type input "**"
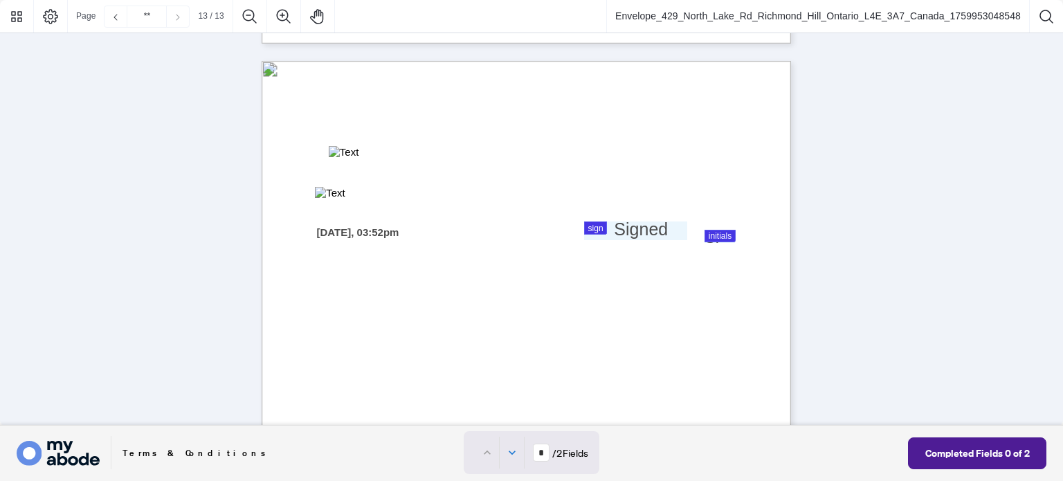
scroll to position [8415, 0]
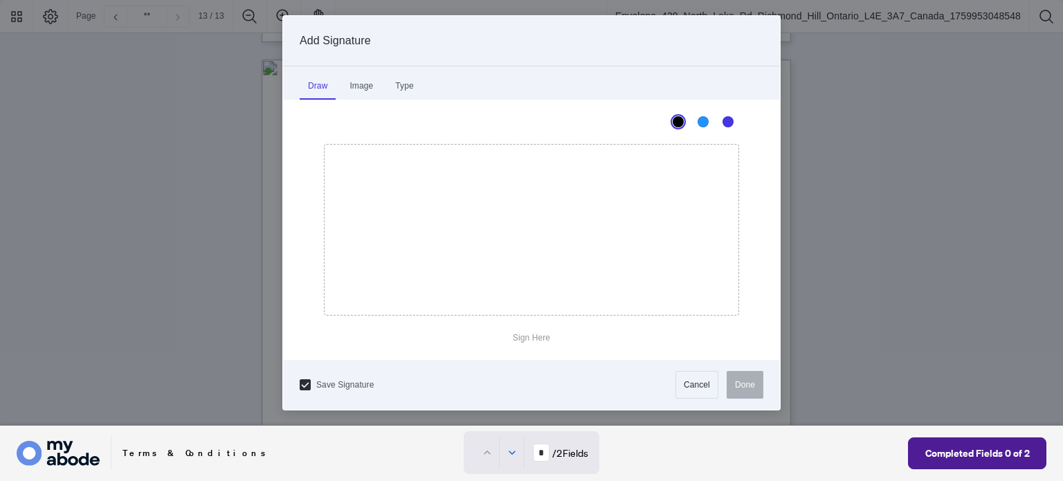
click at [596, 229] on div at bounding box center [531, 213] width 1063 height 426
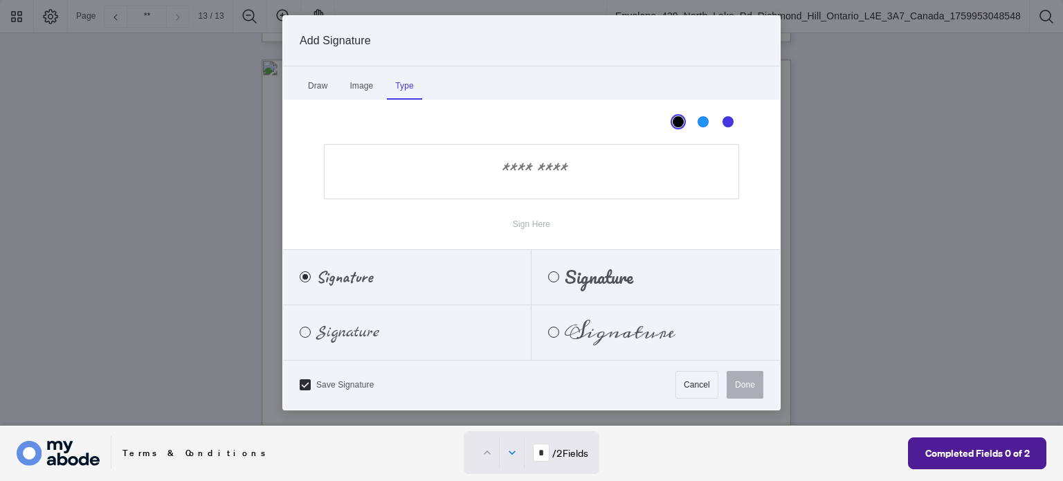
click at [400, 91] on div "Type" at bounding box center [404, 86] width 35 height 28
click at [482, 171] on input "Sign Here" at bounding box center [531, 171] width 415 height 55
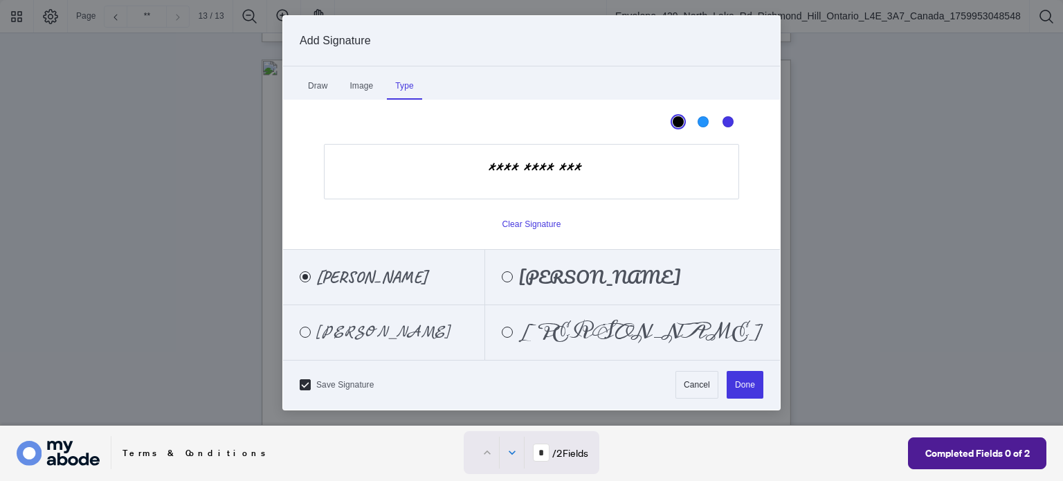
type input "**********"
click at [360, 280] on span "Mary Vittorio" at bounding box center [371, 276] width 111 height 15
click at [750, 385] on button "Done" at bounding box center [745, 385] width 37 height 28
type input "*"
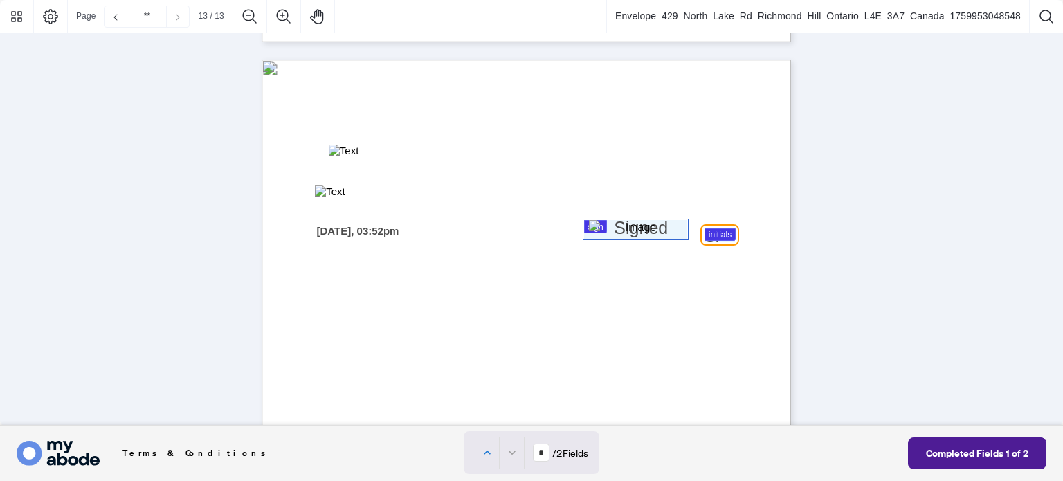
click at [714, 235] on div at bounding box center [531, 213] width 1063 height 426
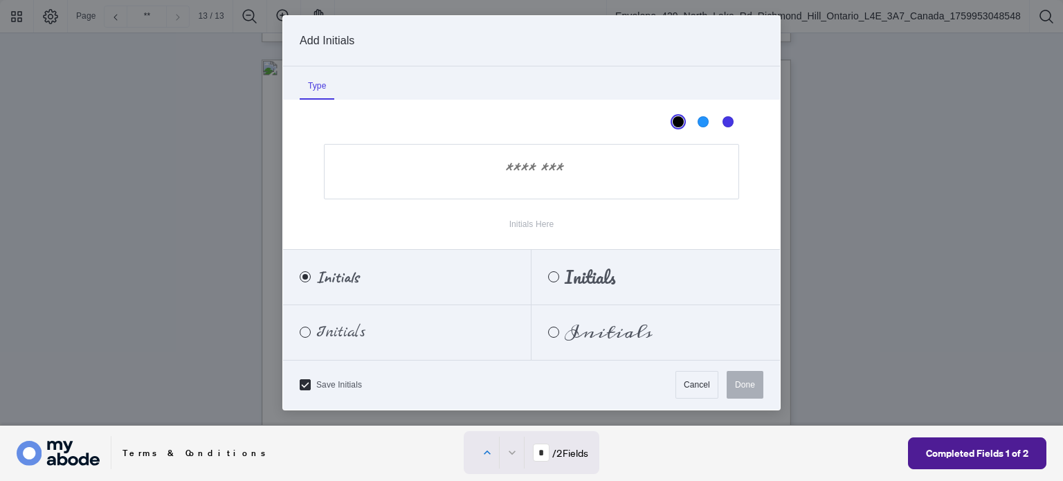
click at [522, 182] on input "Initials Here" at bounding box center [531, 171] width 415 height 55
type input "**"
click at [337, 282] on div "MV" at bounding box center [318, 276] width 71 height 15
click at [316, 279] on span "MV" at bounding box center [326, 276] width 21 height 15
click at [300, 273] on div "MV" at bounding box center [318, 276] width 71 height 15
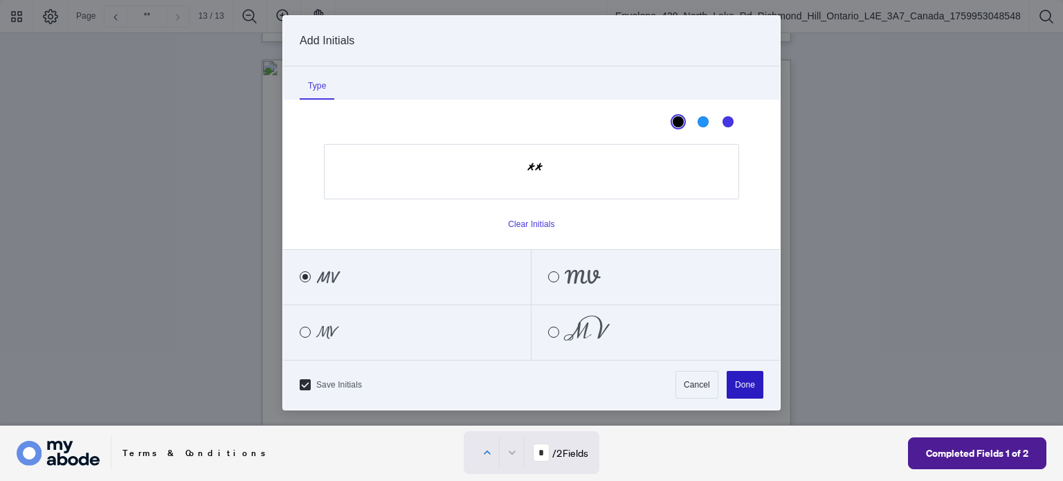
click at [735, 390] on button "Done" at bounding box center [745, 385] width 37 height 28
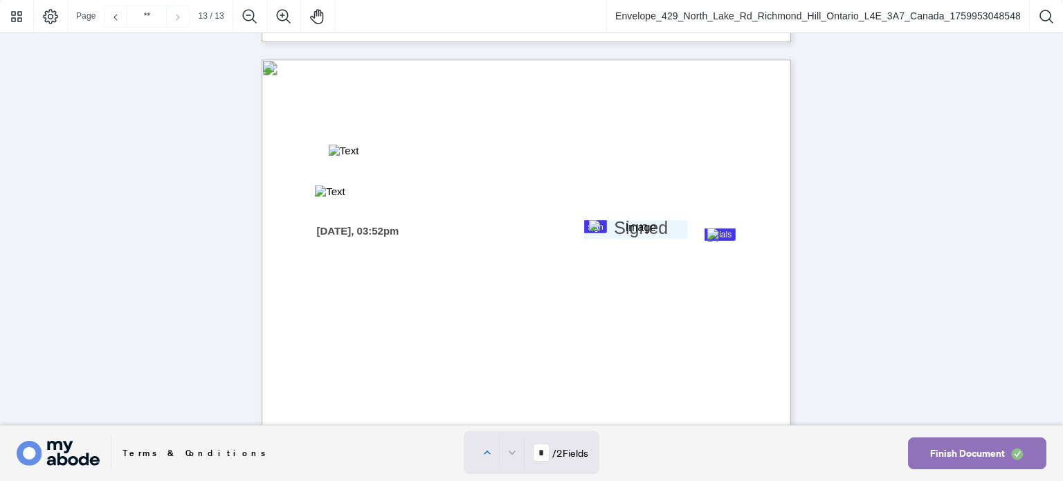
click at [946, 450] on span "Finish Document" at bounding box center [967, 453] width 75 height 22
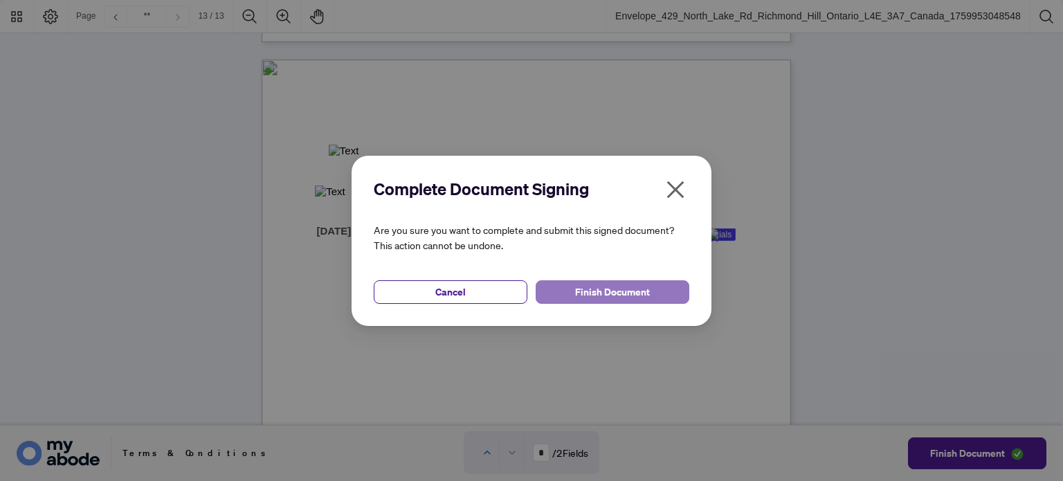
click at [621, 295] on span "Finish Document" at bounding box center [612, 292] width 75 height 22
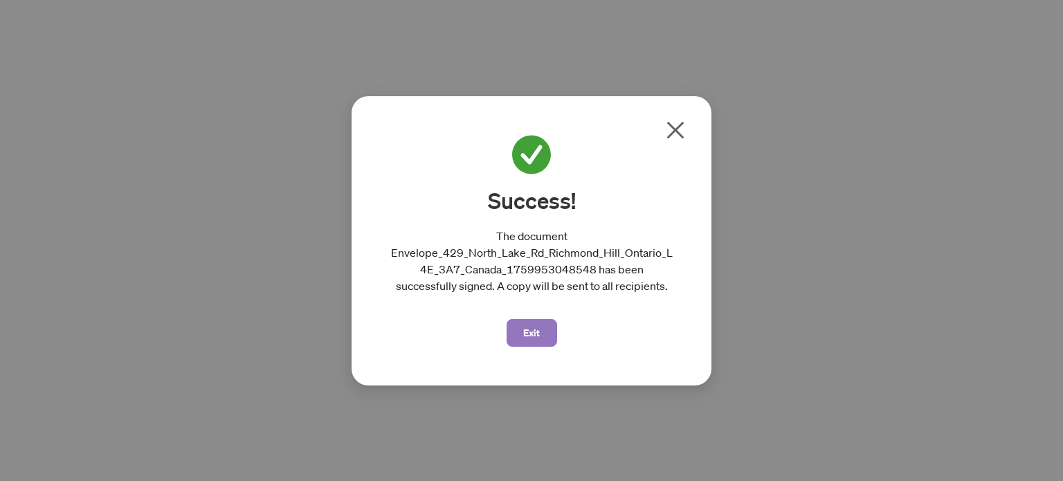
click at [519, 345] on button "Exit" at bounding box center [531, 333] width 51 height 28
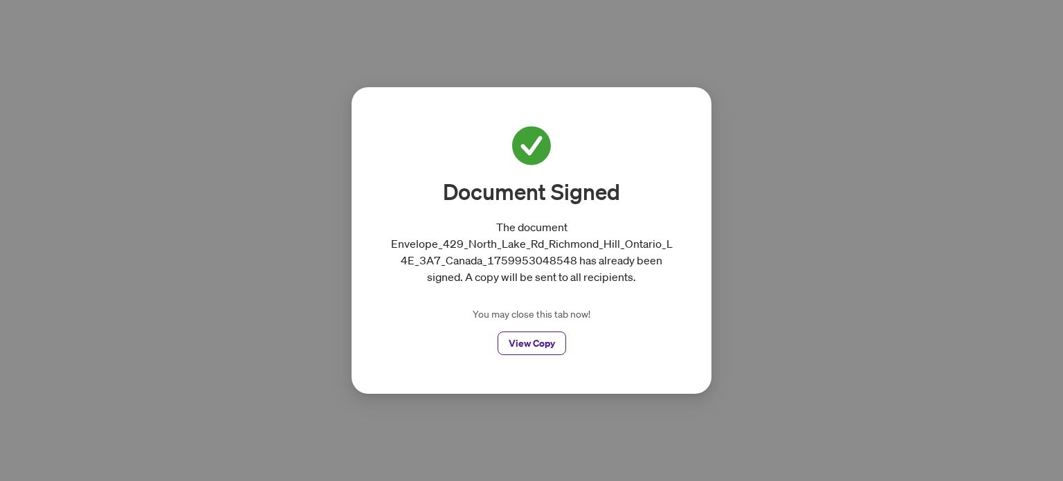
click at [519, 345] on span "View Copy" at bounding box center [532, 343] width 46 height 22
